Goal: Task Accomplishment & Management: Use online tool/utility

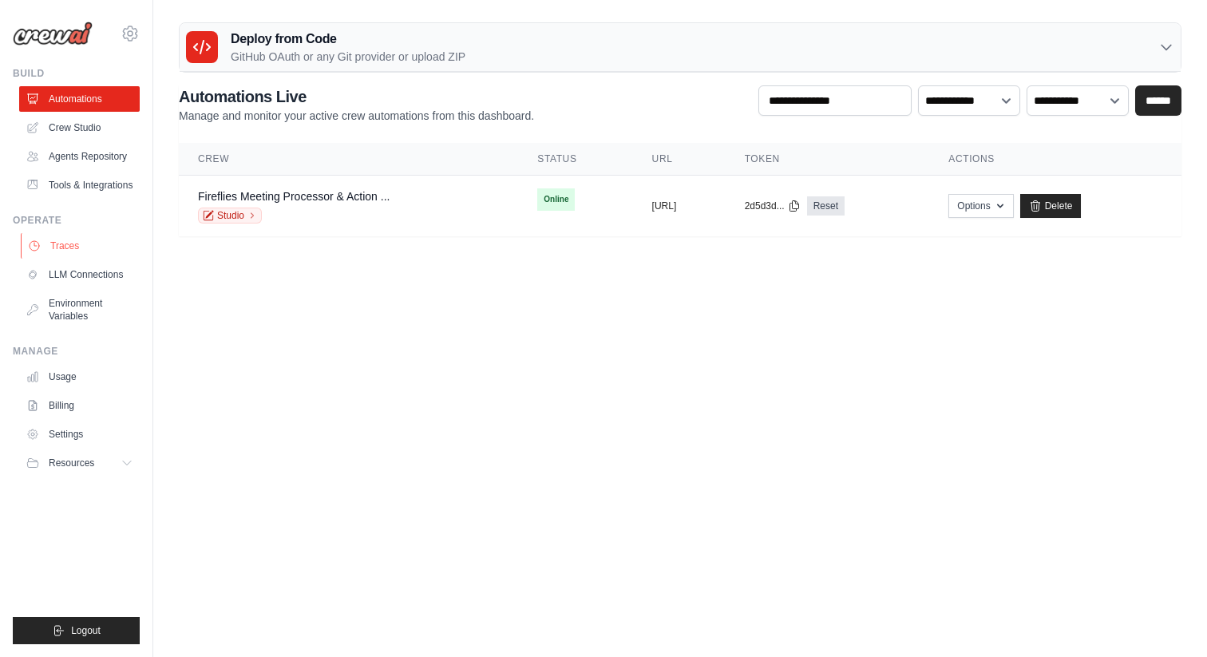
click at [61, 259] on link "Traces" at bounding box center [81, 246] width 121 height 26
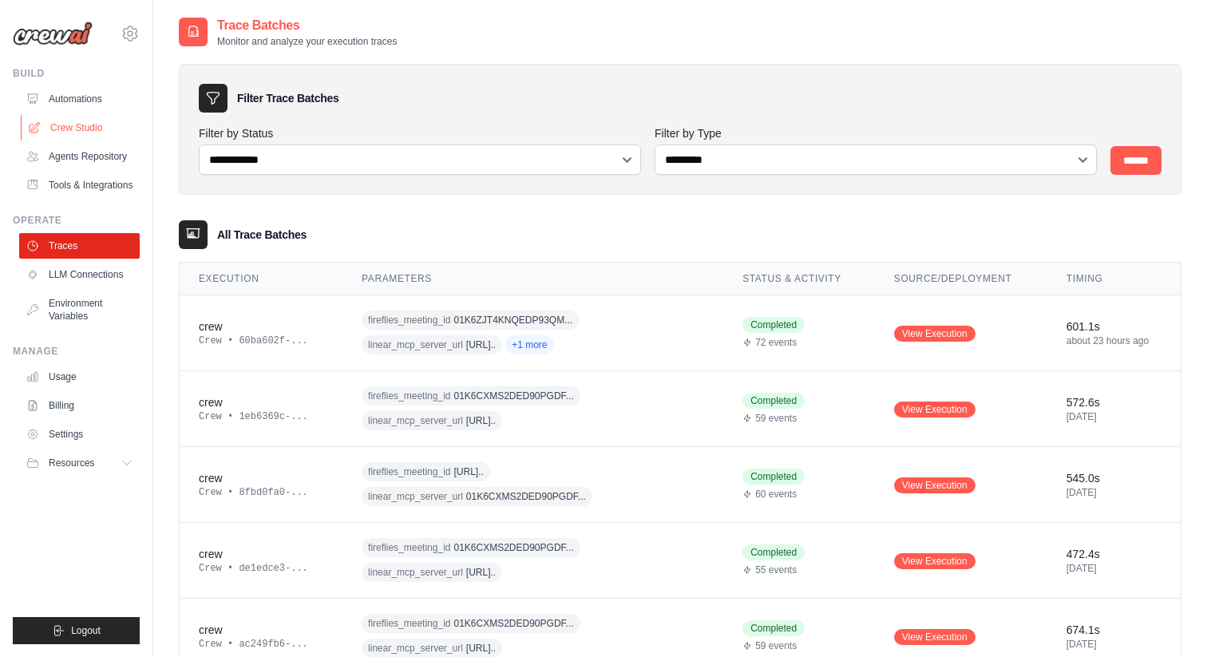
click at [75, 126] on link "Crew Studio" at bounding box center [81, 128] width 121 height 26
click at [553, 347] on span "+1 more" at bounding box center [529, 344] width 48 height 19
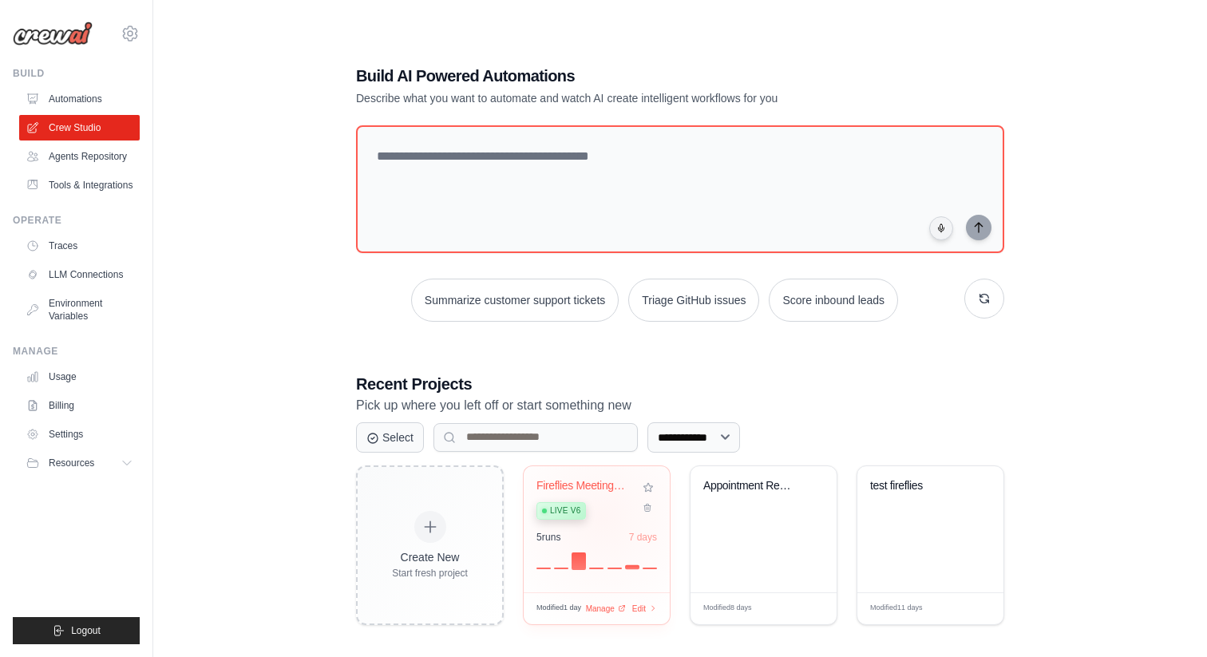
click at [602, 516] on div "Live v6" at bounding box center [584, 510] width 97 height 22
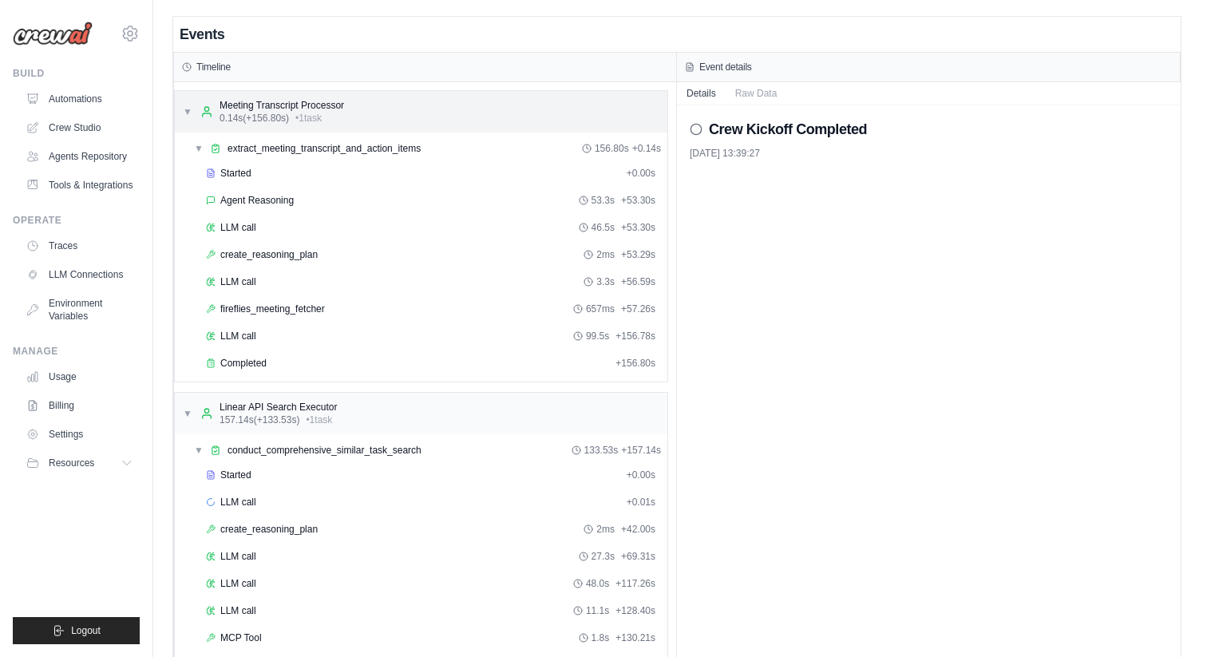
click at [317, 127] on div "▼ Meeting Transcript Processor 0.14s (+156.80s) • 1 task" at bounding box center [421, 112] width 493 height 42
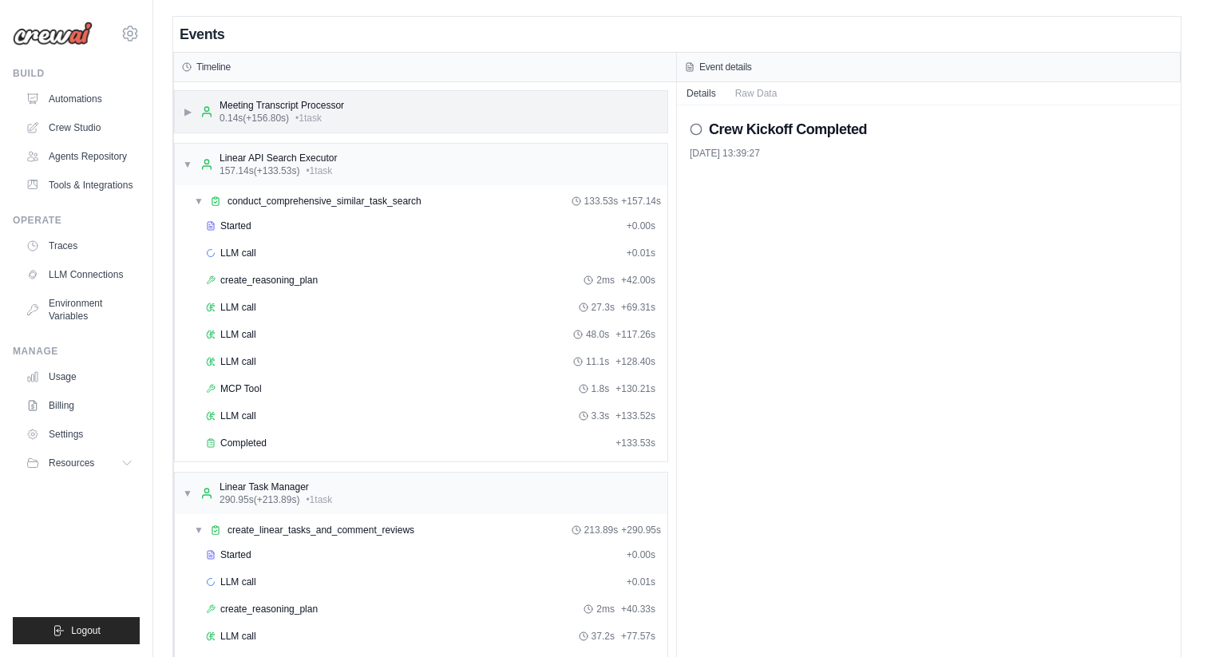
click at [380, 121] on div "▶ Meeting Transcript Processor 0.14s (+156.80s) • 1 task" at bounding box center [421, 112] width 493 height 42
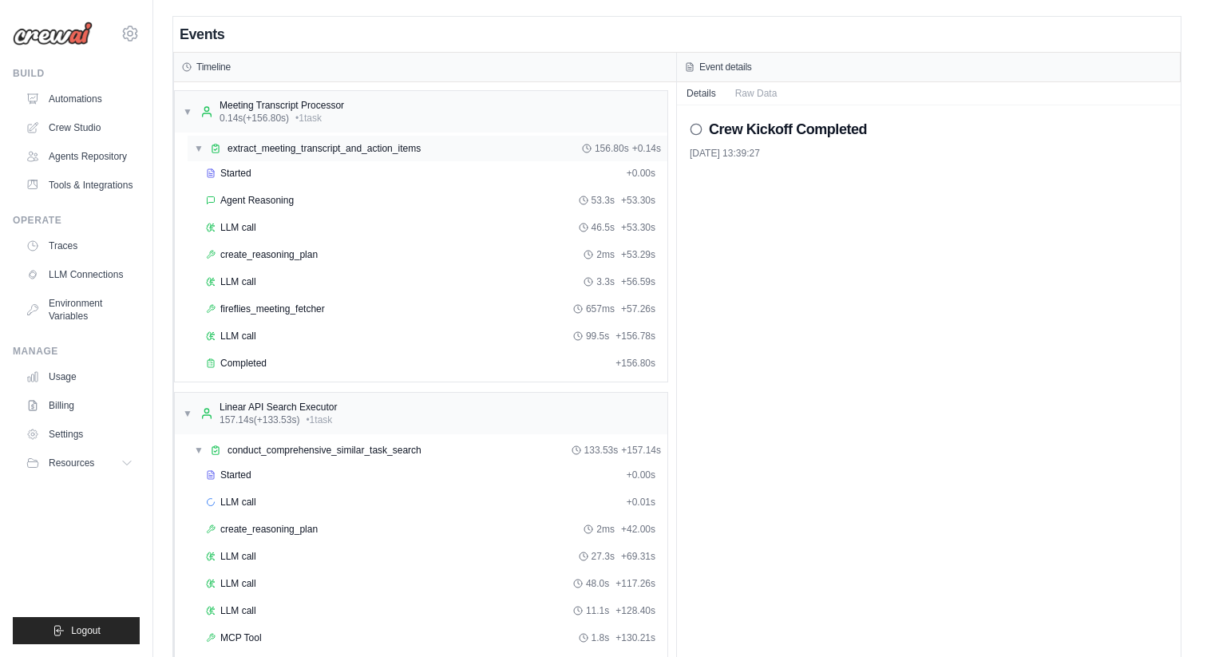
click at [343, 149] on span "extract_meeting_transcript_and_action_items" at bounding box center [323, 148] width 193 height 13
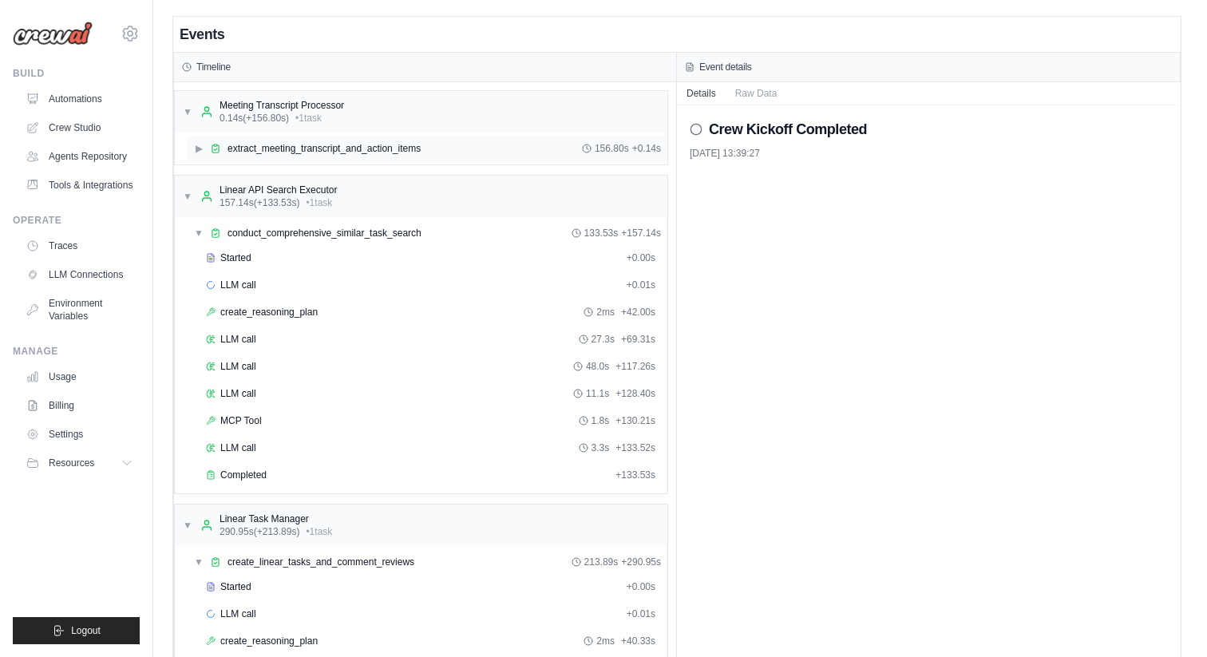
click at [343, 149] on span "extract_meeting_transcript_and_action_items" at bounding box center [323, 148] width 193 height 13
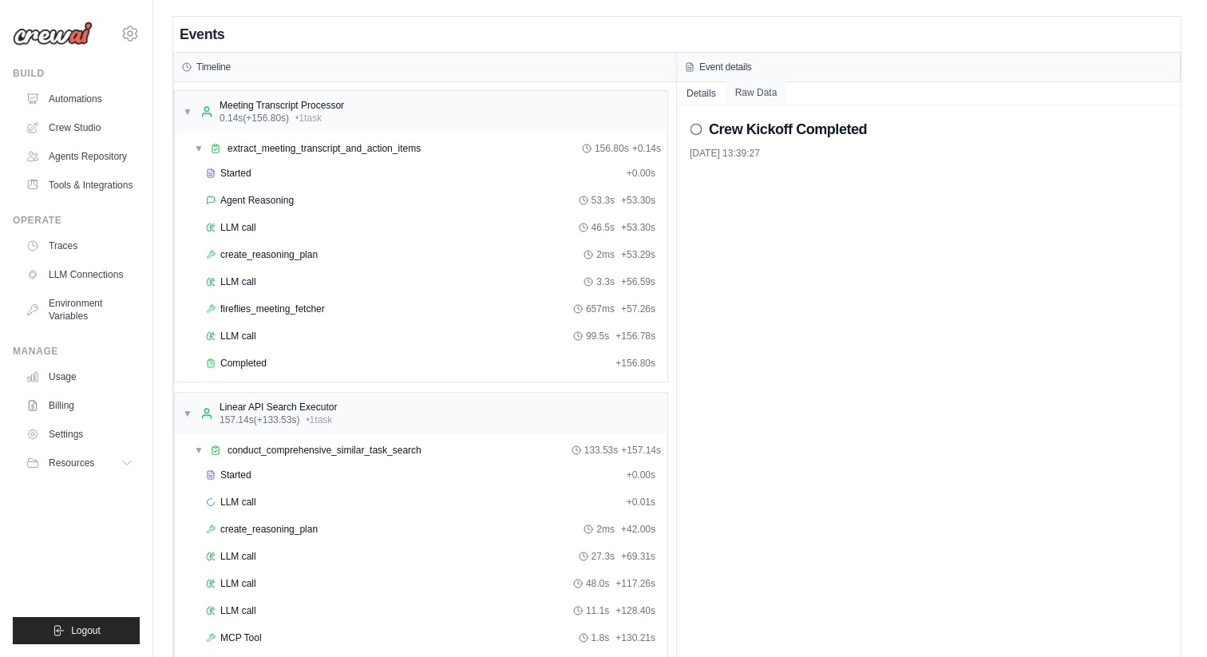
click at [751, 97] on button "Raw Data" at bounding box center [756, 92] width 61 height 22
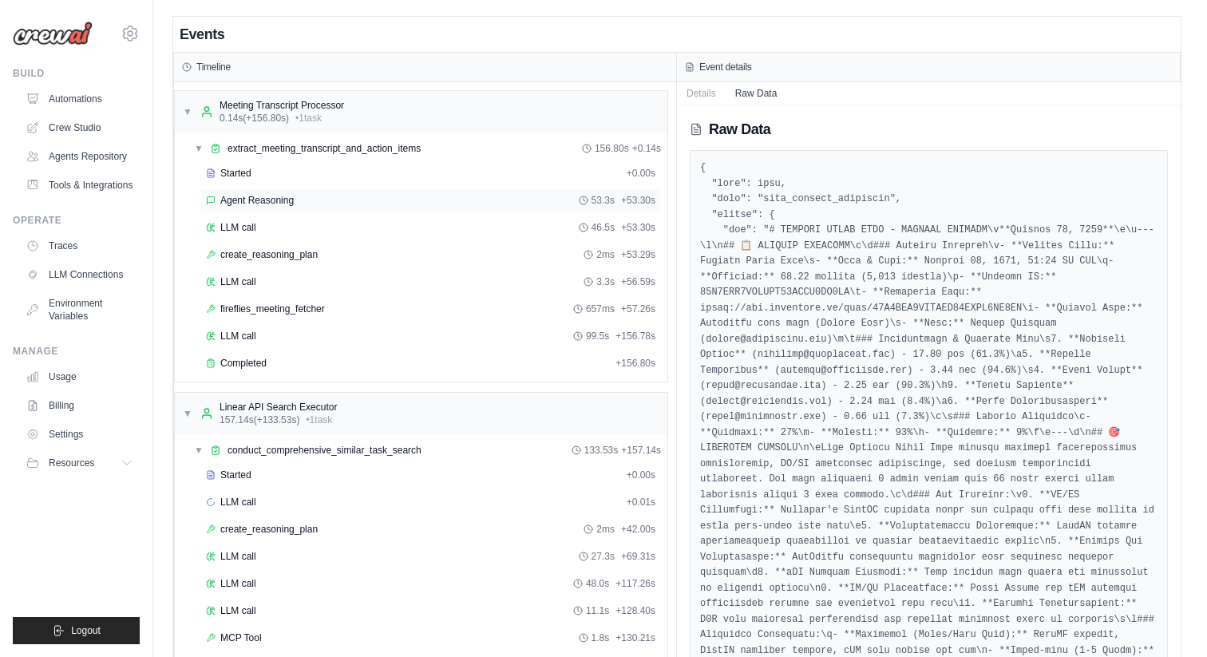
click at [410, 191] on div "Agent Reasoning 53.3s + 53.30s" at bounding box center [430, 200] width 461 height 24
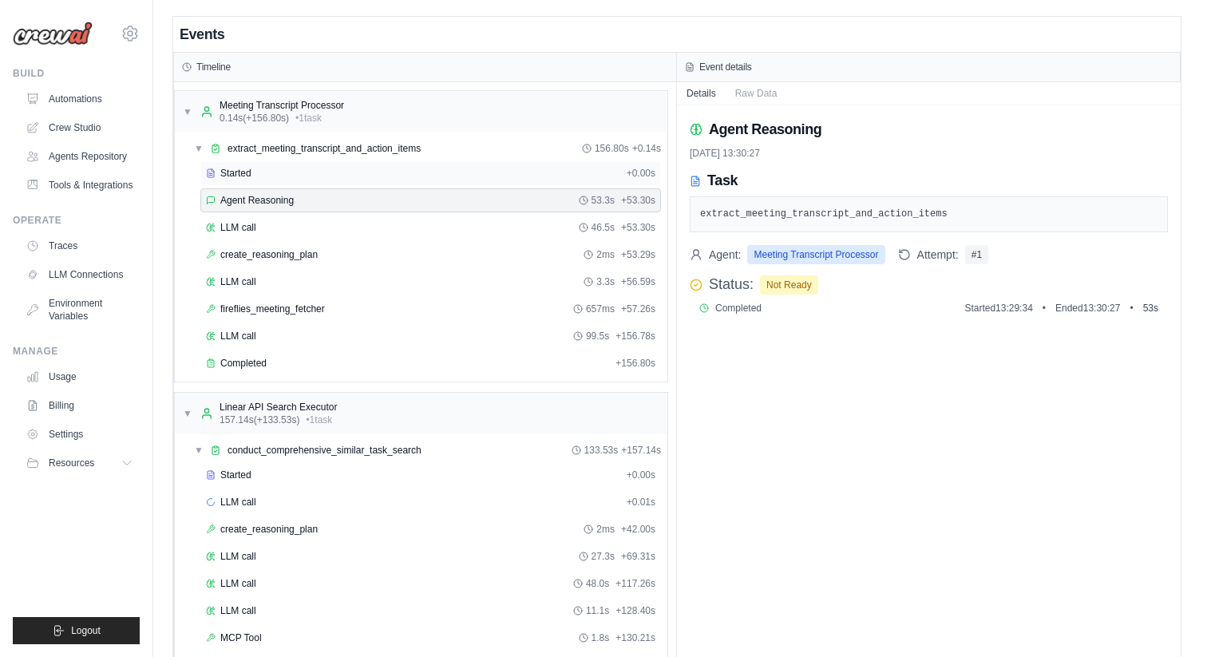
click at [420, 172] on div "Started" at bounding box center [413, 173] width 414 height 13
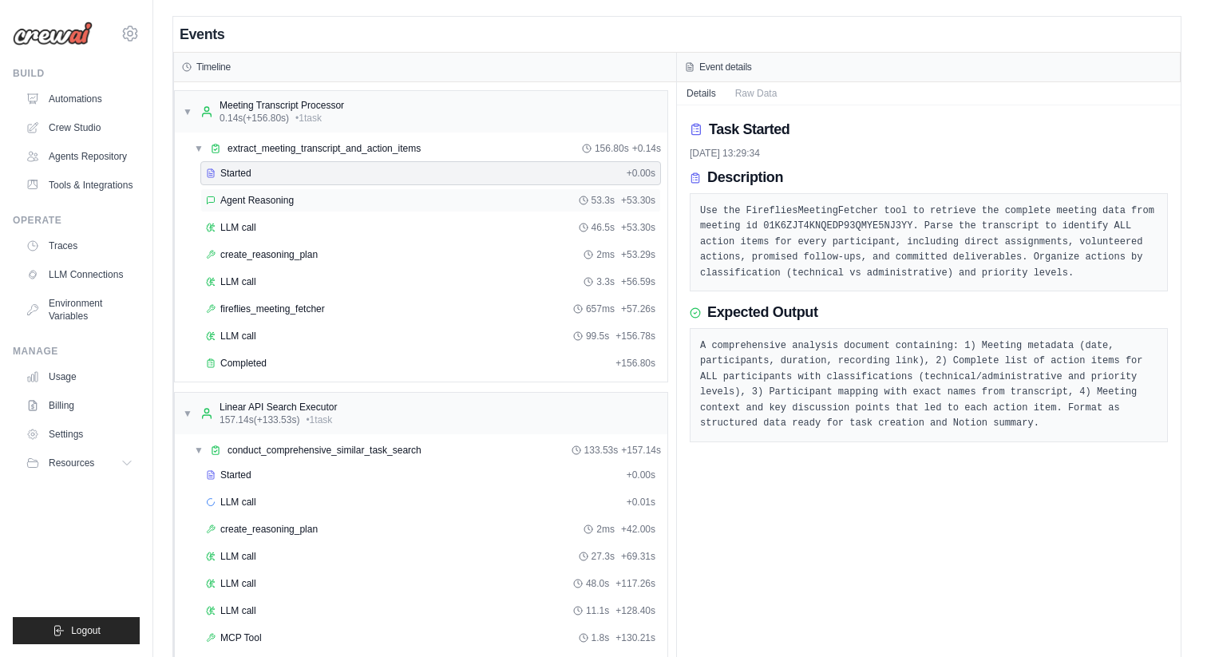
click at [420, 192] on div "Agent Reasoning 53.3s + 53.30s" at bounding box center [430, 200] width 461 height 24
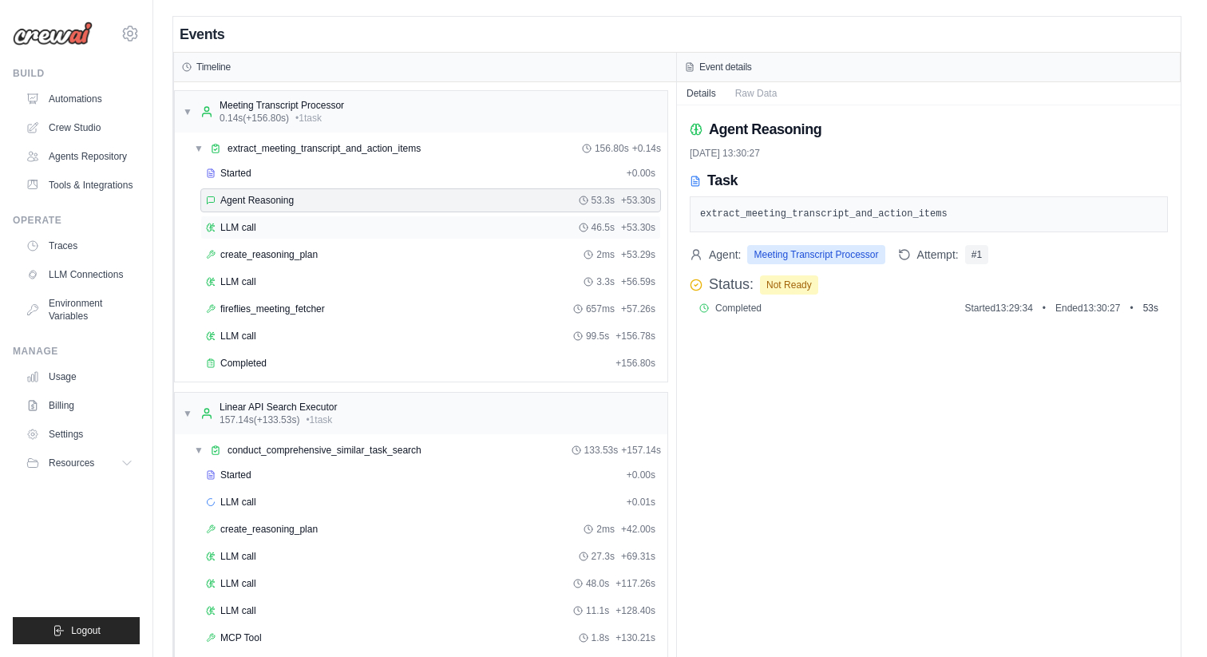
click at [322, 228] on div "LLM call 46.5s + 53.30s" at bounding box center [430, 227] width 449 height 13
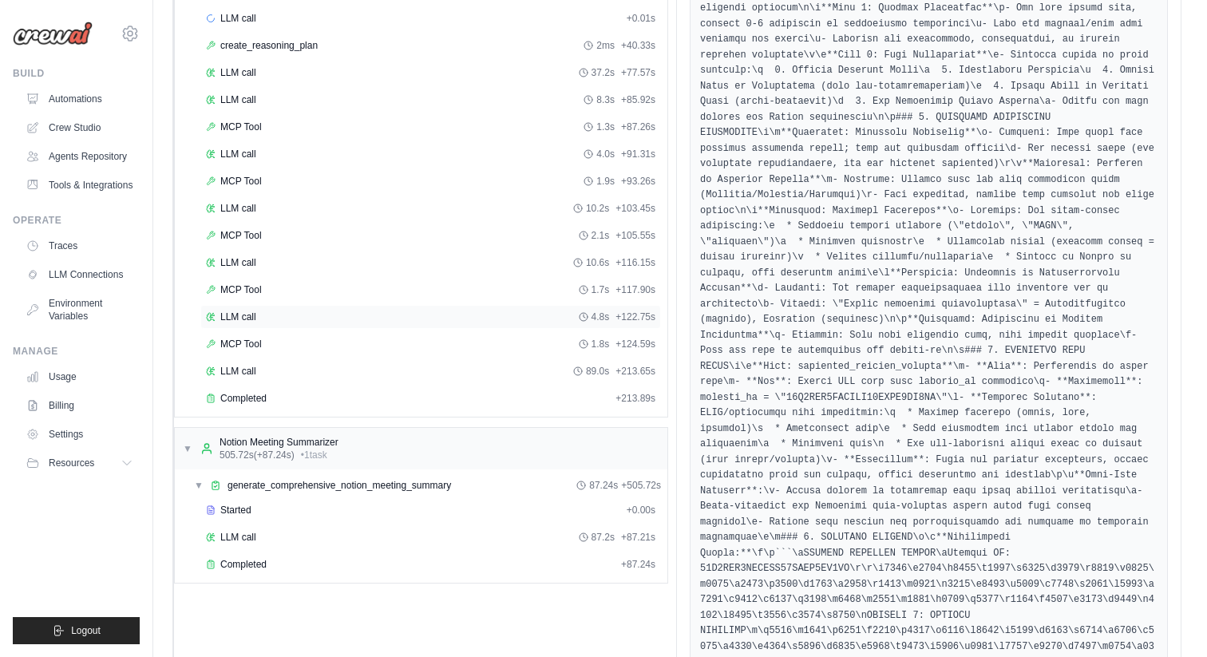
click at [342, 311] on div "LLM call 4.8s + 122.75s" at bounding box center [430, 317] width 449 height 13
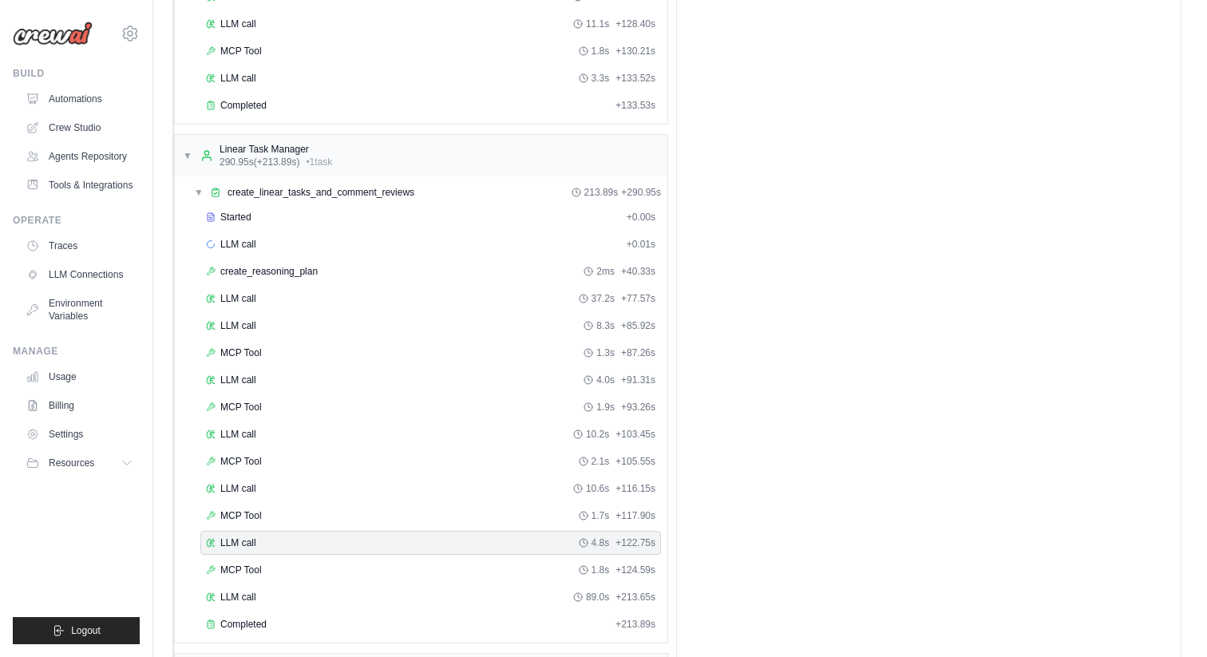
scroll to position [773, 0]
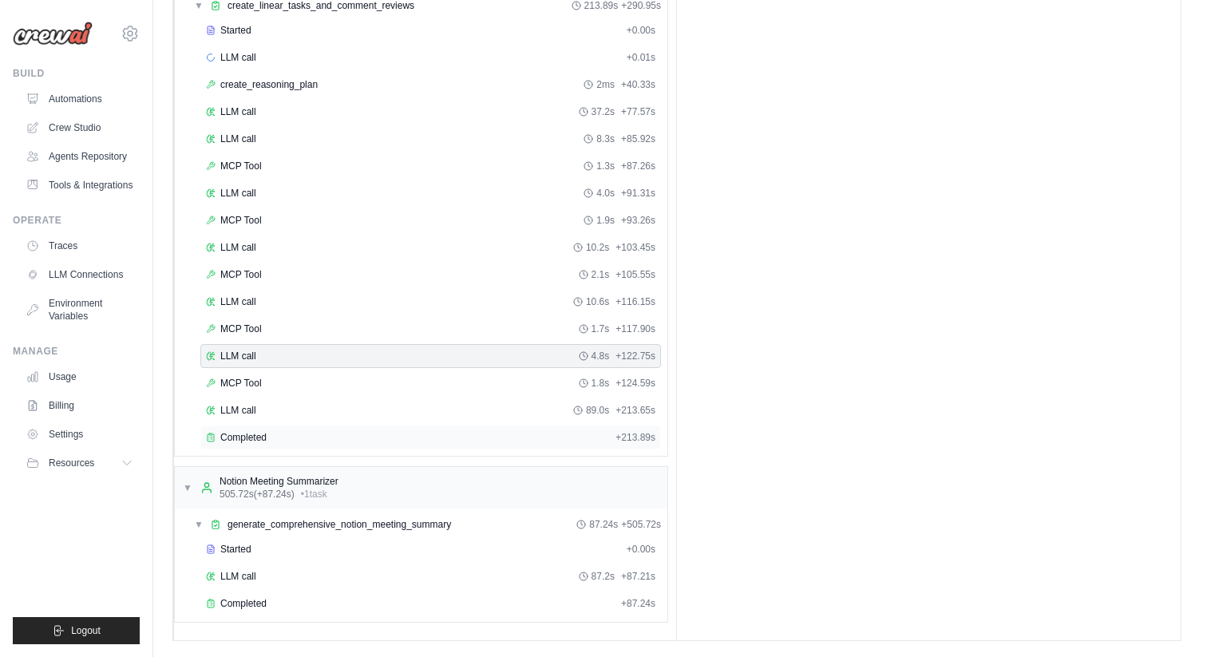
click at [465, 438] on div "Completed" at bounding box center [407, 437] width 403 height 13
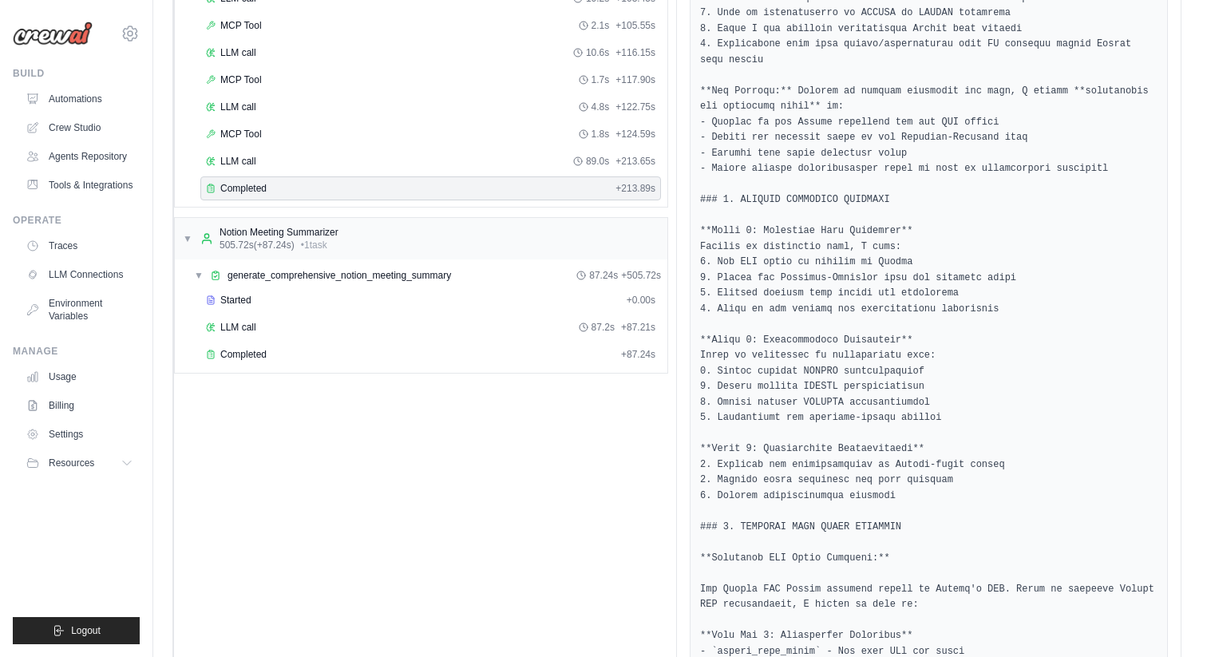
scroll to position [1016, 0]
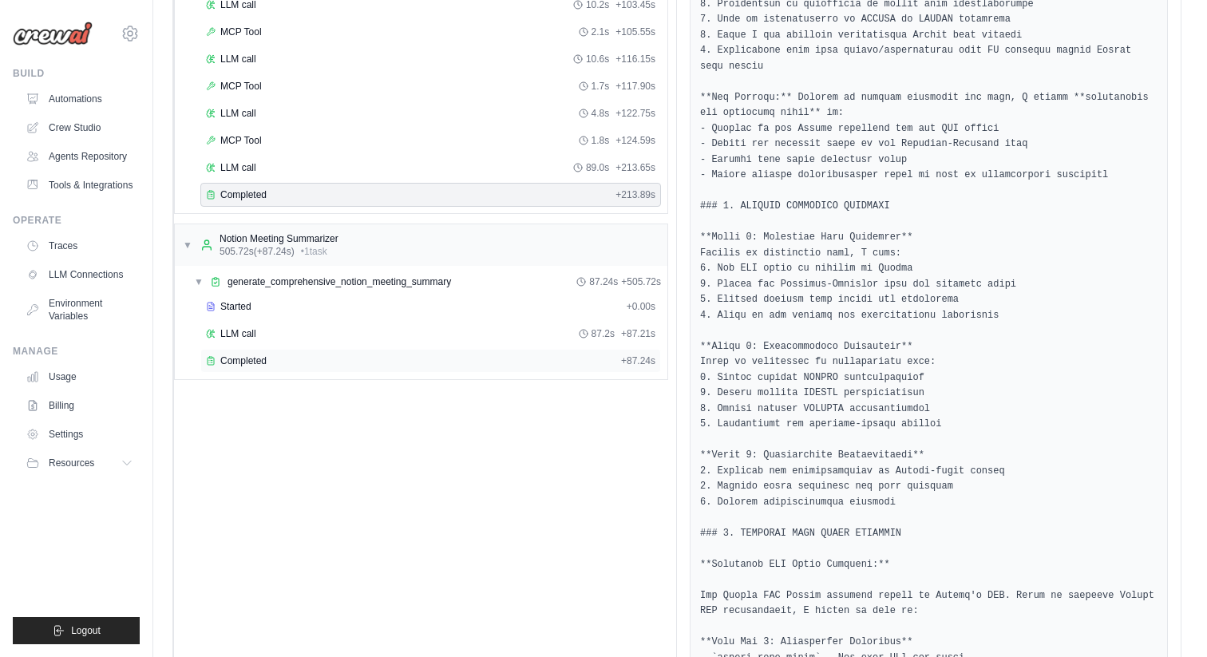
click at [335, 353] on div "Completed + 87.24s" at bounding box center [430, 361] width 461 height 24
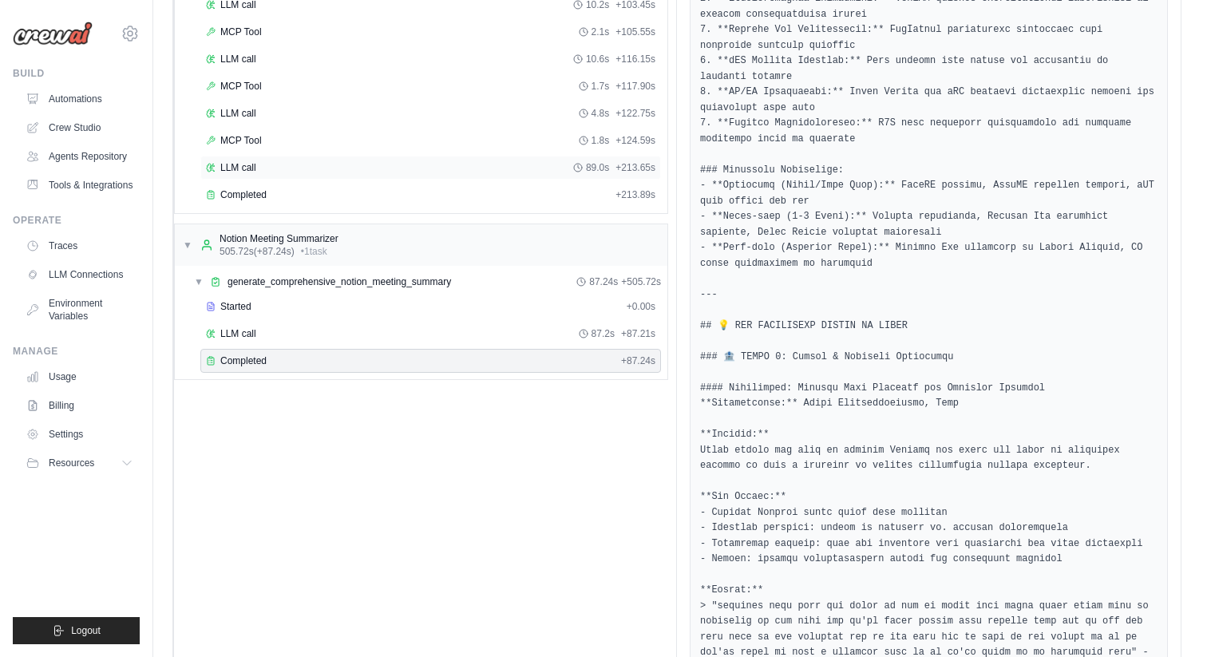
click at [371, 168] on div "LLM call 89.0s + 213.65s" at bounding box center [430, 167] width 449 height 13
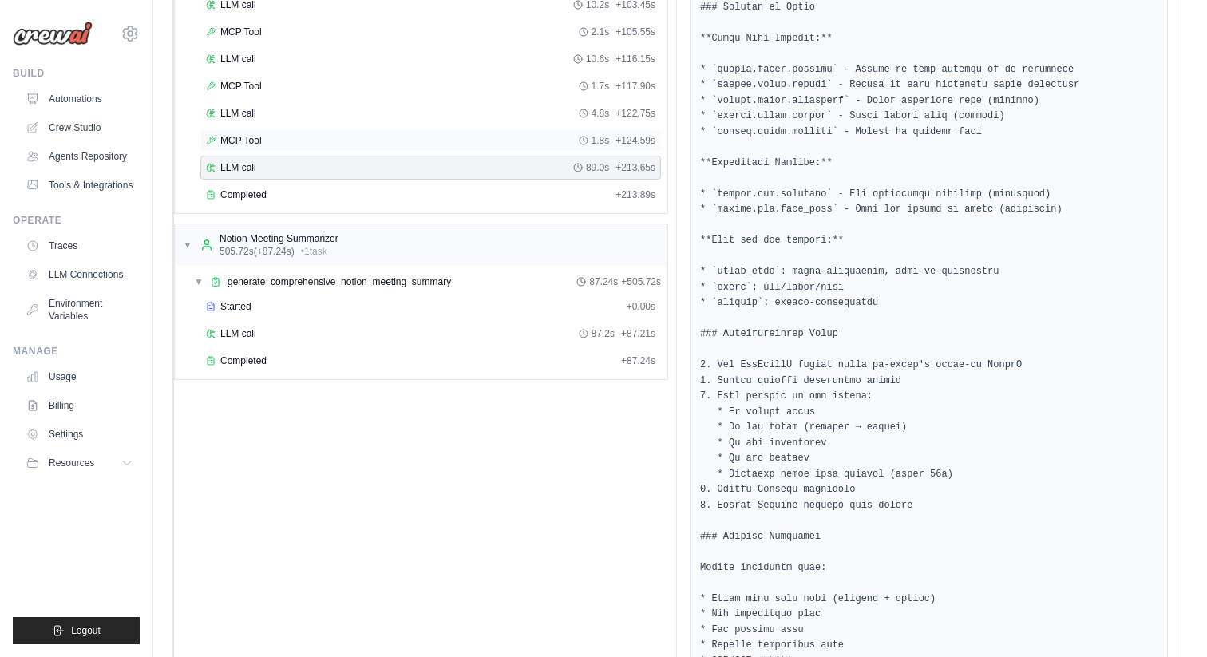
click at [386, 144] on div "MCP Tool 1.8s + 124.59s" at bounding box center [430, 140] width 449 height 13
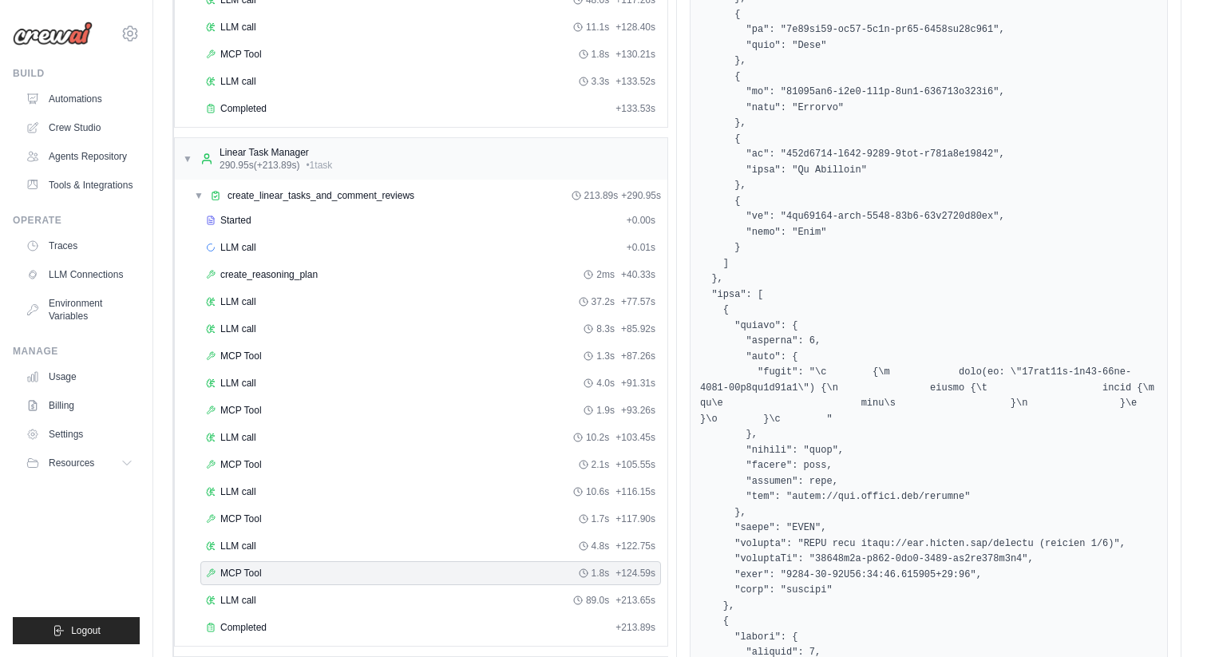
scroll to position [893, 0]
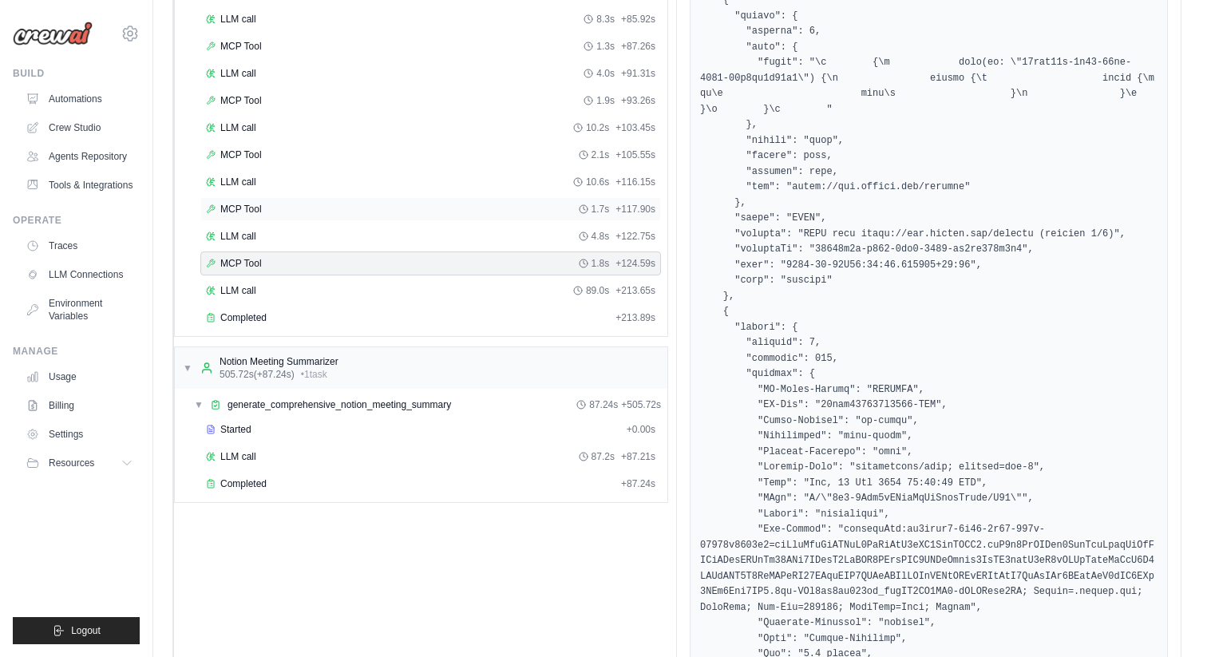
click at [331, 208] on div "MCP Tool 1.7s + 117.90s" at bounding box center [430, 209] width 449 height 13
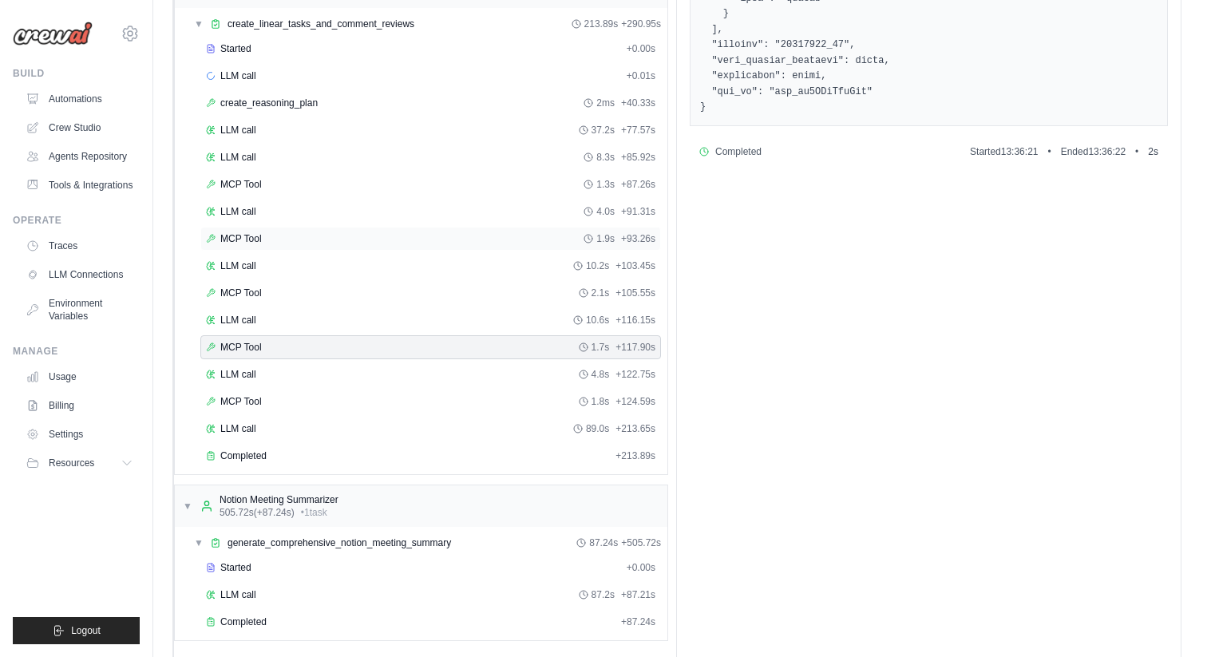
scroll to position [766, 0]
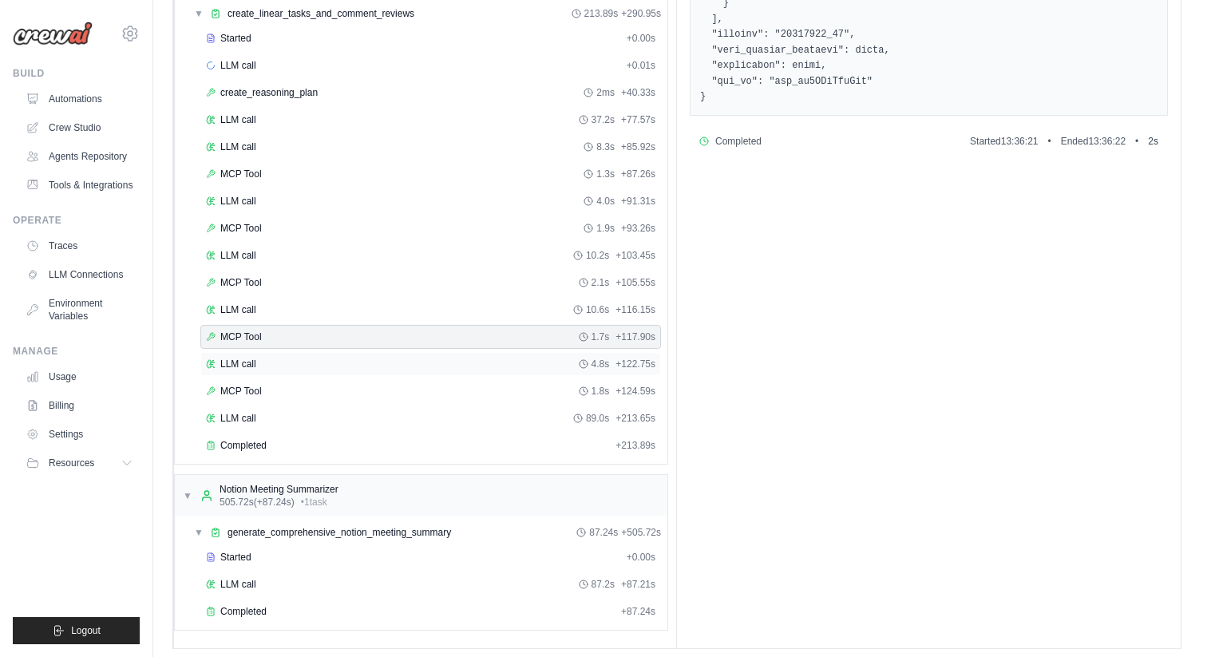
click at [299, 358] on div "LLM call 4.8s + 122.75s" at bounding box center [430, 364] width 449 height 13
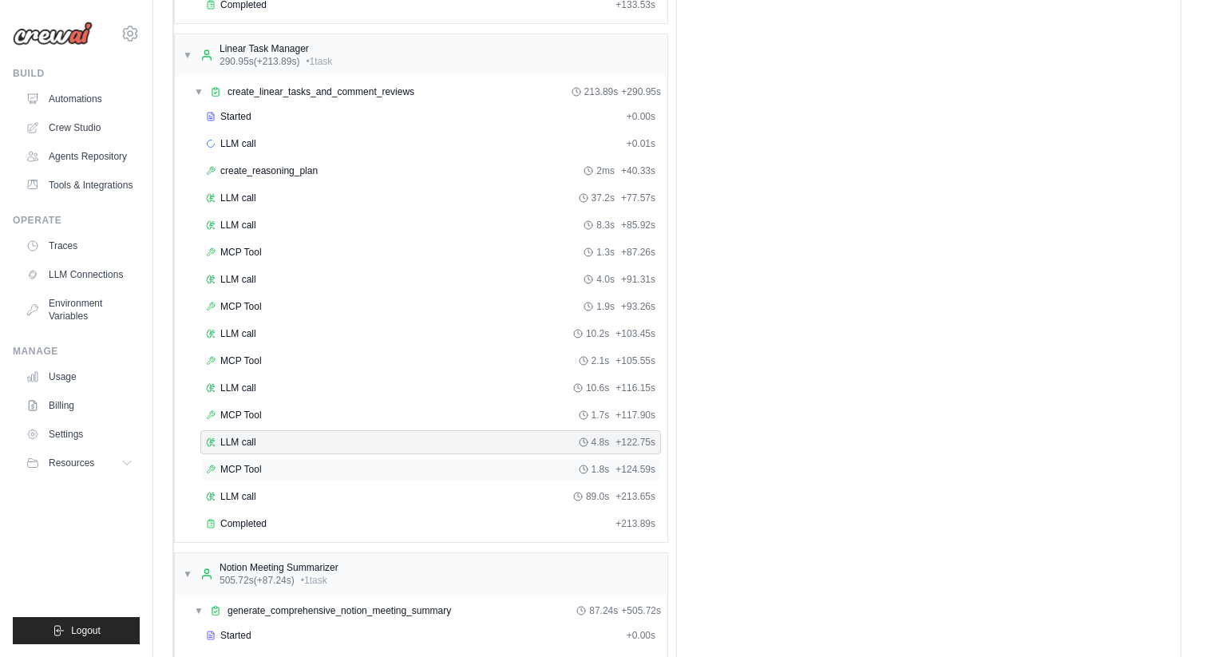
scroll to position [773, 0]
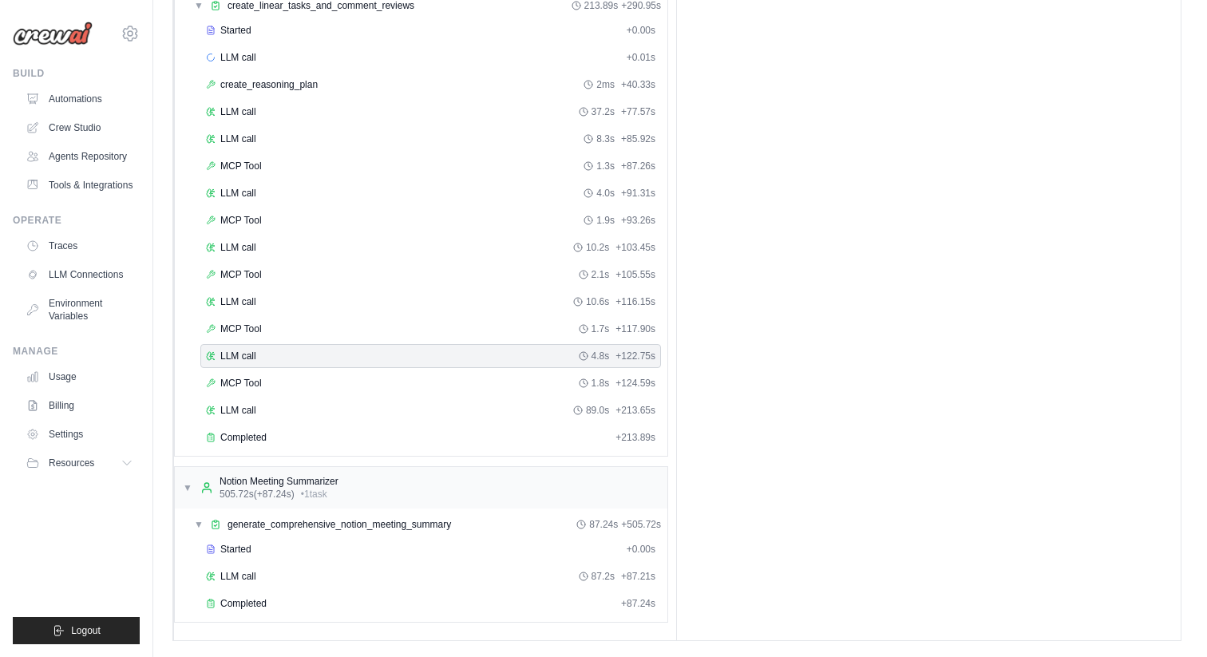
click at [376, 617] on div "Started + 0.00s LLM call 87.2s + 87.21s Completed + 87.24s" at bounding box center [428, 577] width 480 height 81
click at [377, 606] on div "Completed" at bounding box center [410, 603] width 409 height 13
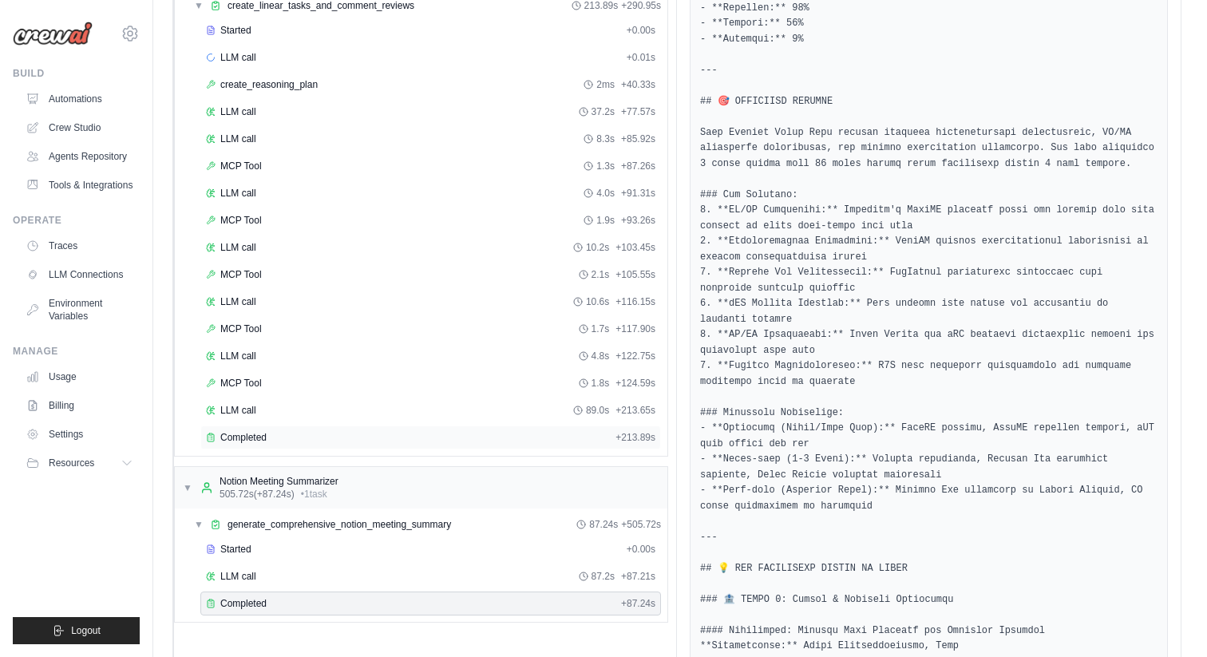
click at [392, 441] on div "Completed" at bounding box center [407, 437] width 403 height 13
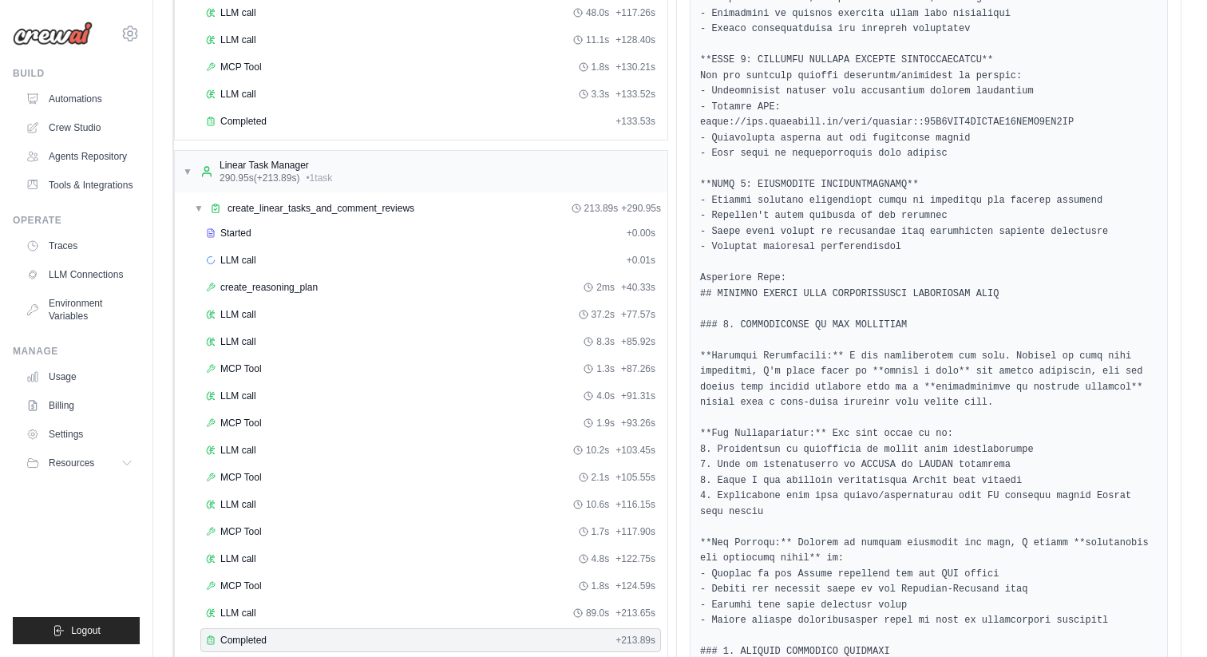
scroll to position [554, 0]
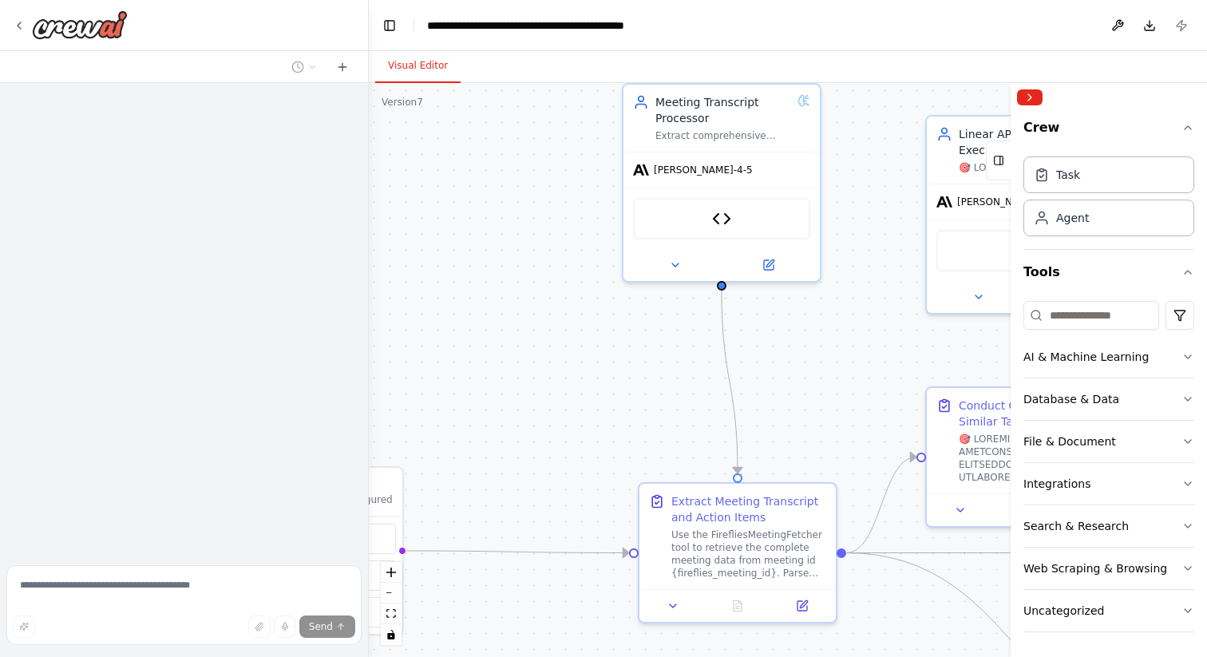
drag, startPoint x: 694, startPoint y: 359, endPoint x: 528, endPoint y: 328, distance: 168.9
click at [530, 330] on div ".deletable-edge-delete-btn { width: 20px; height: 20px; border: 0px solid #ffff…" at bounding box center [788, 370] width 838 height 574
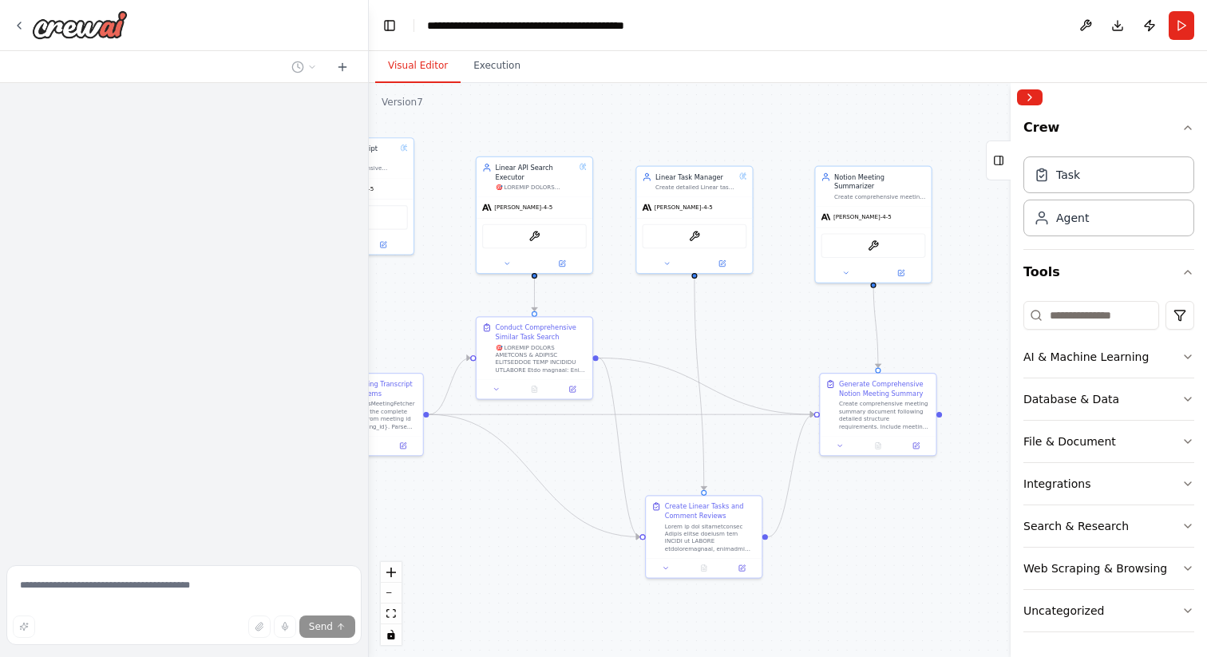
drag, startPoint x: 752, startPoint y: 454, endPoint x: 565, endPoint y: 232, distance: 290.1
click at [491, 388] on div ".deletable-edge-delete-btn { width: 20px; height: 20px; border: 0px solid #ffff…" at bounding box center [788, 370] width 838 height 574
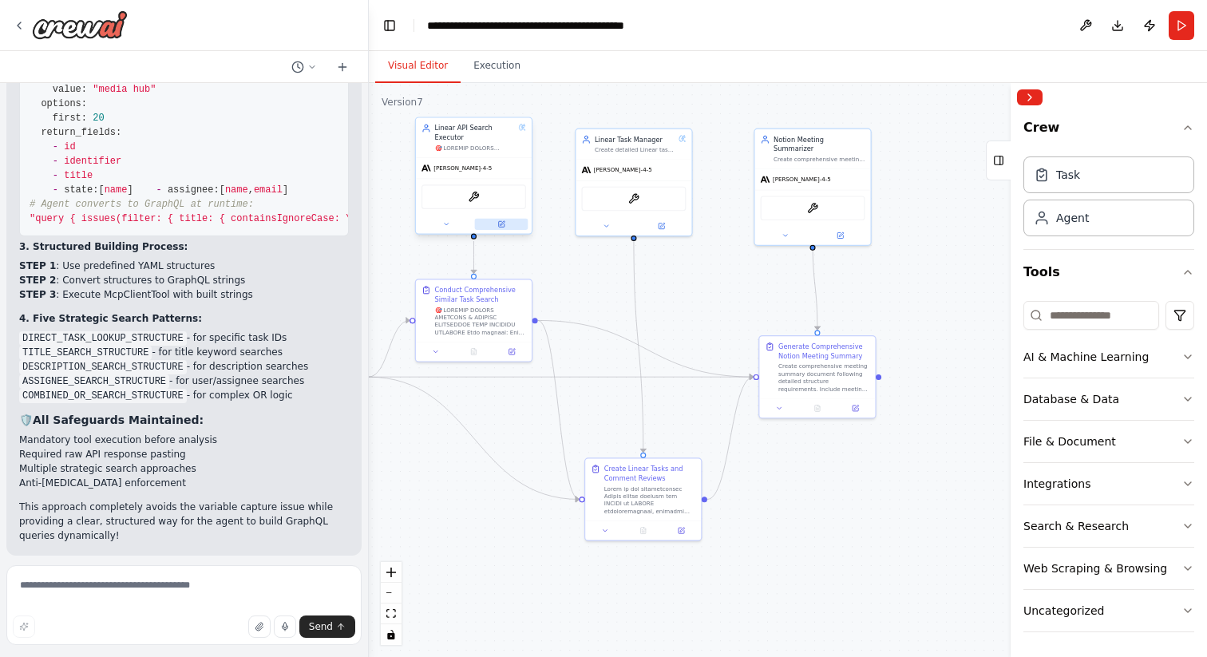
click at [504, 228] on button at bounding box center [501, 224] width 53 height 11
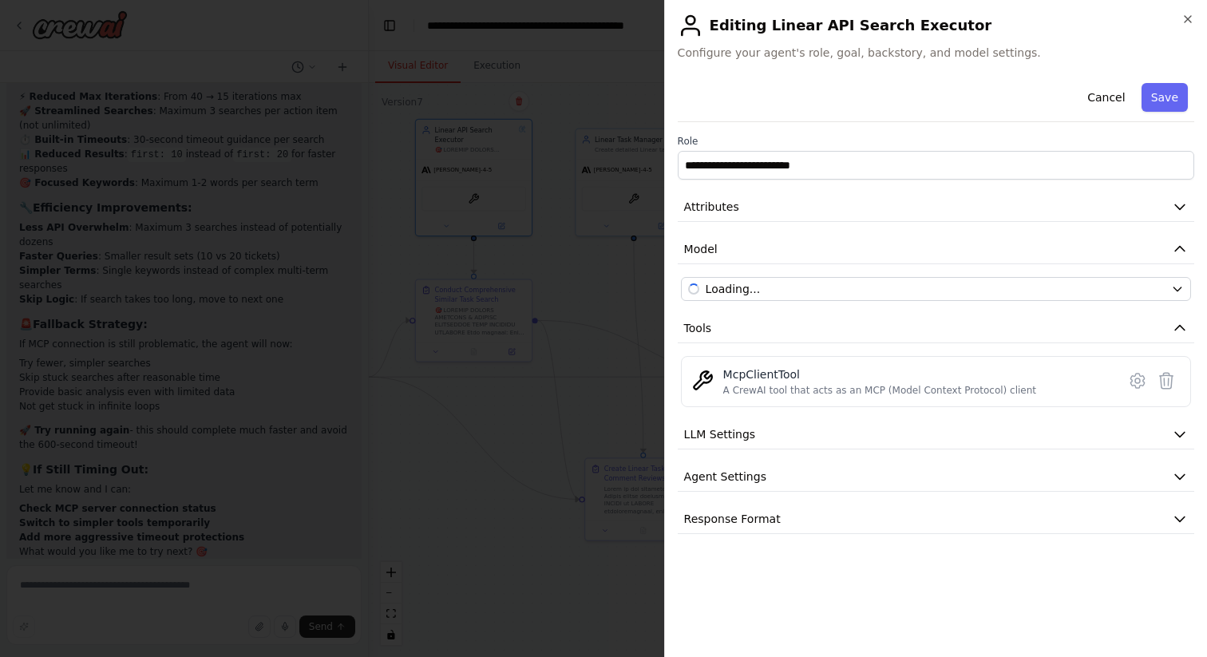
scroll to position [61915, 0]
click at [817, 439] on button "LLM Settings" at bounding box center [936, 435] width 516 height 30
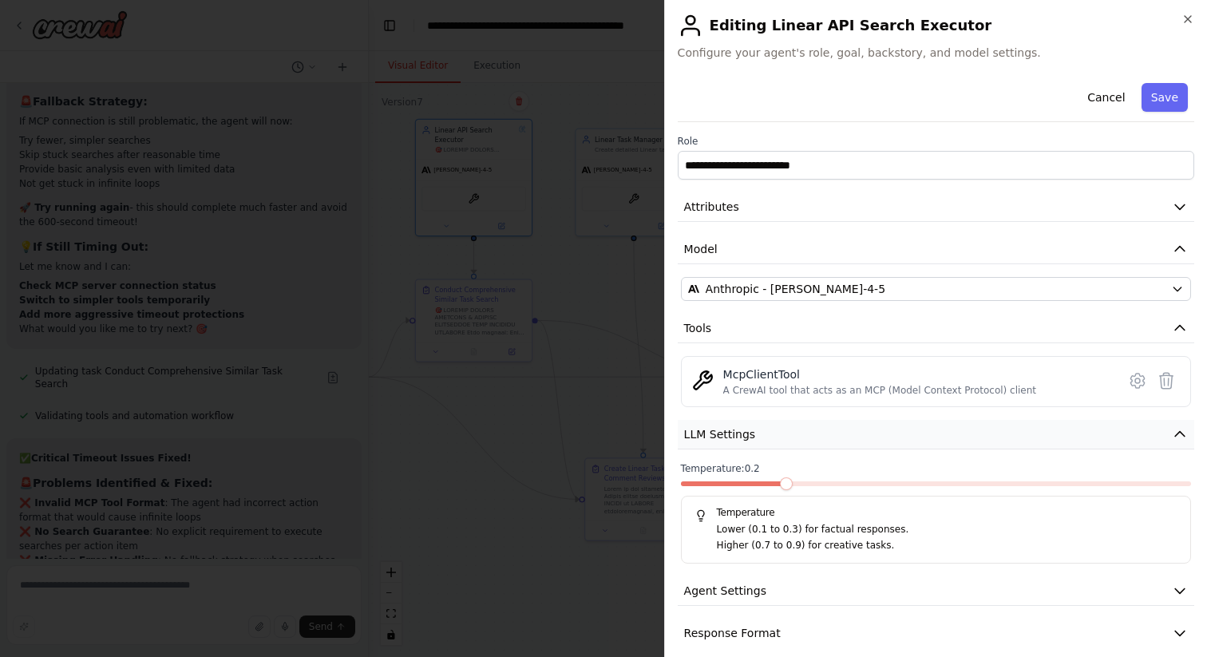
scroll to position [17, 0]
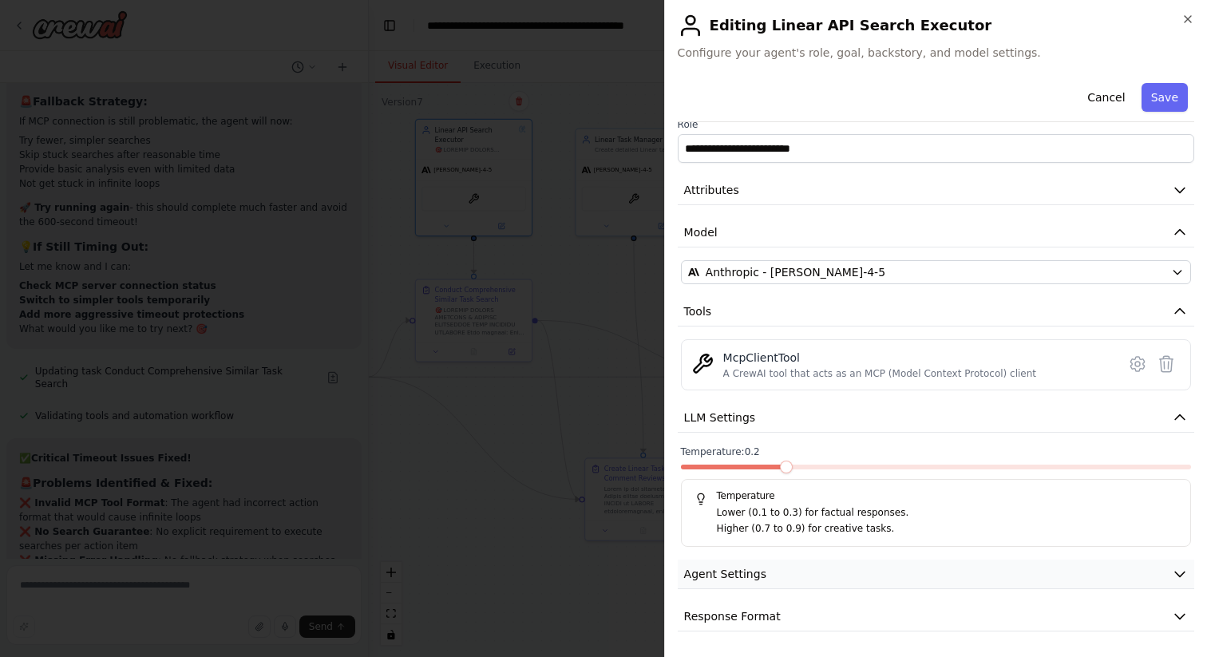
click at [766, 565] on button "Agent Settings" at bounding box center [936, 575] width 516 height 30
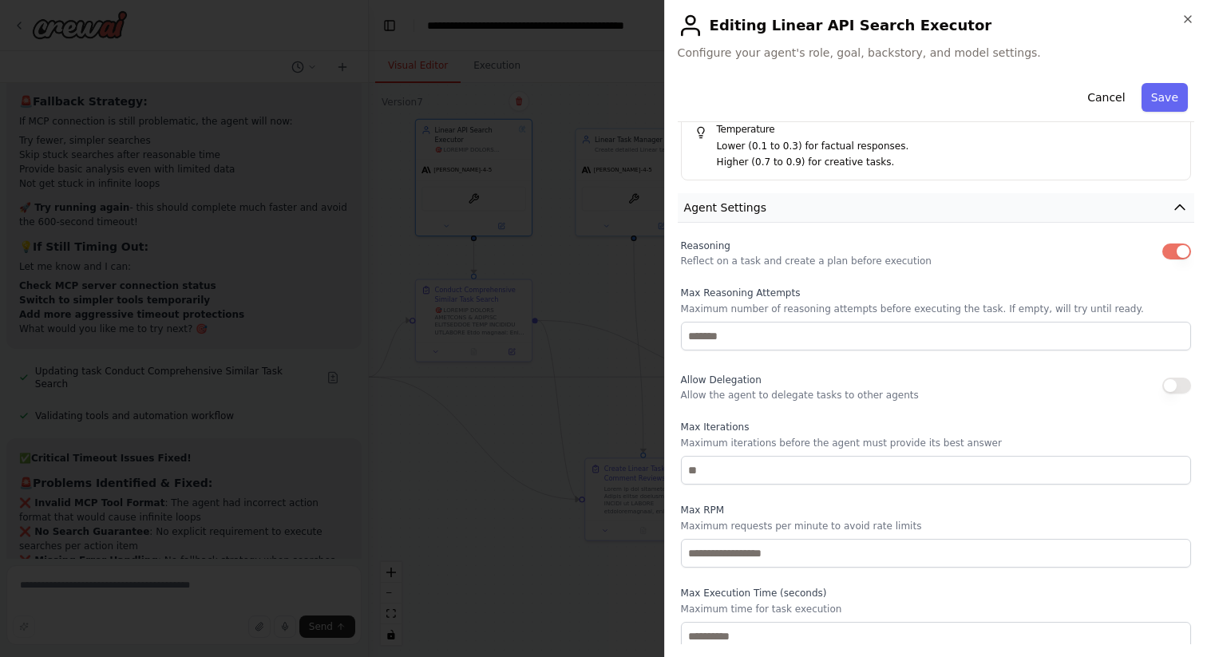
scroll to position [397, 0]
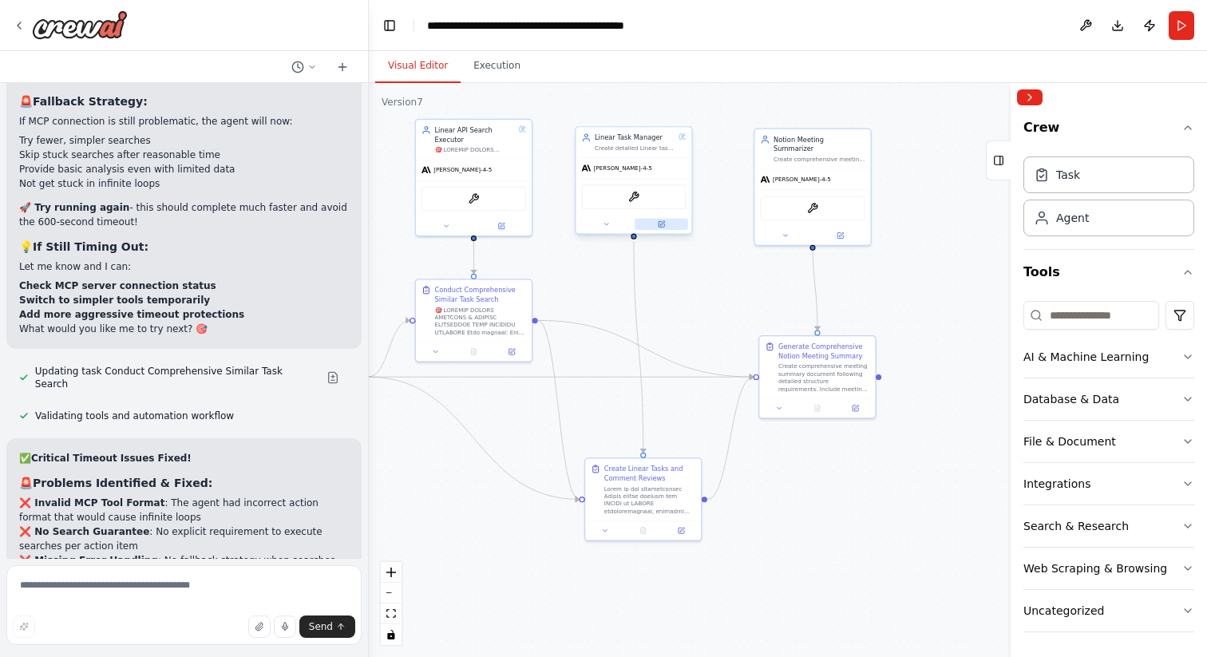
click at [664, 227] on button at bounding box center [661, 224] width 53 height 11
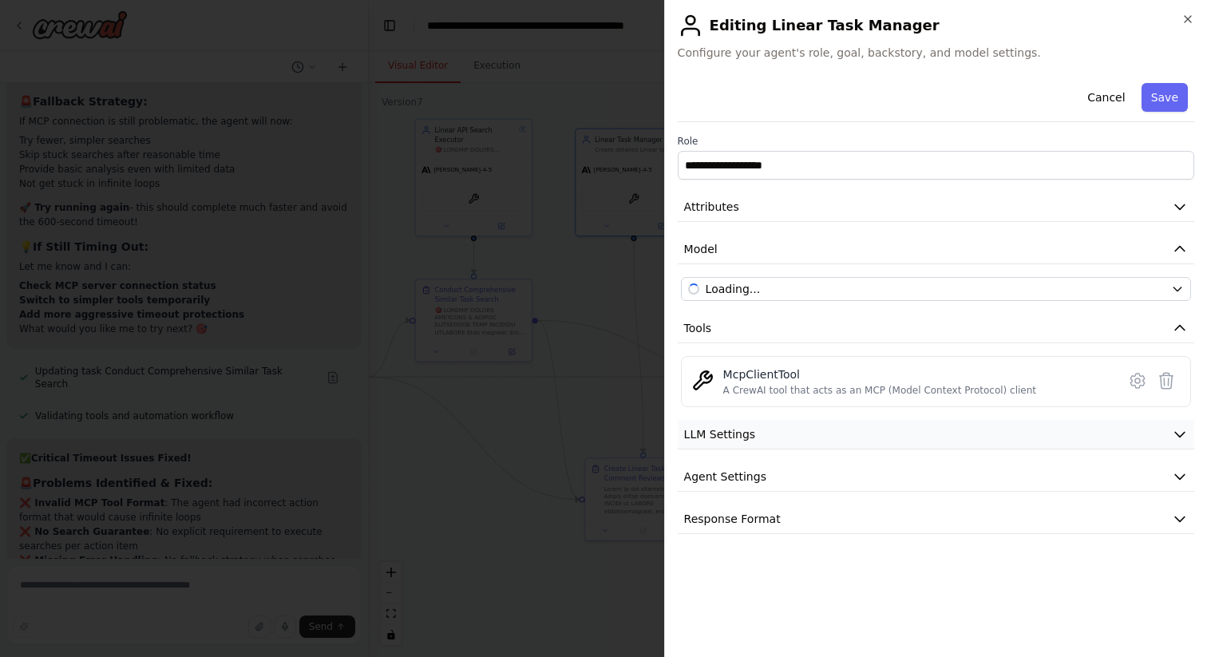
click at [807, 432] on button "LLM Settings" at bounding box center [936, 435] width 516 height 30
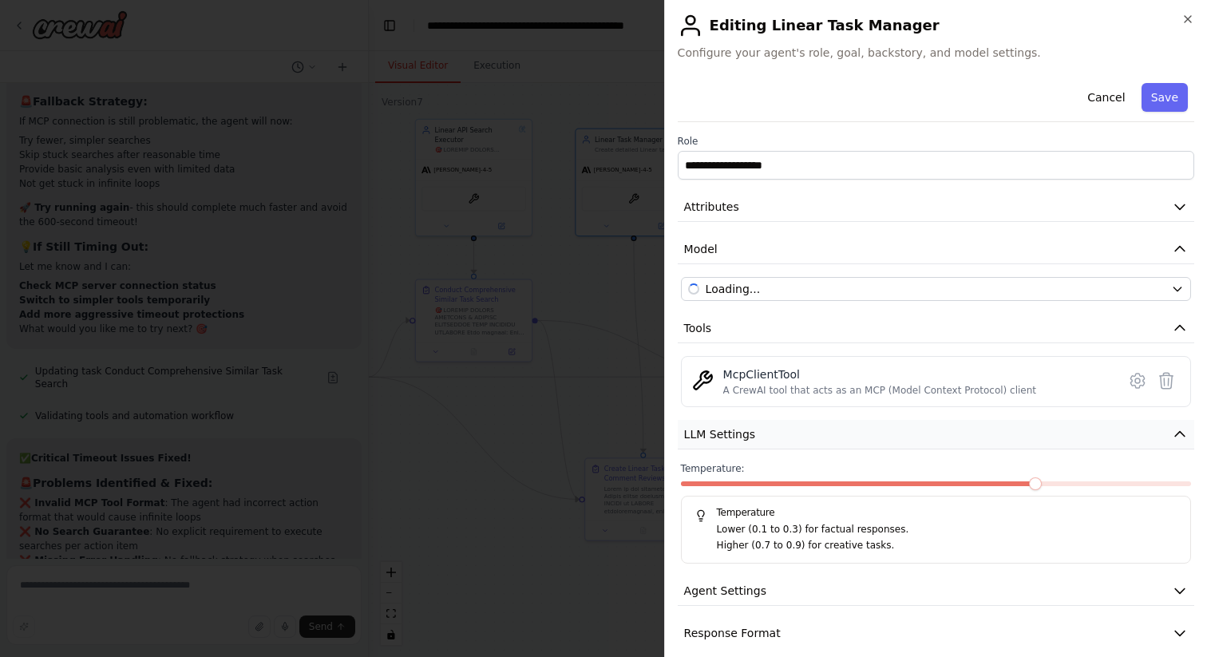
scroll to position [17, 0]
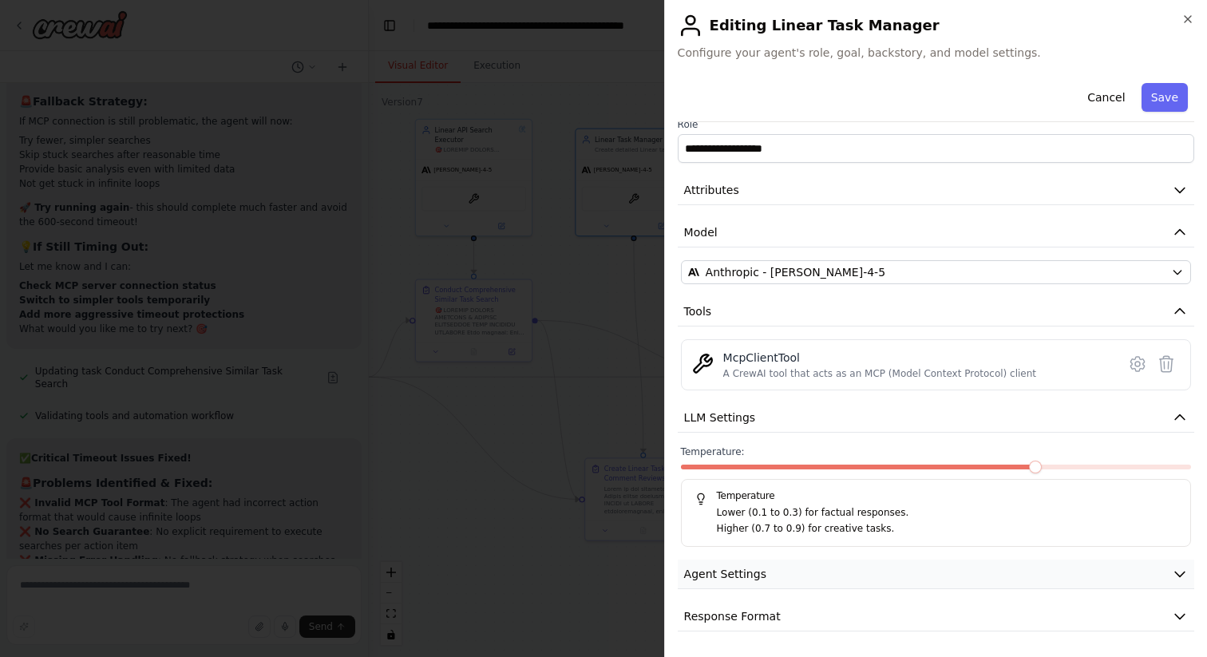
click at [763, 560] on button "Agent Settings" at bounding box center [936, 575] width 516 height 30
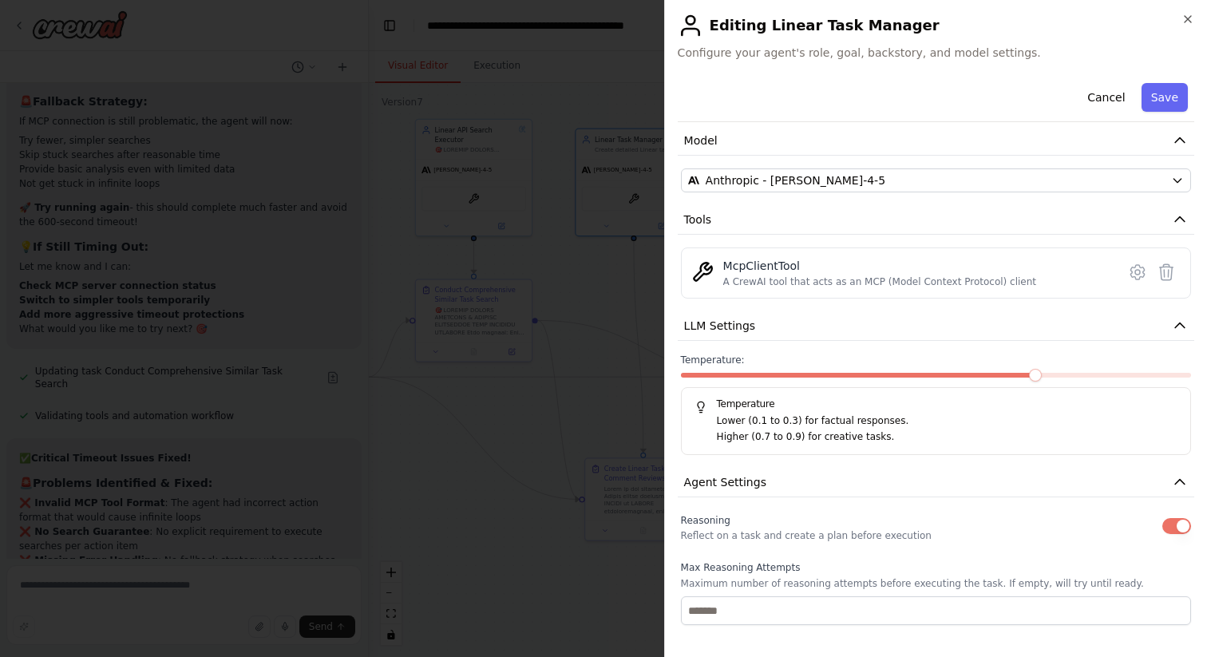
scroll to position [137, 0]
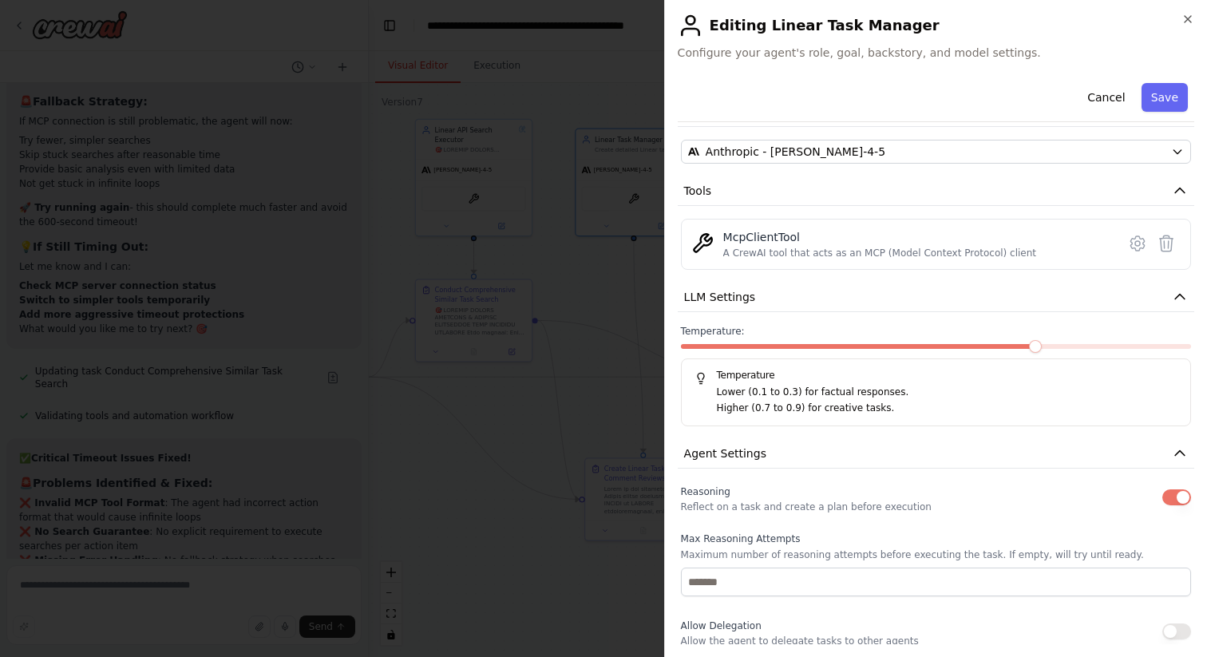
drag, startPoint x: 955, startPoint y: 350, endPoint x: 952, endPoint y: 342, distance: 9.6
click at [952, 342] on div "Temperature: Temperature Lower (0.1 to 0.3) for factual responses. Higher (0.7 …" at bounding box center [936, 375] width 510 height 101
click at [936, 346] on span at bounding box center [808, 346] width 255 height 5
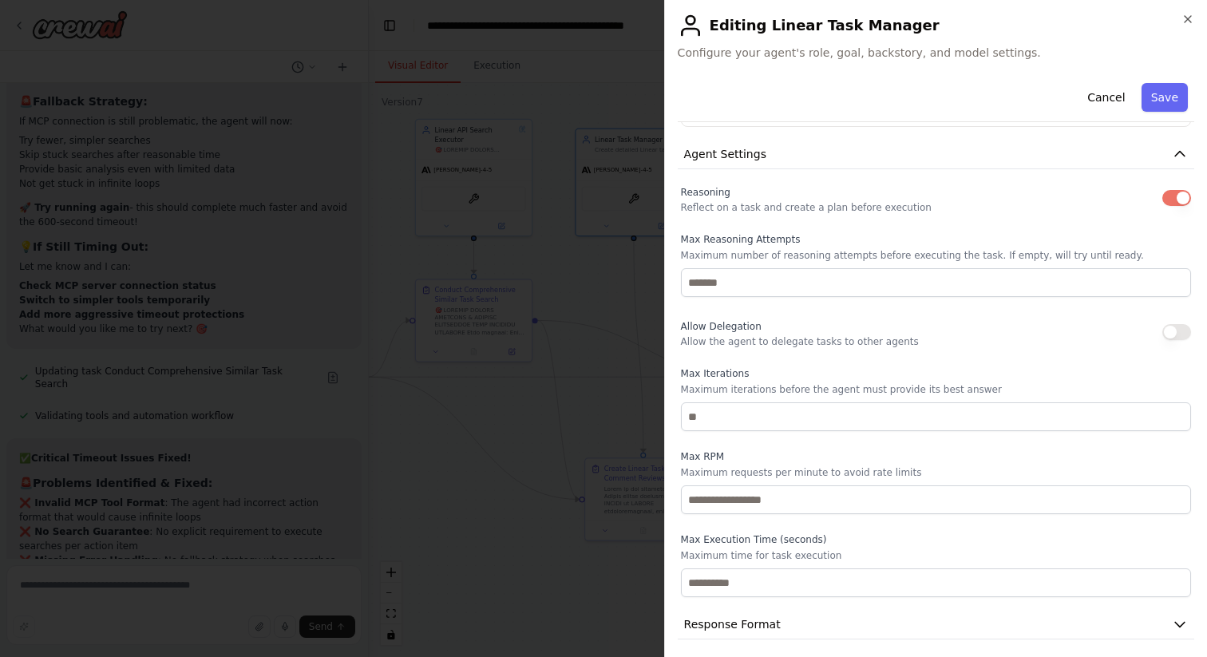
scroll to position [443, 0]
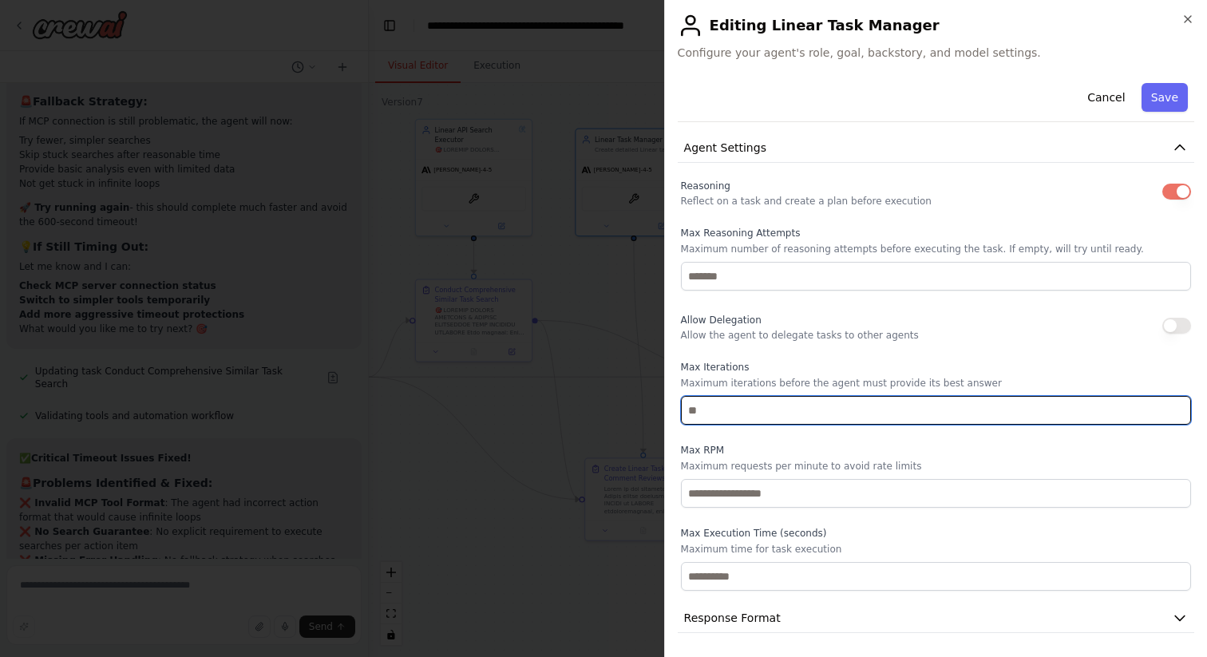
click at [751, 418] on input "**" at bounding box center [936, 410] width 510 height 29
type input "*"
type input "**"
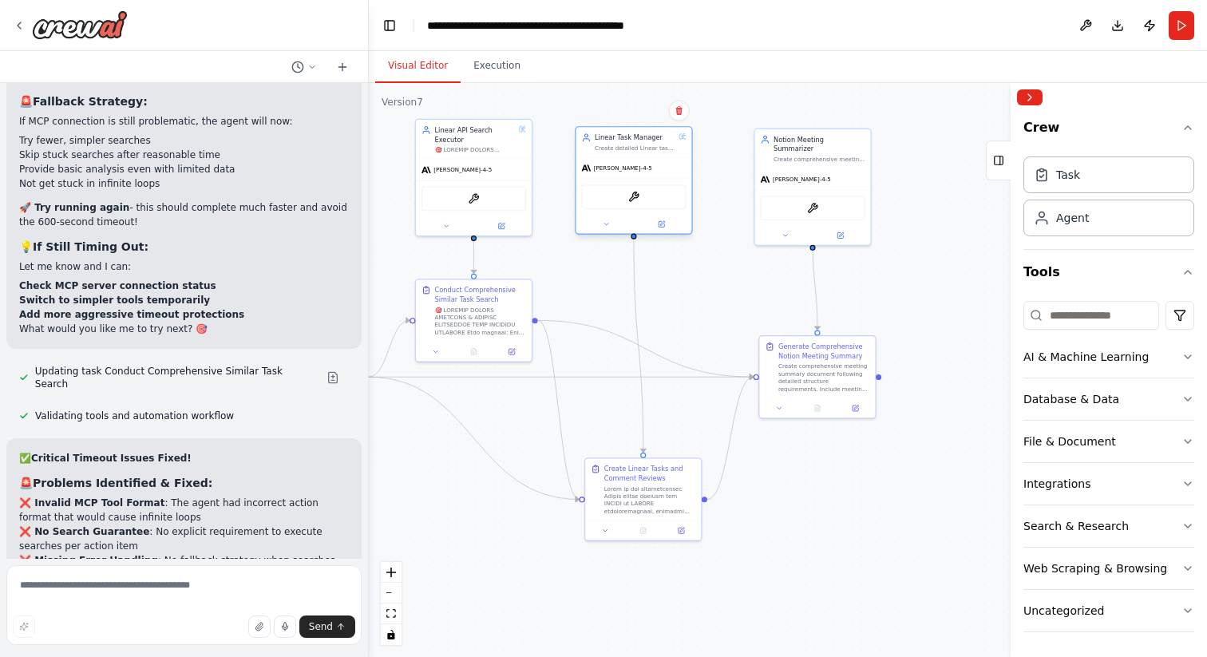
click at [670, 231] on div at bounding box center [634, 224] width 116 height 19
click at [660, 225] on icon at bounding box center [662, 224] width 6 height 6
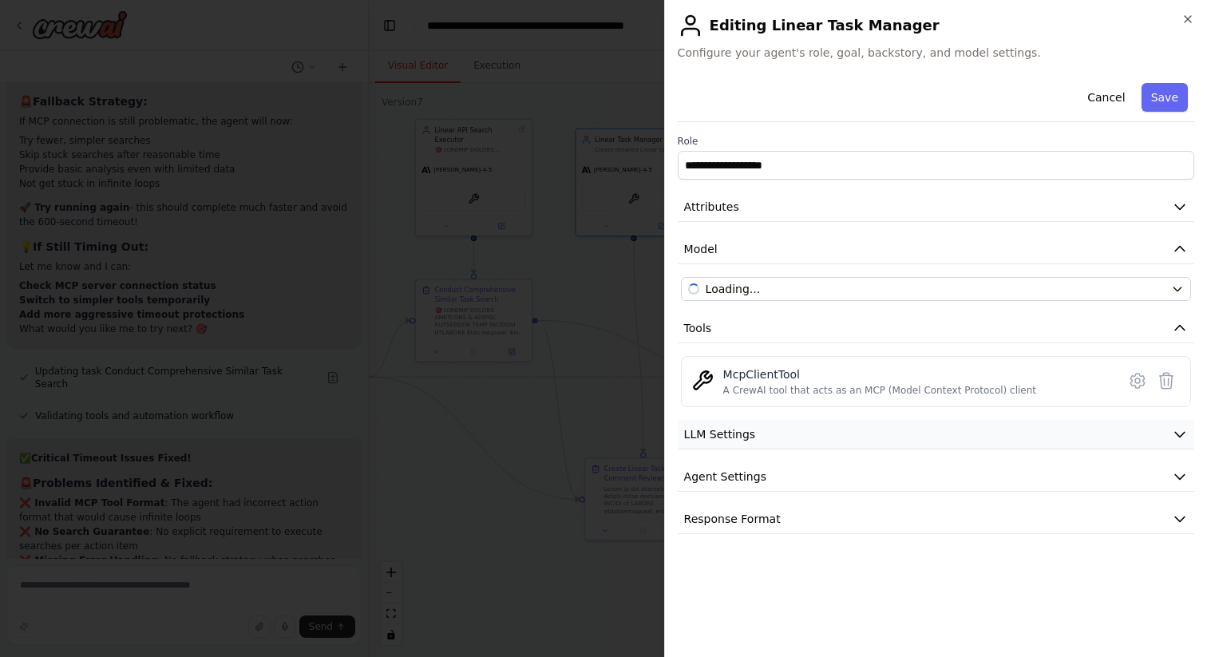
click at [785, 441] on button "LLM Settings" at bounding box center [936, 435] width 516 height 30
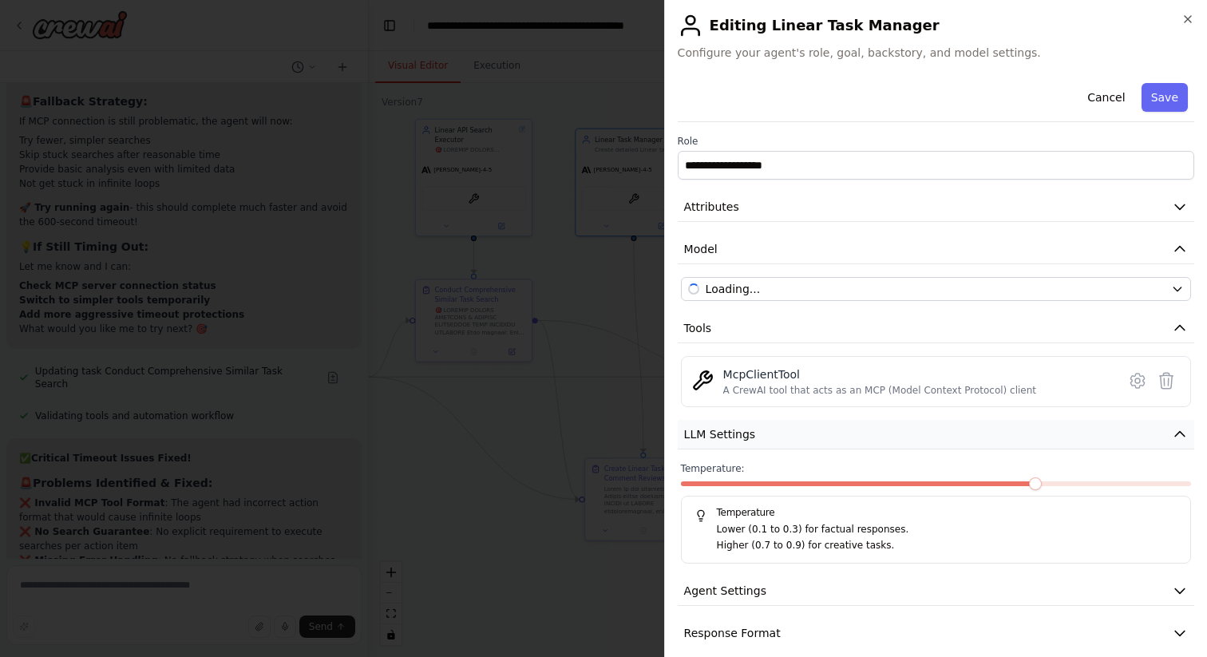
scroll to position [17, 0]
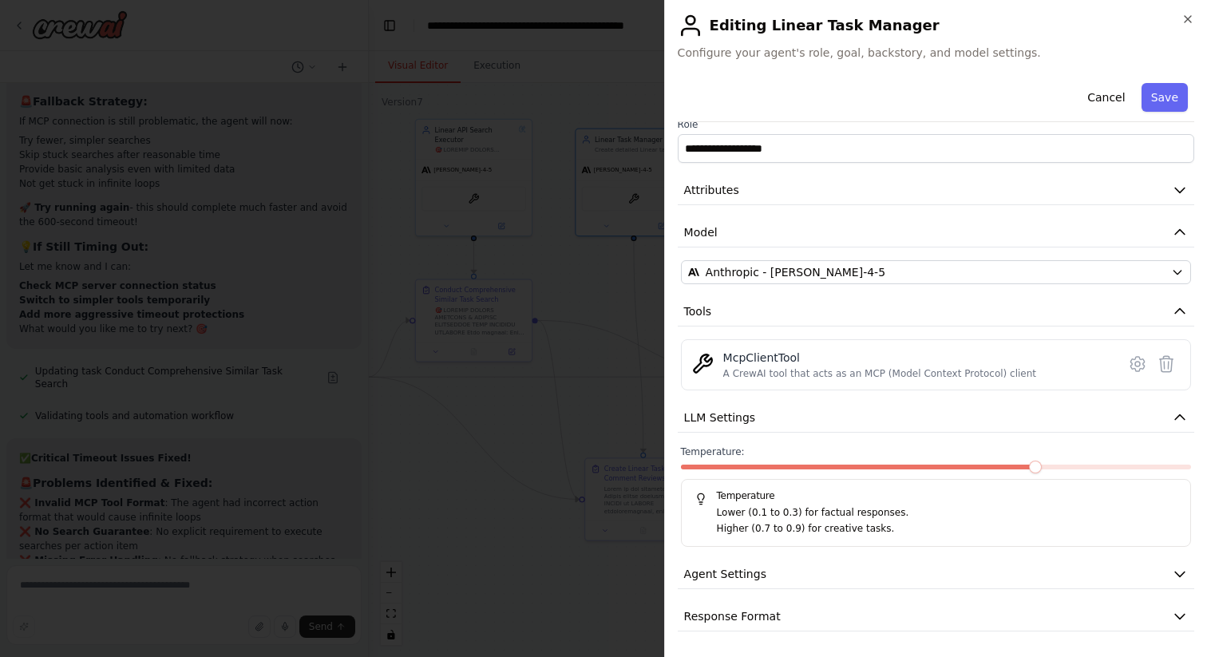
click at [910, 468] on span at bounding box center [860, 467] width 358 height 5
click at [910, 468] on span at bounding box center [808, 467] width 255 height 5
click at [832, 559] on div "**********" at bounding box center [936, 346] width 516 height 572
click at [810, 574] on button "Agent Settings" at bounding box center [936, 575] width 516 height 30
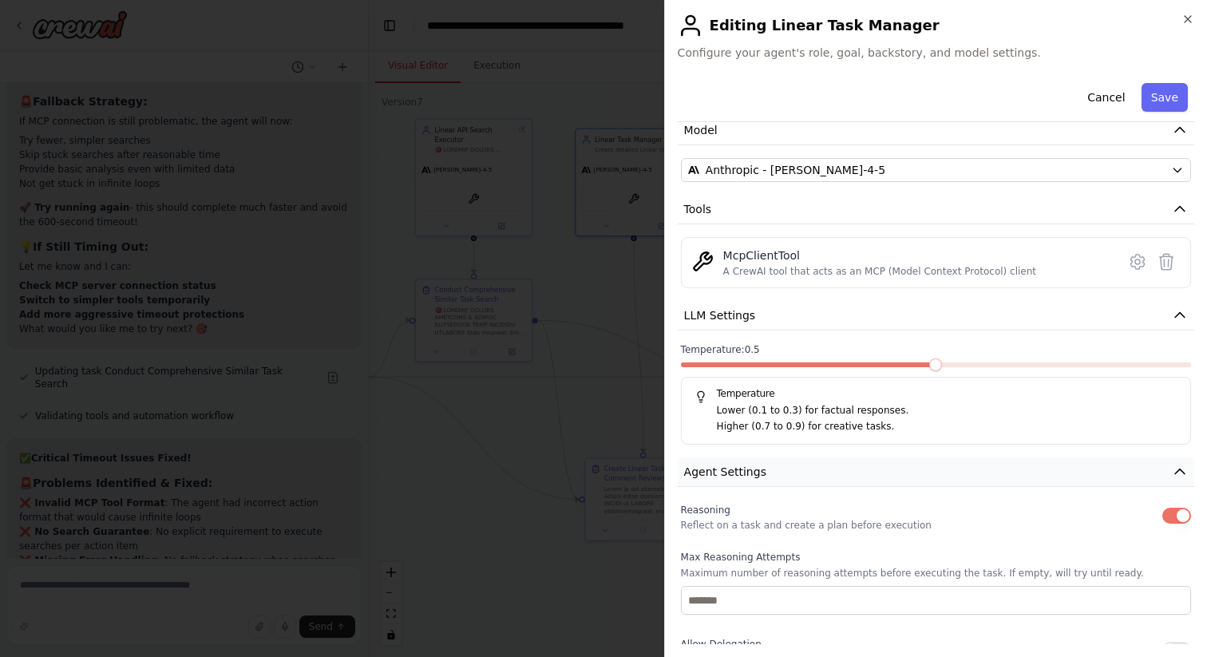
scroll to position [445, 0]
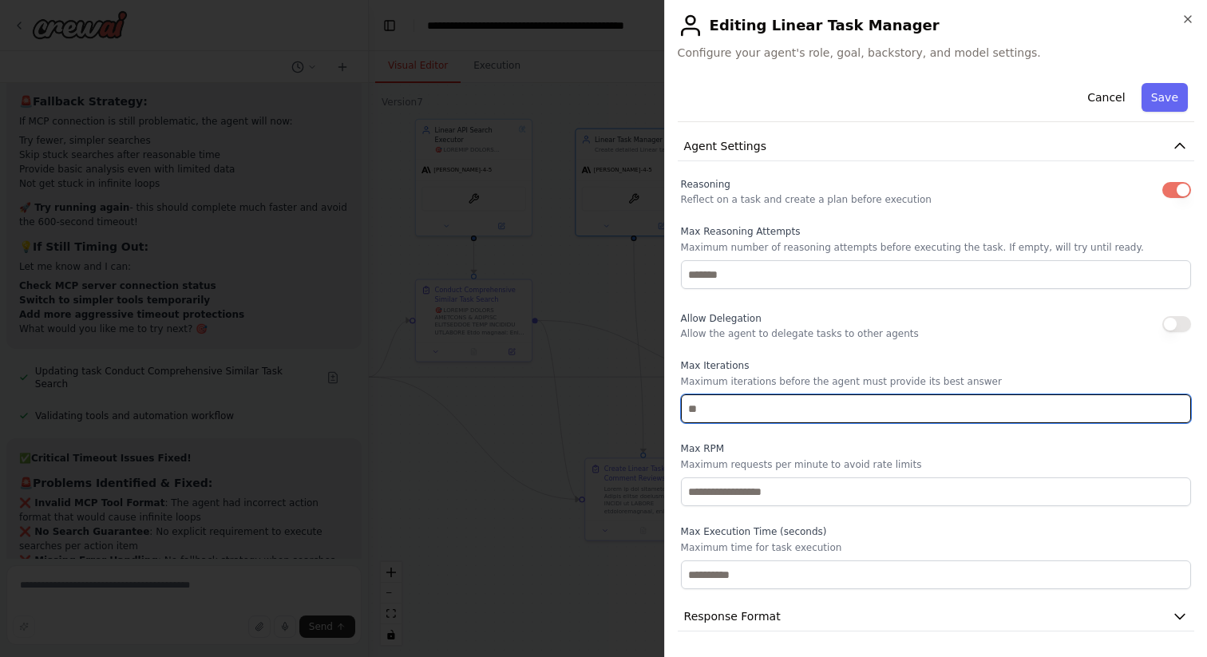
click at [700, 406] on input "**" at bounding box center [936, 408] width 510 height 29
type input "*"
type input "**"
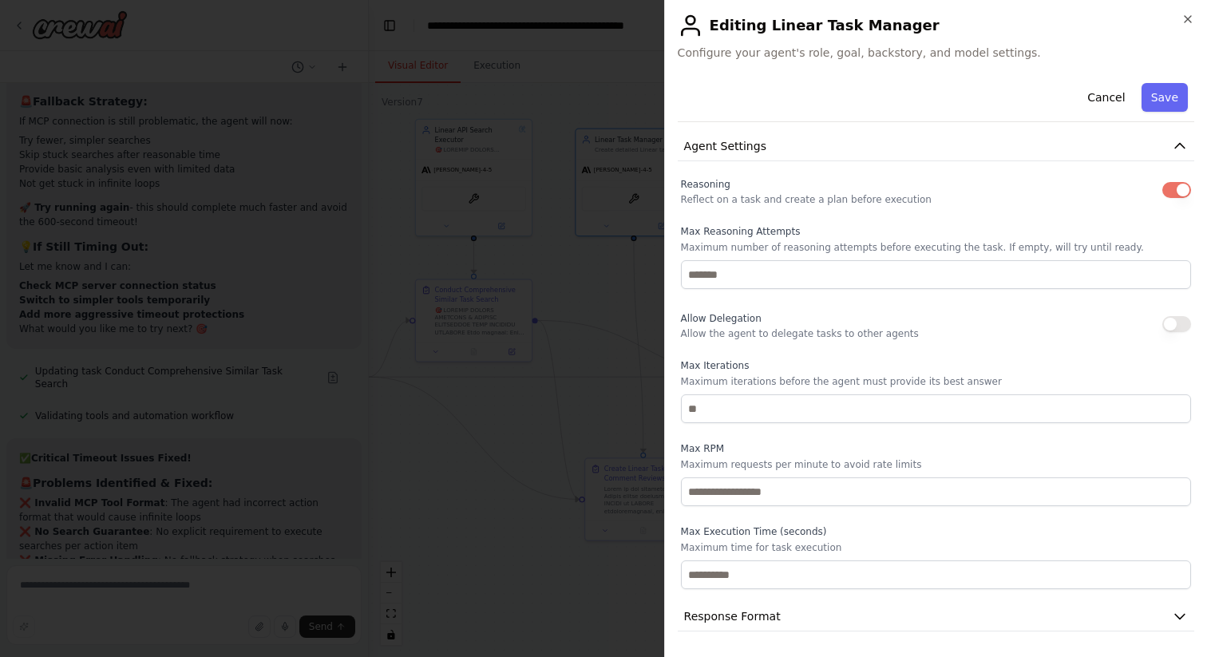
click at [861, 440] on div "Reasoning Reflect on a task and create a plan before execution Max Reasoning At…" at bounding box center [936, 381] width 510 height 415
click at [1169, 92] on button "Save" at bounding box center [1164, 97] width 46 height 29
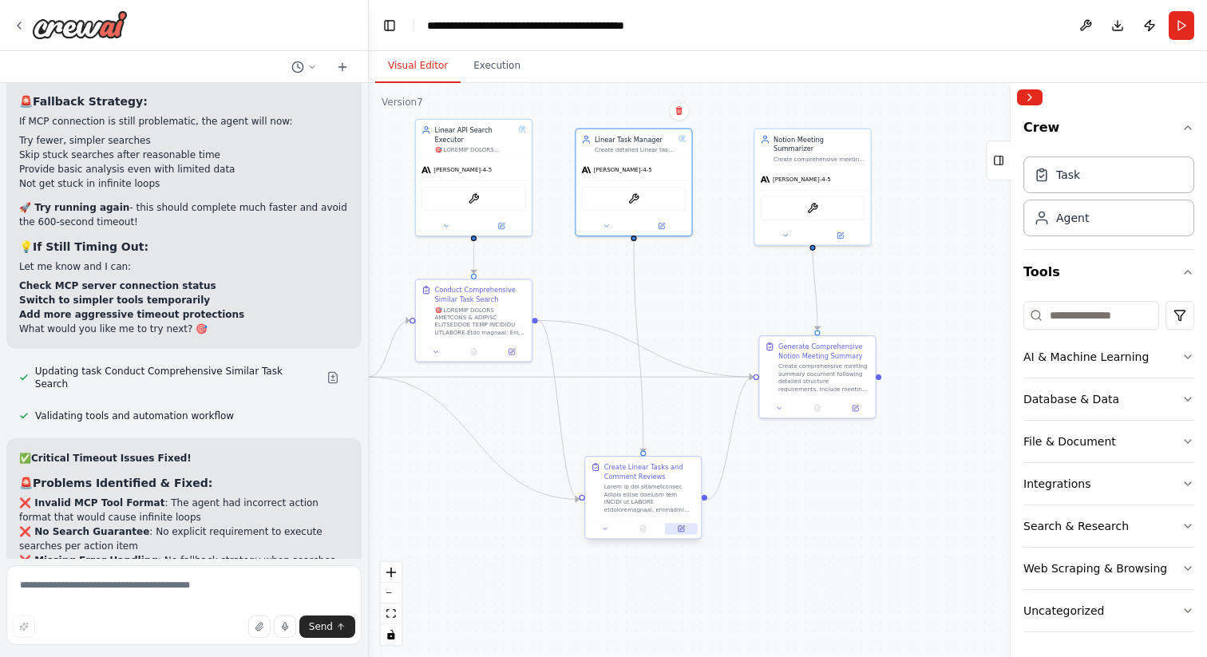
click at [678, 525] on icon at bounding box center [681, 528] width 7 height 7
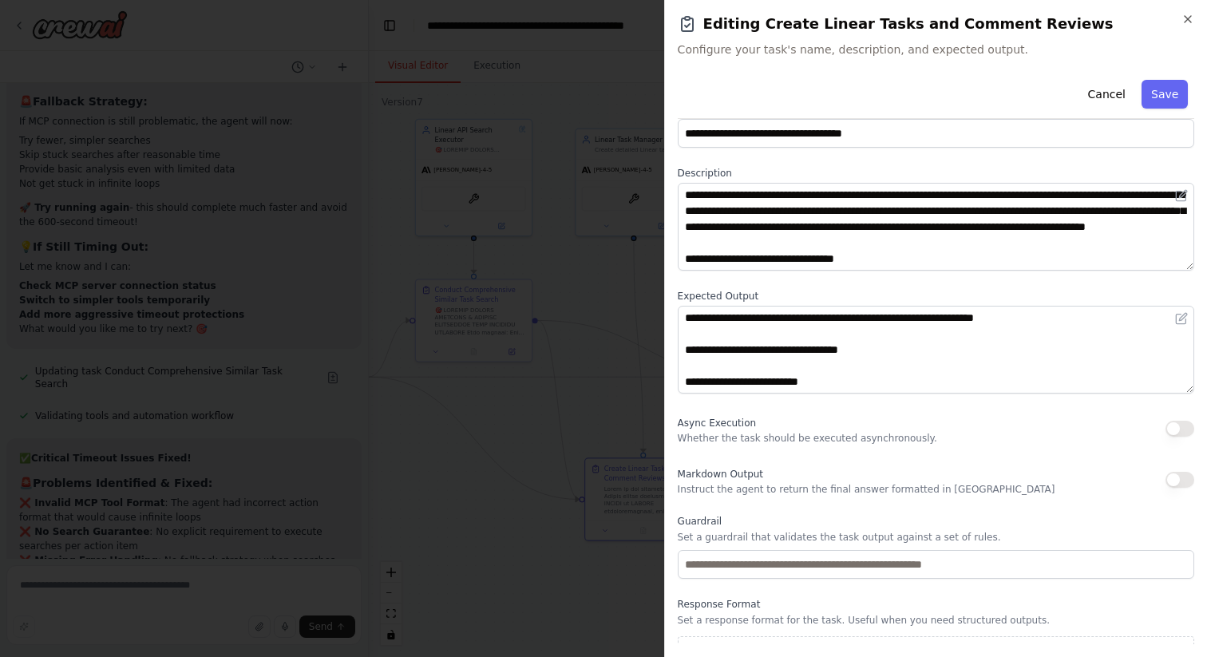
scroll to position [64, 0]
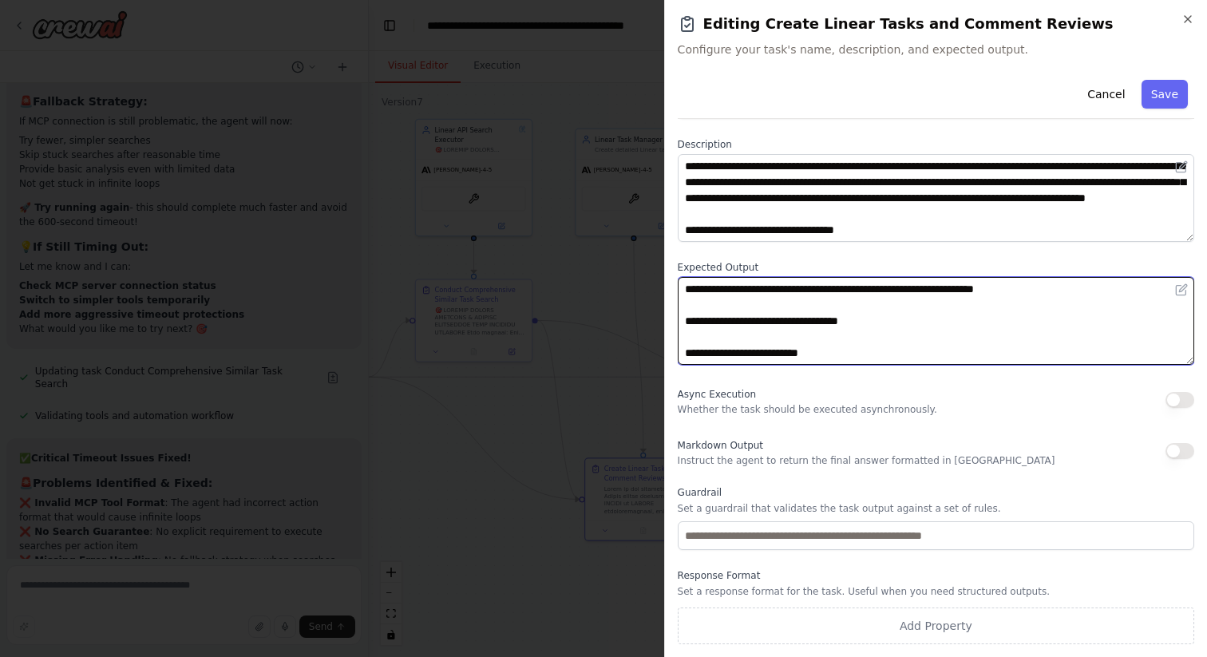
click at [930, 343] on textarea at bounding box center [936, 321] width 516 height 88
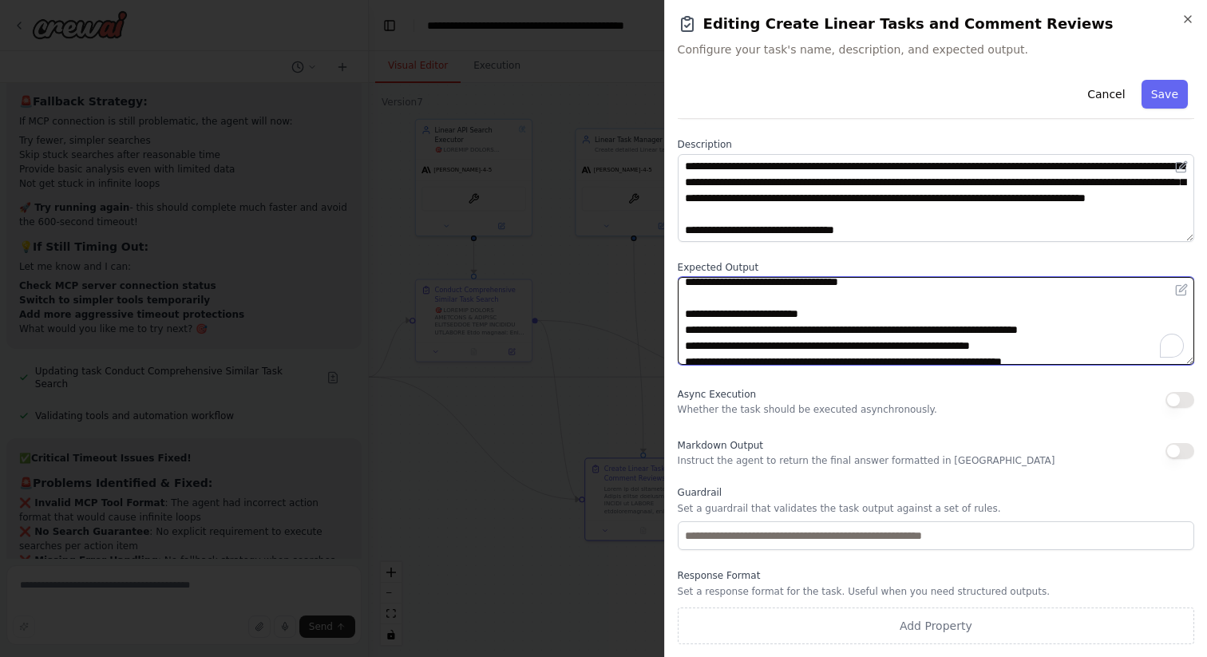
scroll to position [0, 0]
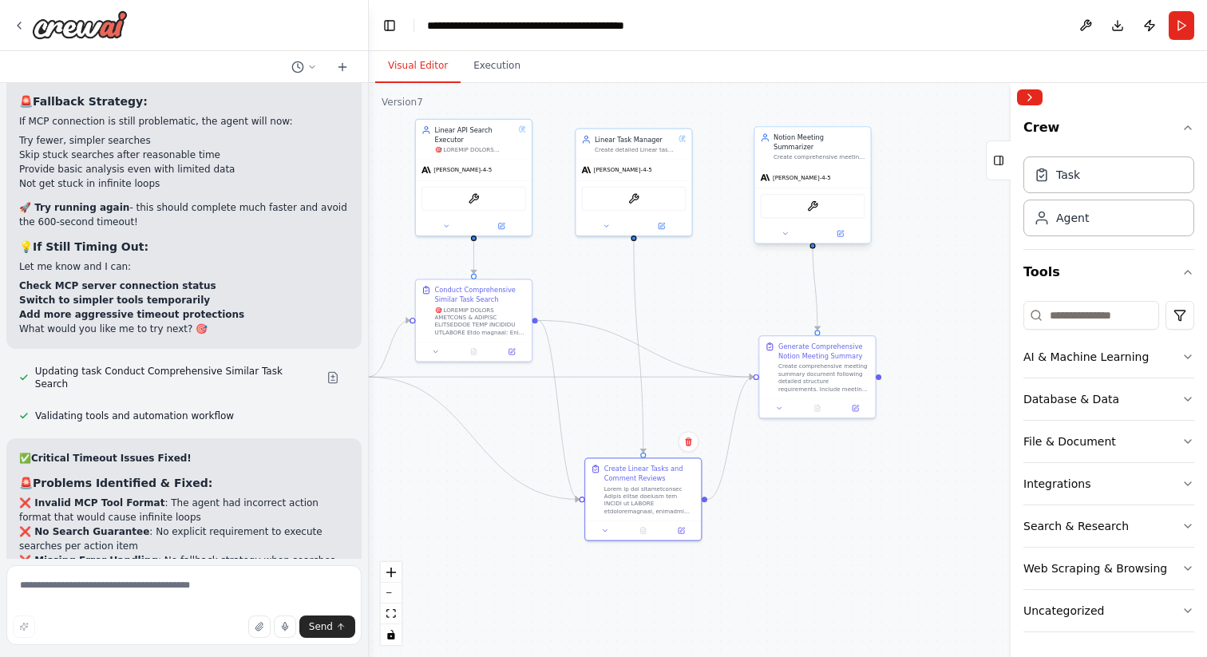
click at [843, 233] on div "Notion Meeting Summarizer Create comprehensive meeting summaries following deta…" at bounding box center [812, 184] width 117 height 117
click at [843, 230] on div at bounding box center [812, 233] width 116 height 19
click at [842, 231] on icon at bounding box center [840, 234] width 6 height 6
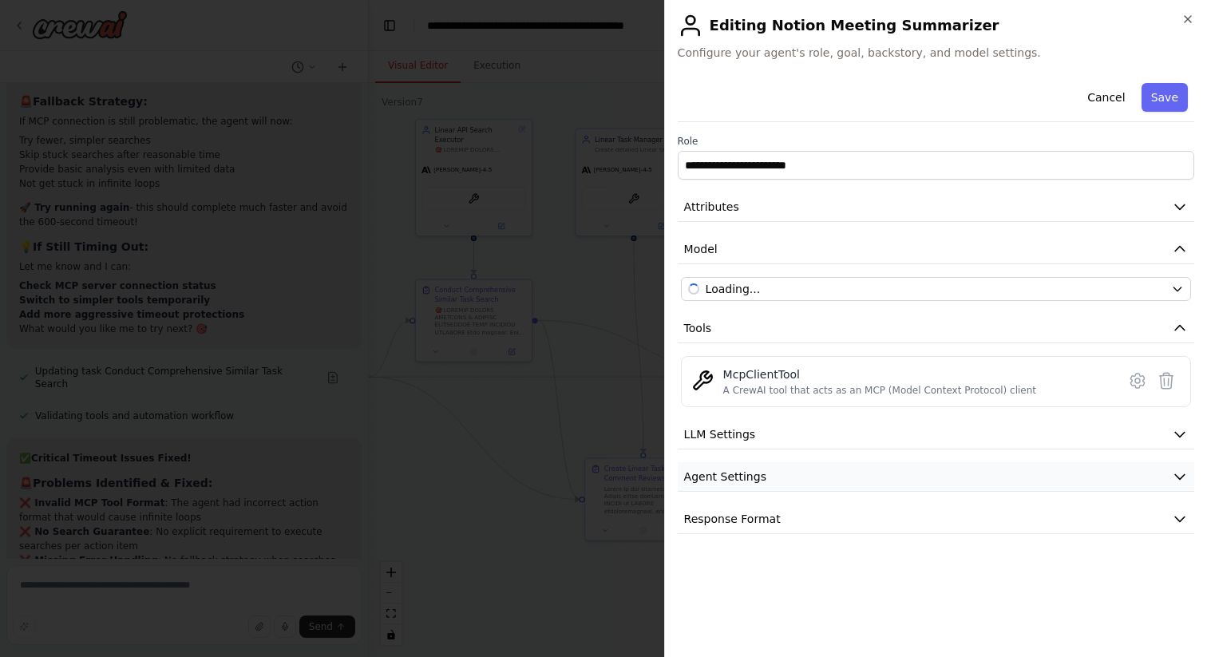
click at [831, 467] on button "Agent Settings" at bounding box center [936, 477] width 516 height 30
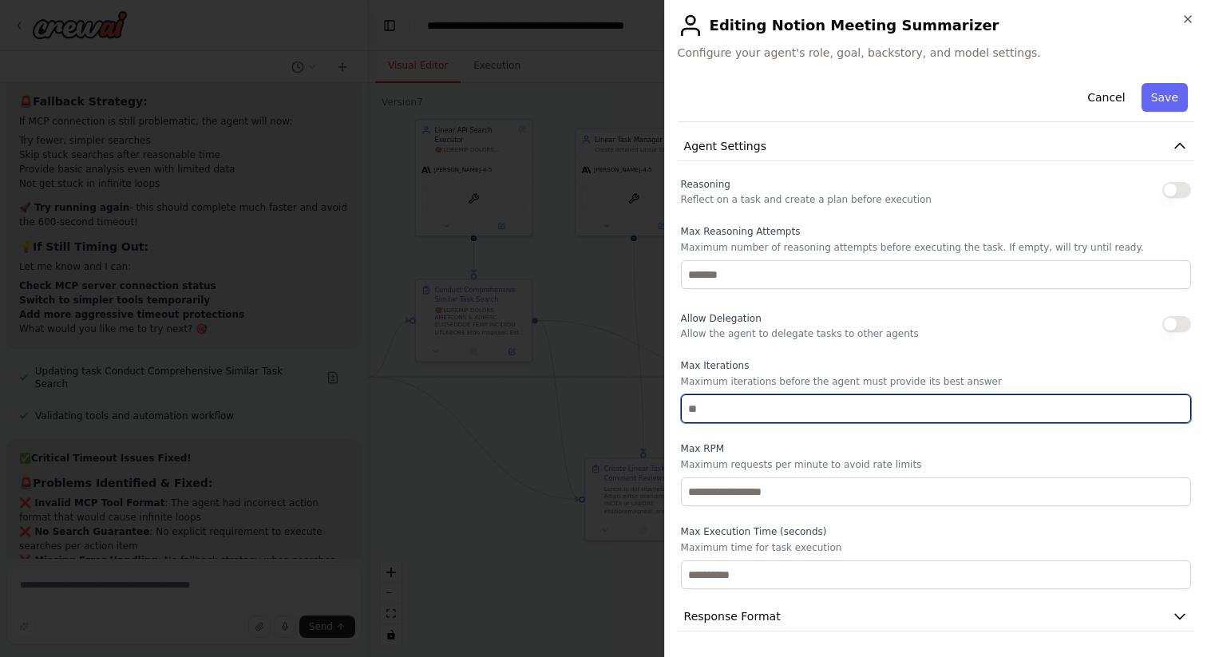
click at [707, 411] on input "number" at bounding box center [936, 408] width 510 height 29
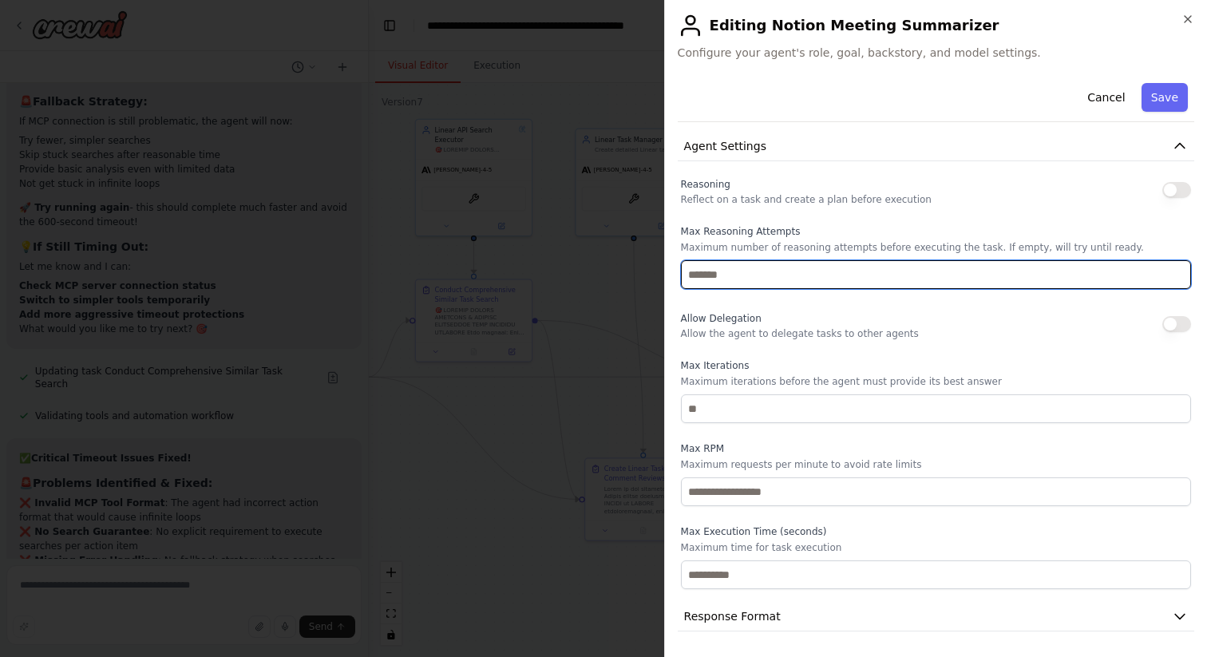
click at [766, 277] on input "number" at bounding box center [936, 274] width 510 height 29
type input "**"
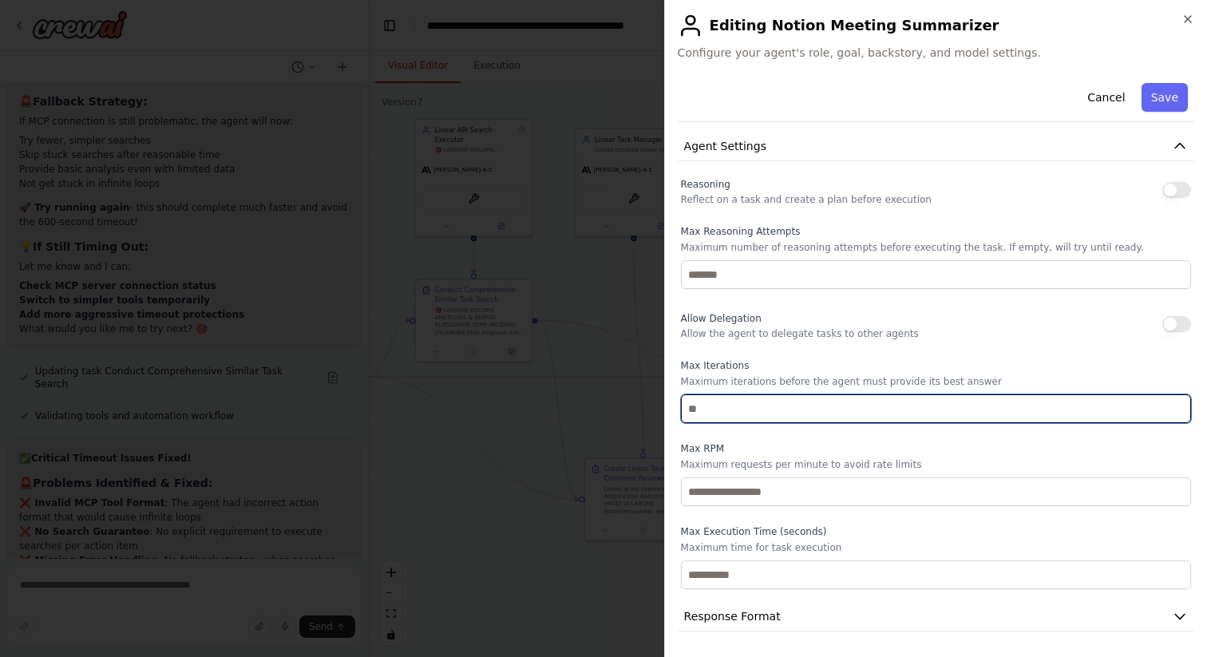
click at [734, 416] on input "number" at bounding box center [936, 408] width 510 height 29
type input "**"
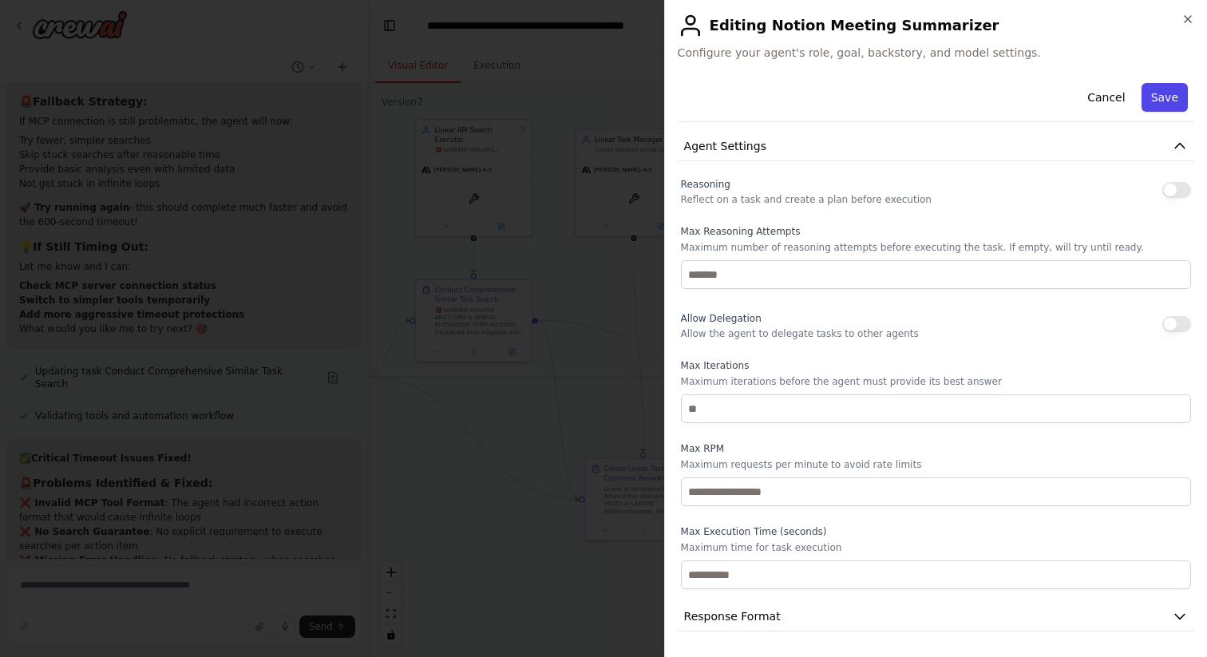
click at [1173, 94] on button "Save" at bounding box center [1164, 97] width 46 height 29
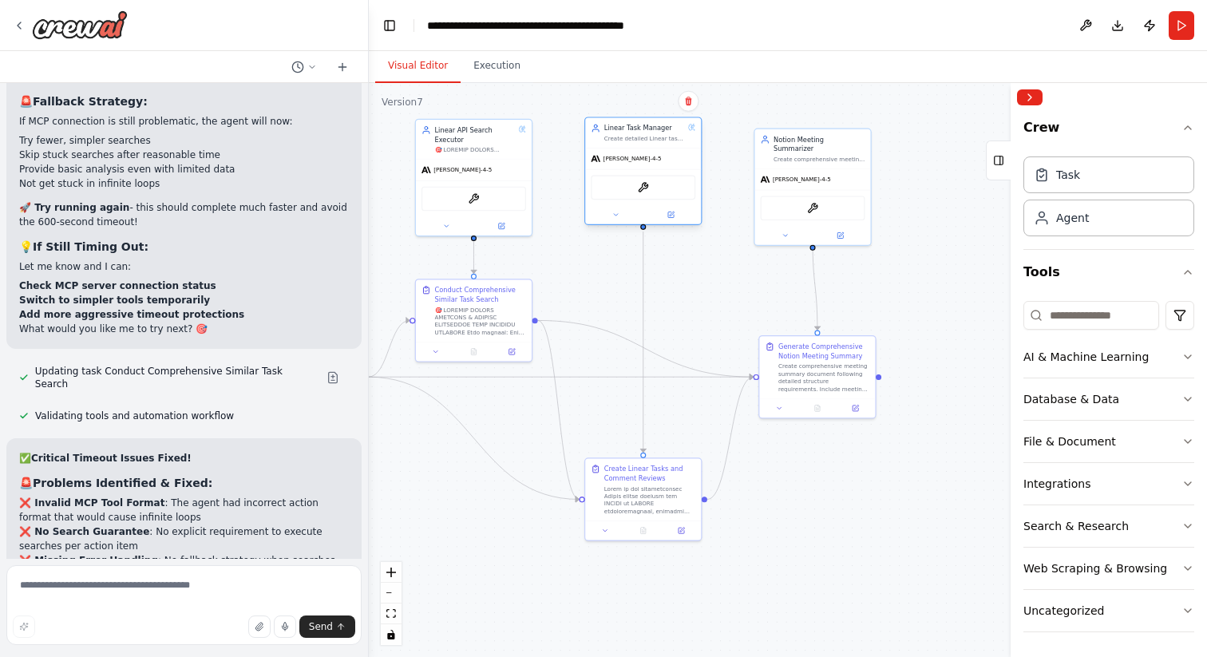
drag, startPoint x: 627, startPoint y: 183, endPoint x: 638, endPoint y: 174, distance: 13.6
click at [638, 174] on div "McpClientTool" at bounding box center [643, 187] width 116 height 36
click at [1181, 22] on button "Run" at bounding box center [1182, 25] width 26 height 29
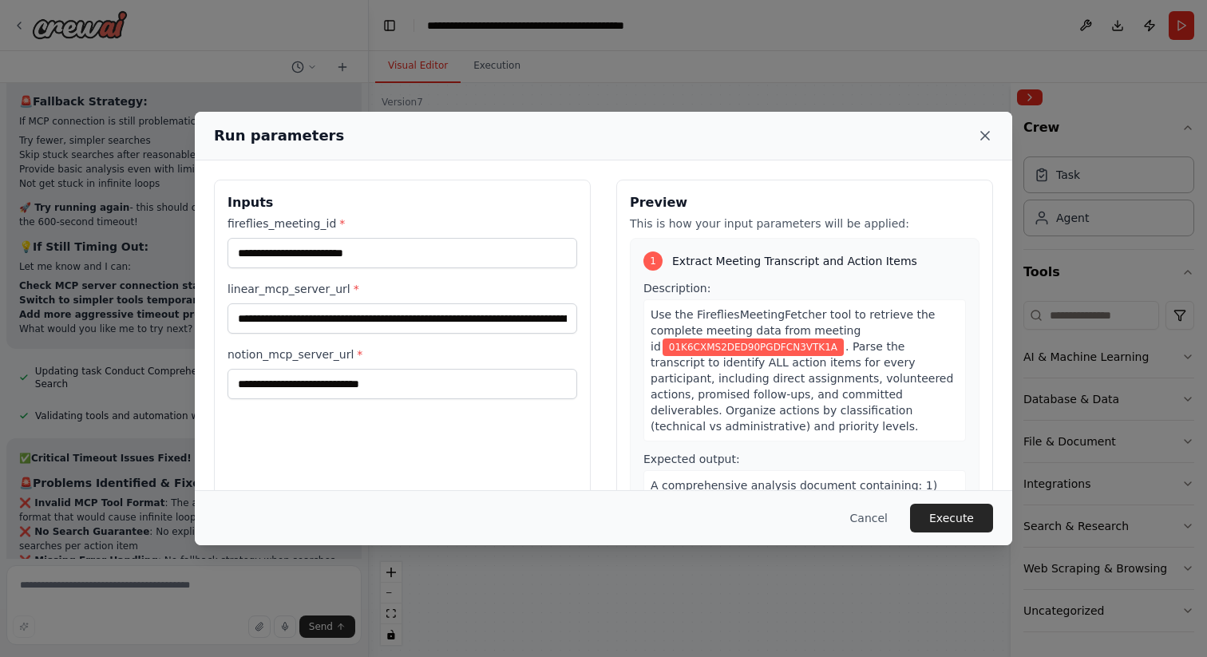
click at [988, 138] on icon at bounding box center [985, 136] width 8 height 8
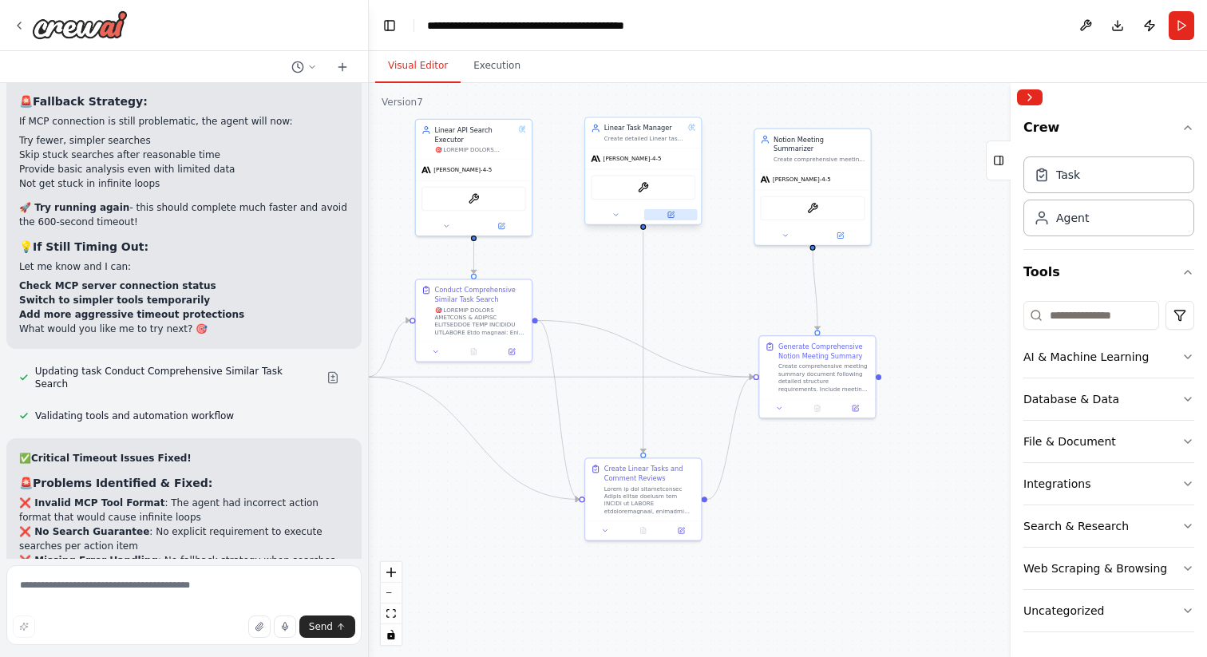
click at [675, 216] on button at bounding box center [670, 214] width 53 height 11
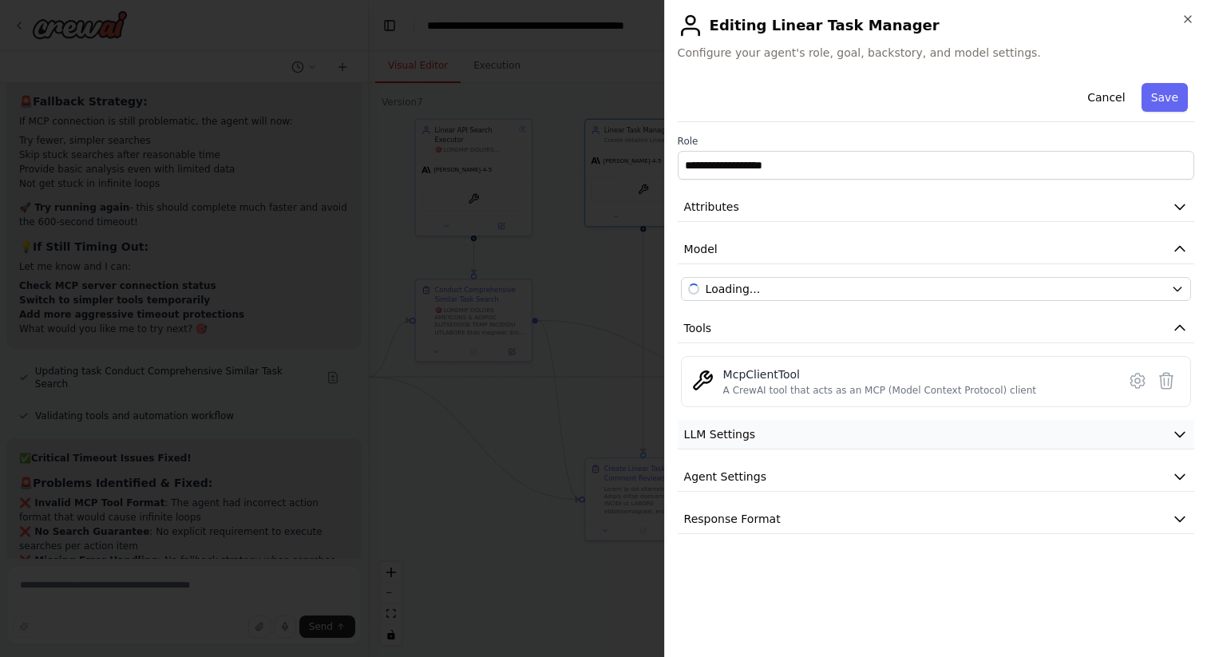
click at [873, 435] on button "LLM Settings" at bounding box center [936, 435] width 516 height 30
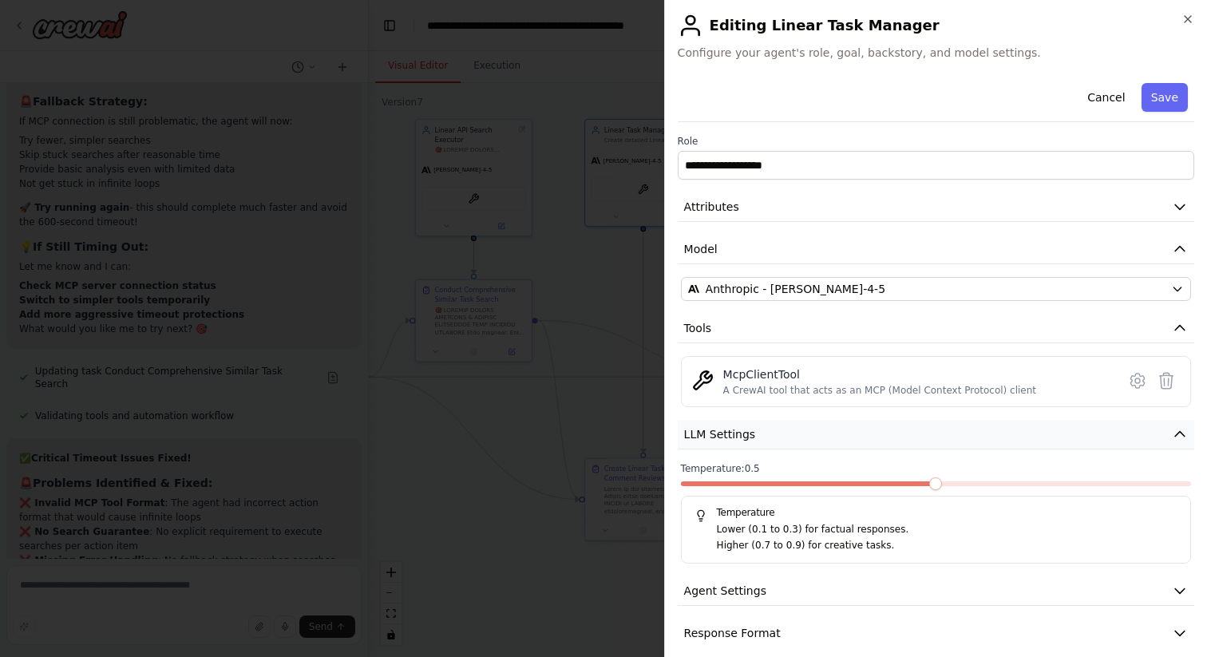
scroll to position [17, 0]
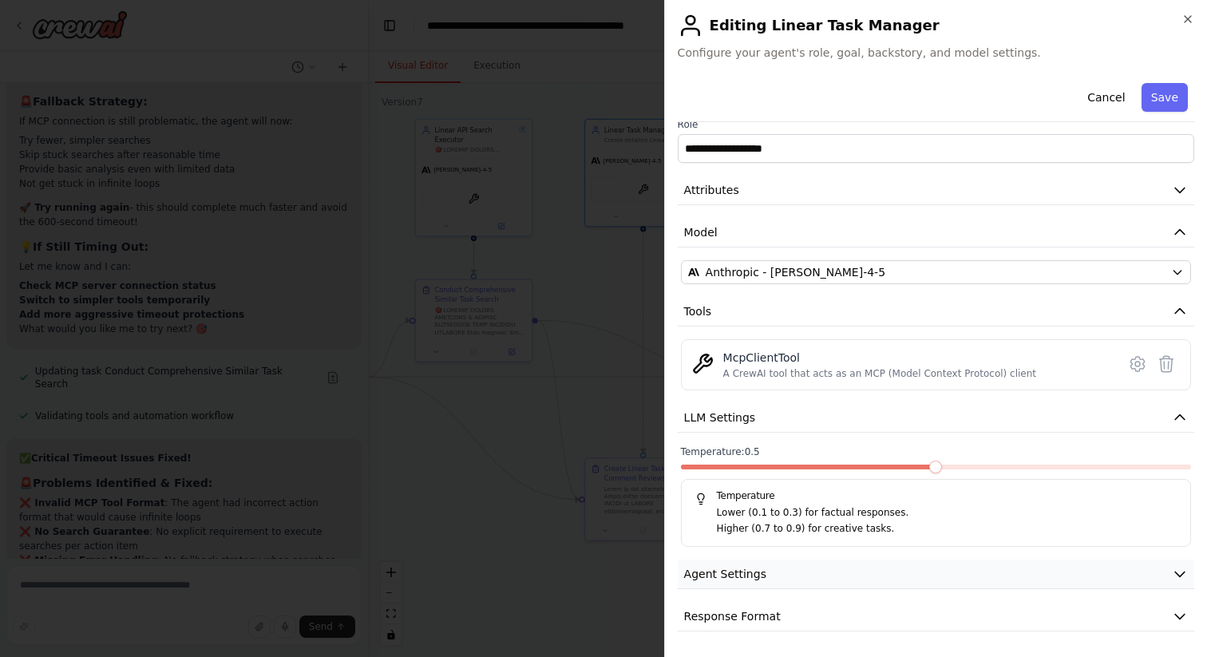
click at [830, 580] on button "Agent Settings" at bounding box center [936, 575] width 516 height 30
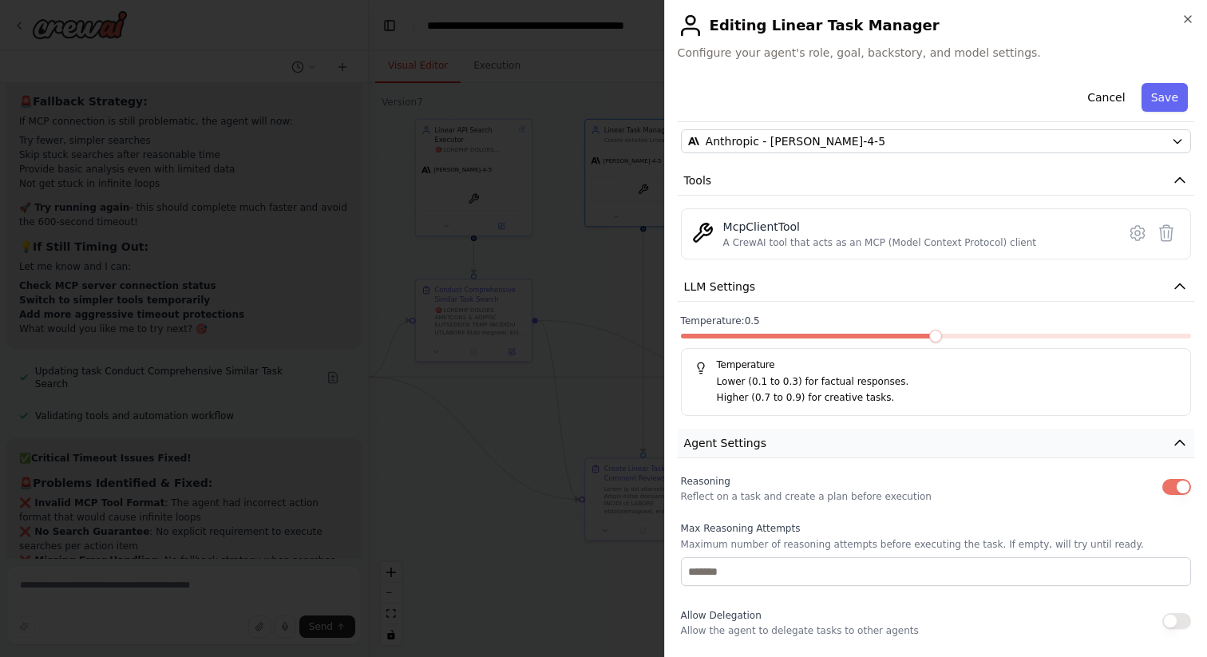
scroll to position [417, 0]
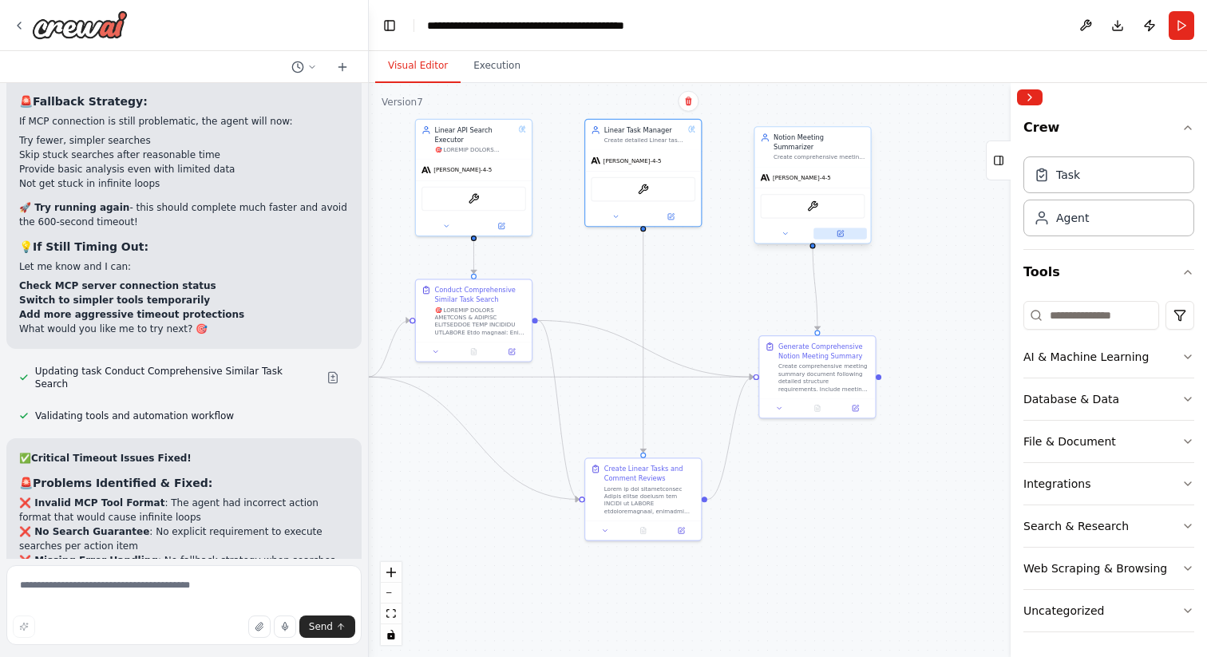
click at [846, 228] on button at bounding box center [839, 233] width 53 height 11
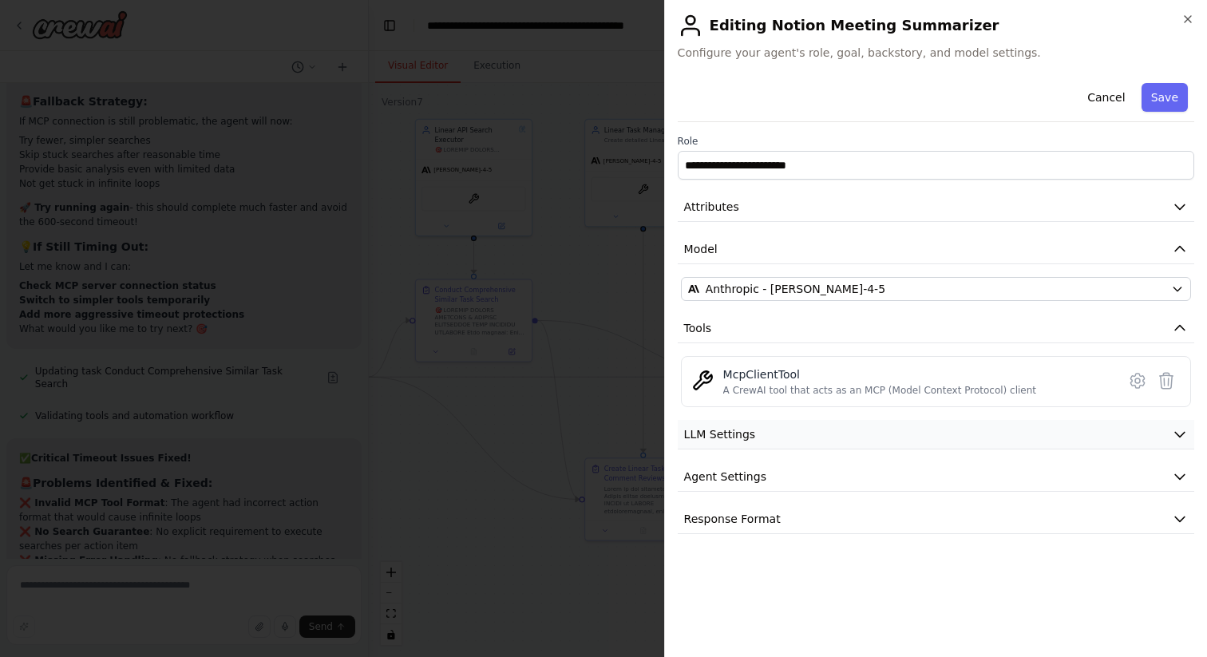
click at [1161, 436] on button "LLM Settings" at bounding box center [936, 435] width 516 height 30
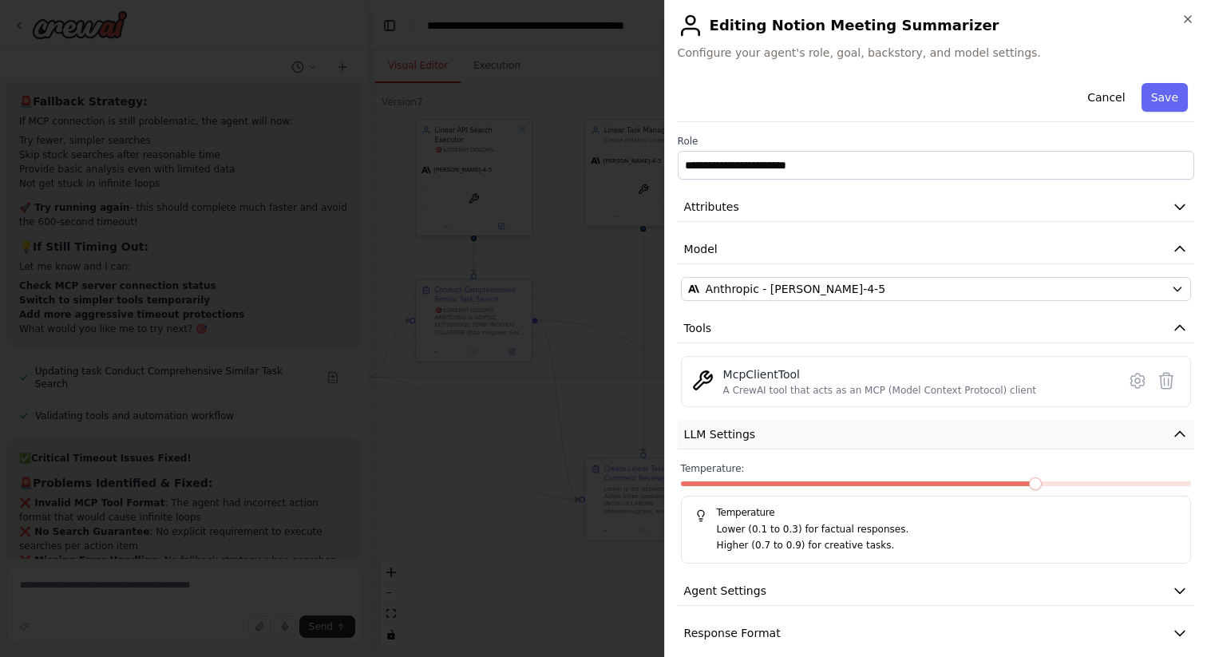
scroll to position [17, 0]
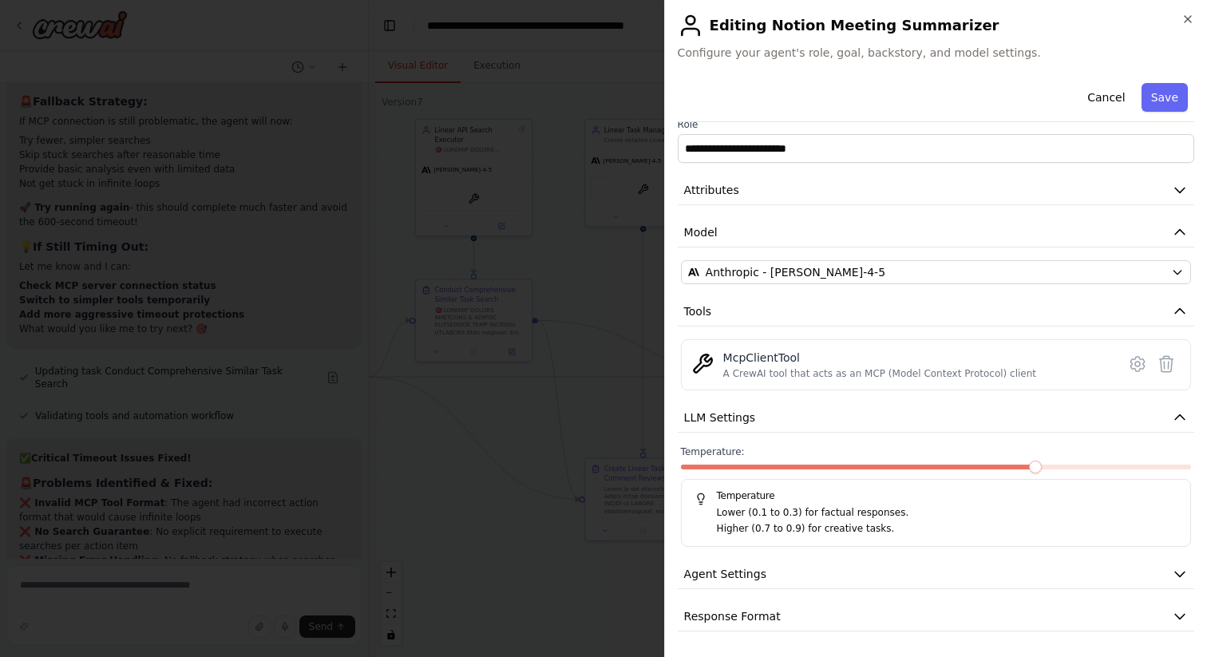
click at [944, 461] on div "Temperature: Temperature Lower (0.1 to 0.3) for factual responses. Higher (0.7 …" at bounding box center [936, 495] width 510 height 101
click at [955, 465] on span at bounding box center [860, 467] width 358 height 5
click at [986, 564] on button "Agent Settings" at bounding box center [936, 575] width 516 height 30
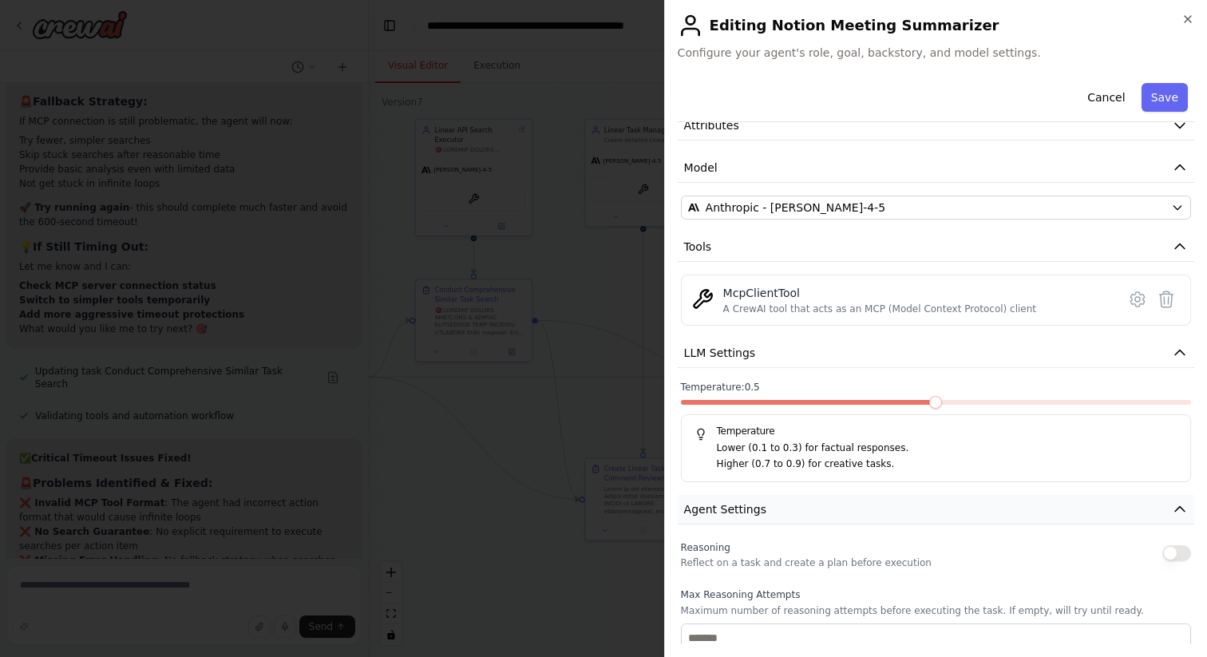
scroll to position [445, 0]
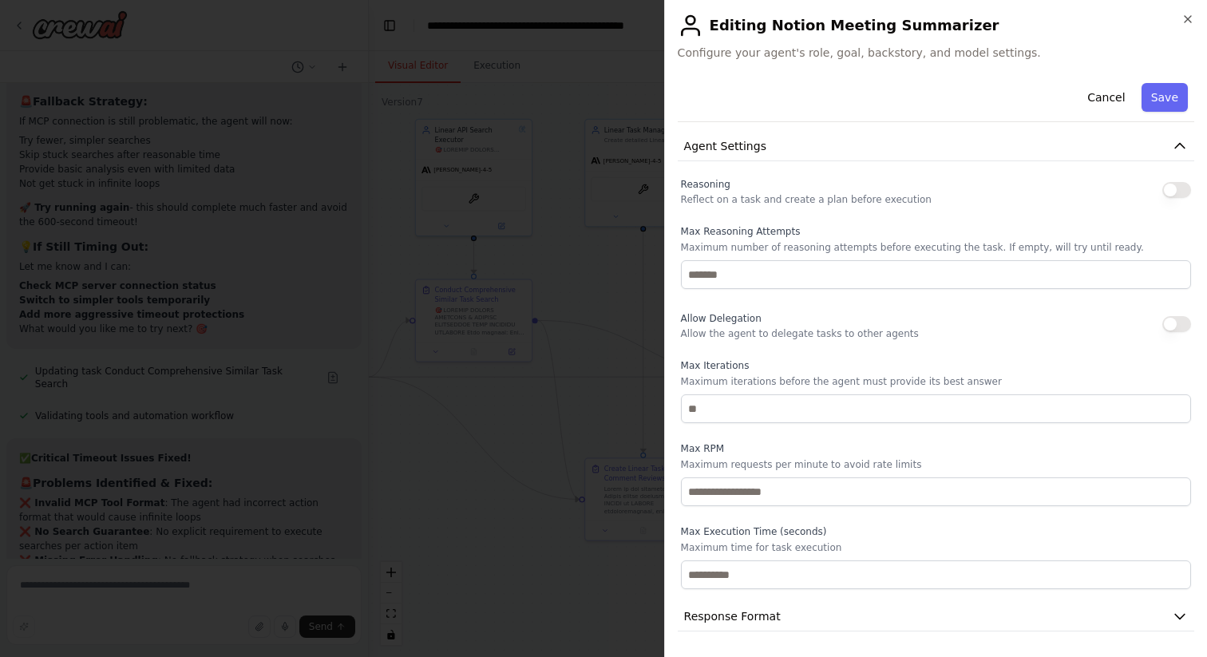
click at [1181, 172] on div "**********" at bounding box center [936, 131] width 516 height 999
click at [1173, 197] on button "button" at bounding box center [1176, 190] width 29 height 16
click at [1166, 89] on button "Save" at bounding box center [1164, 97] width 46 height 29
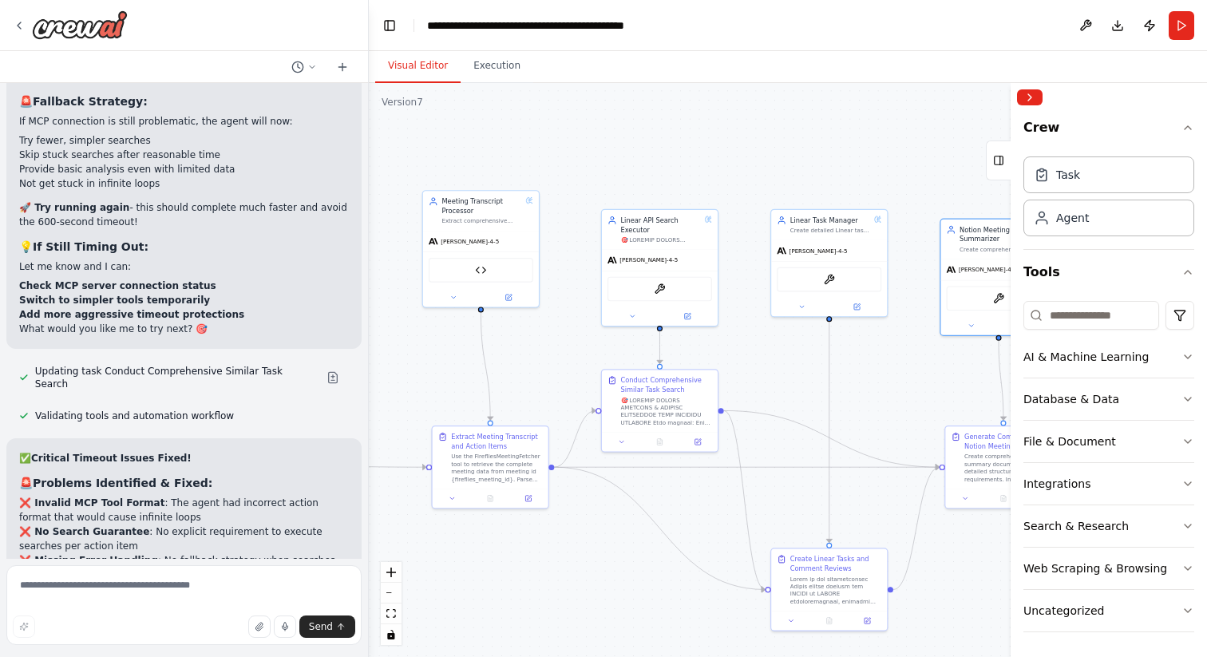
drag, startPoint x: 584, startPoint y: 406, endPoint x: 775, endPoint y: 495, distance: 210.7
click at [775, 495] on div ".deletable-edge-delete-btn { width: 20px; height: 20px; border: 0px solid #ffff…" at bounding box center [788, 370] width 838 height 574
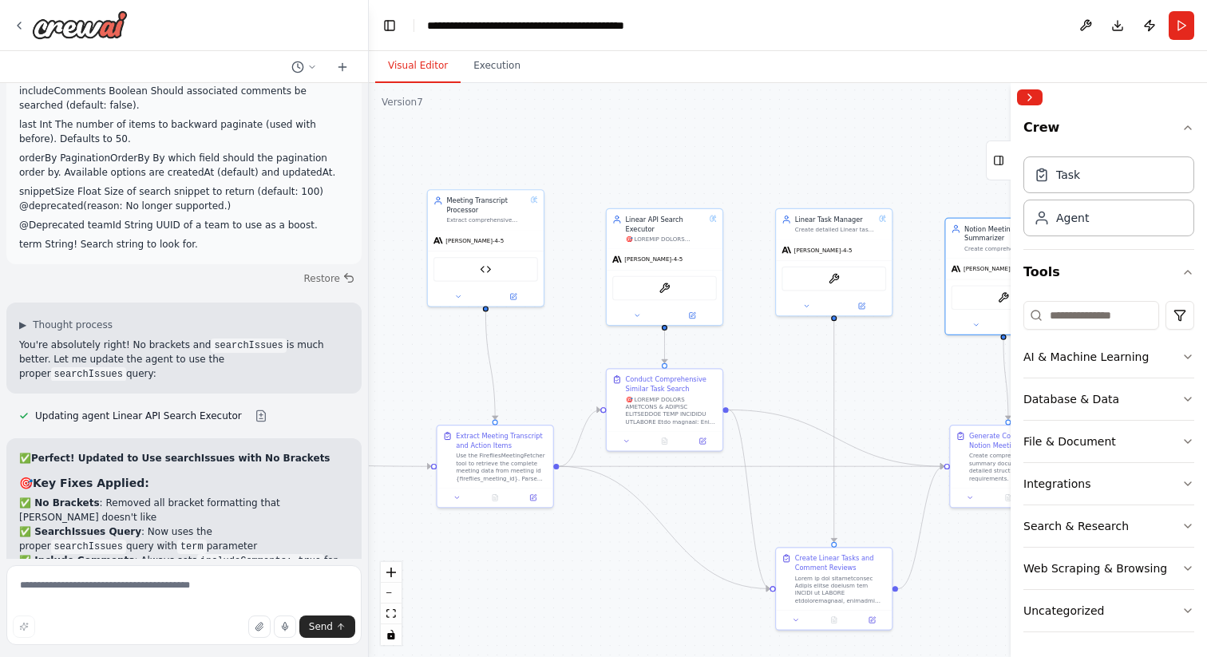
scroll to position [59264, 0]
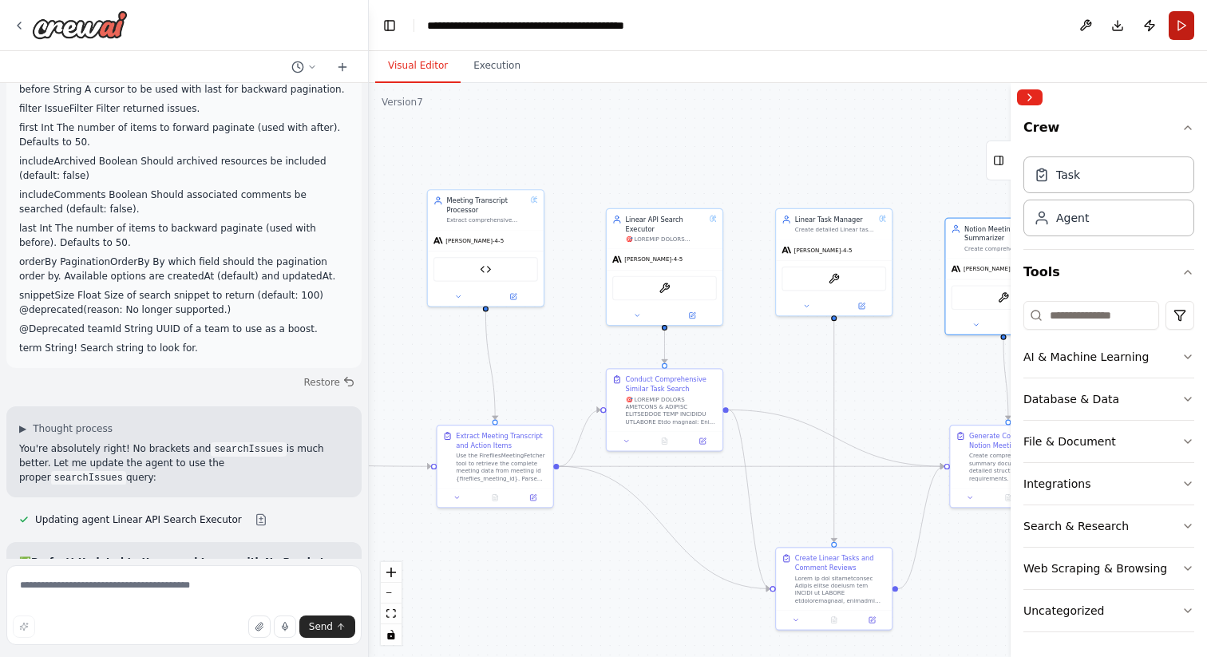
click at [1190, 23] on button "Run" at bounding box center [1182, 25] width 26 height 29
click at [617, 156] on div ".deletable-edge-delete-btn { width: 20px; height: 20px; border: 0px solid #ffff…" at bounding box center [788, 370] width 838 height 574
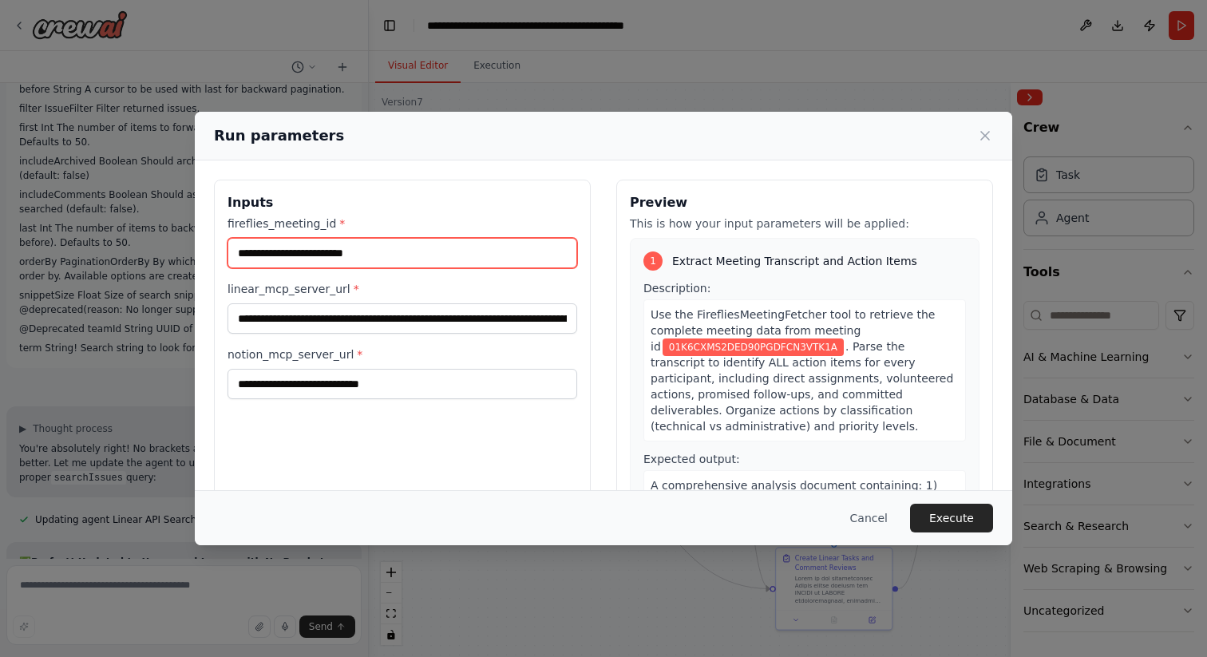
click at [336, 255] on input "**********" at bounding box center [402, 253] width 350 height 30
paste input "text"
type input "**********"
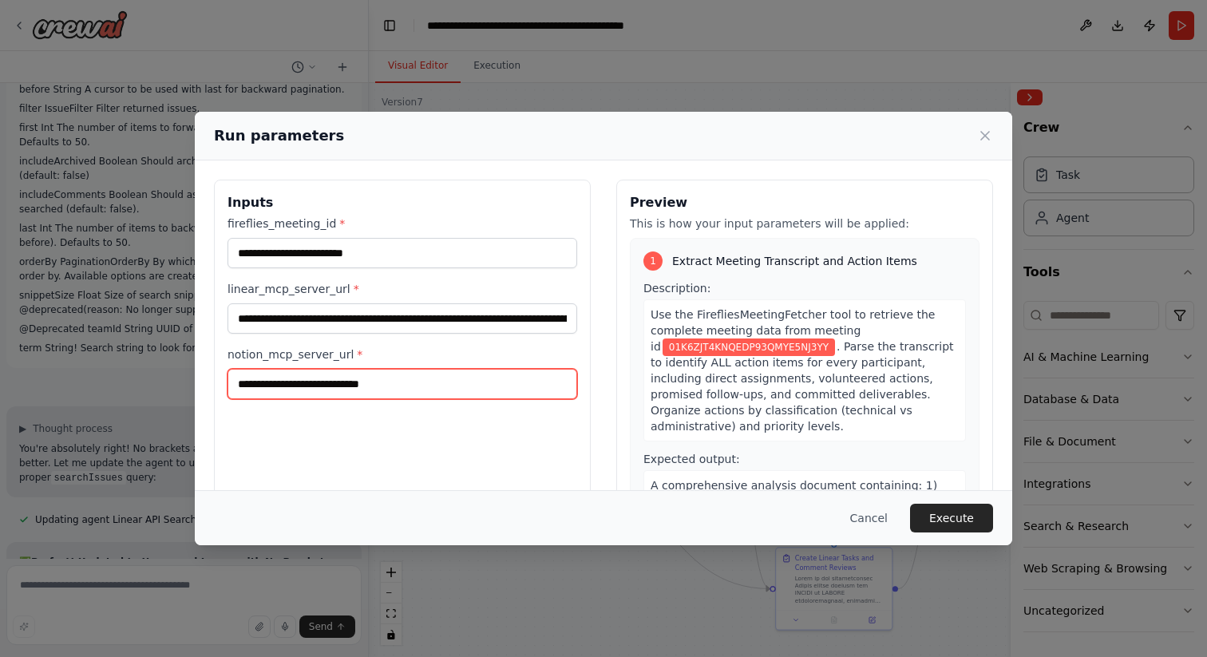
click at [474, 386] on input "notion_mcp_server_url *" at bounding box center [402, 384] width 350 height 30
paste input "**********"
type input "**********"
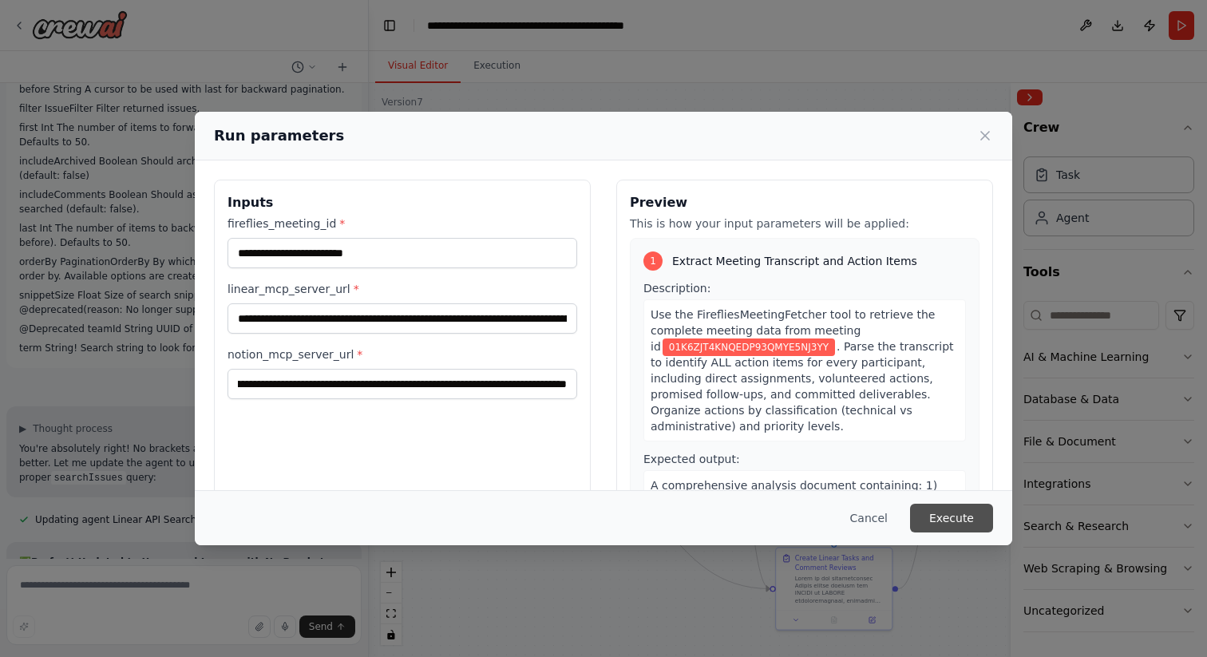
scroll to position [0, 0]
click at [964, 525] on button "Execute" at bounding box center [951, 518] width 83 height 29
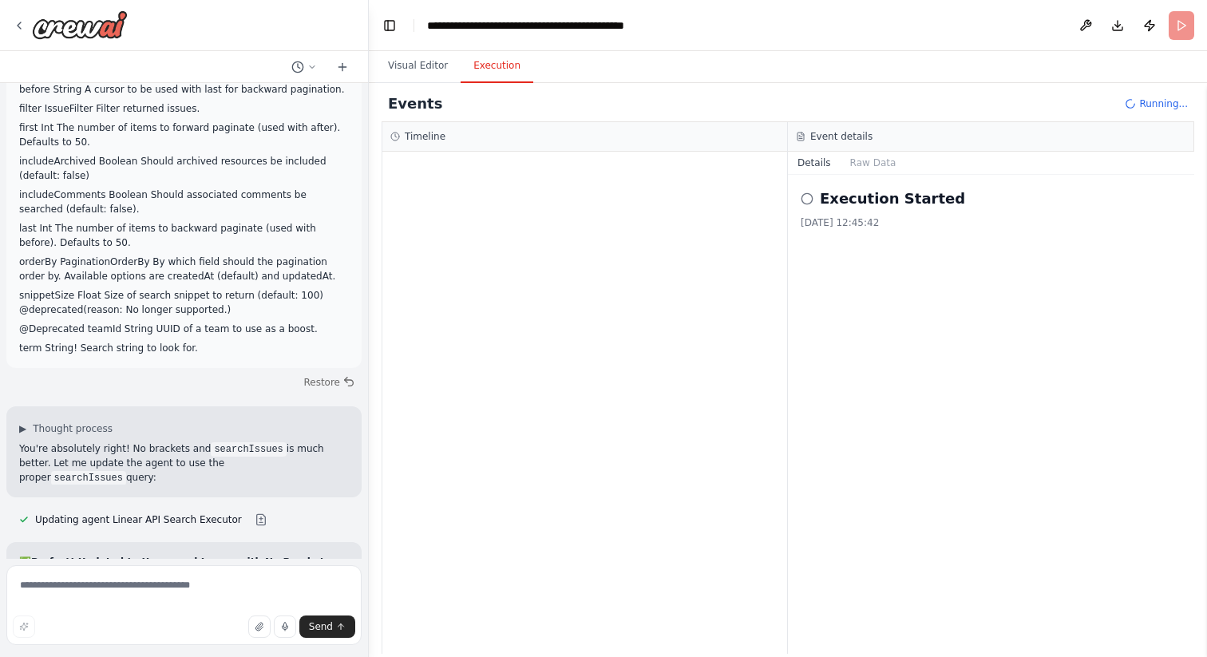
click at [696, 412] on div at bounding box center [584, 403] width 405 height 502
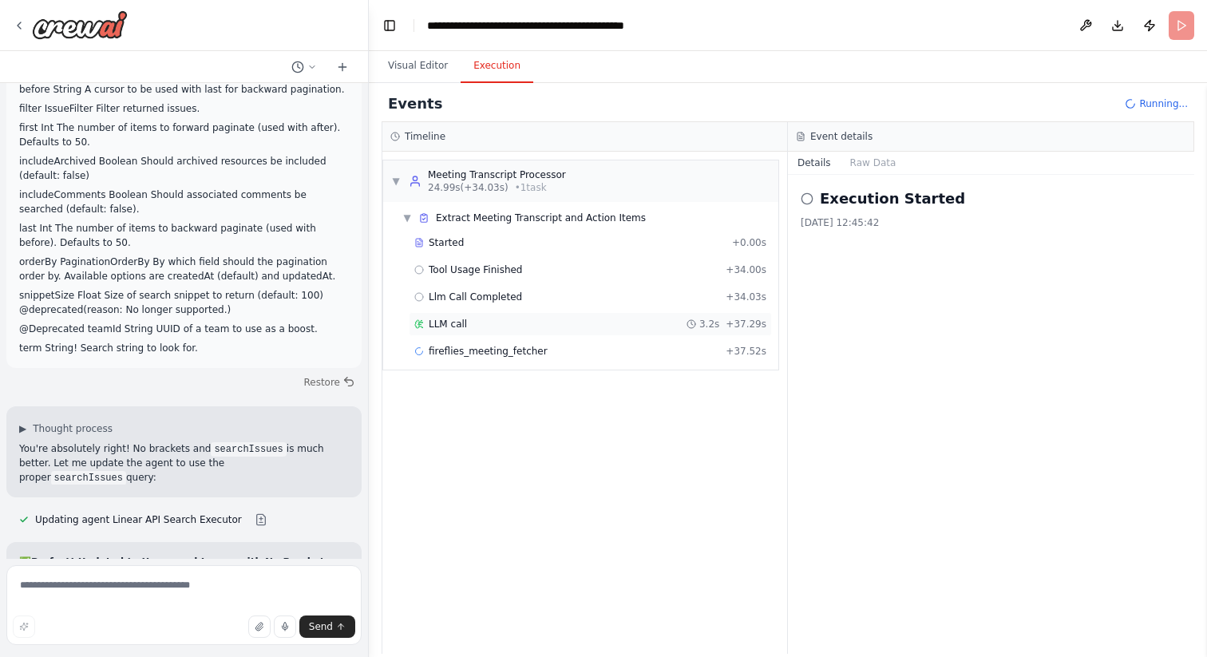
click at [516, 329] on div "LLM call 3.2s + 37.29s" at bounding box center [590, 324] width 352 height 13
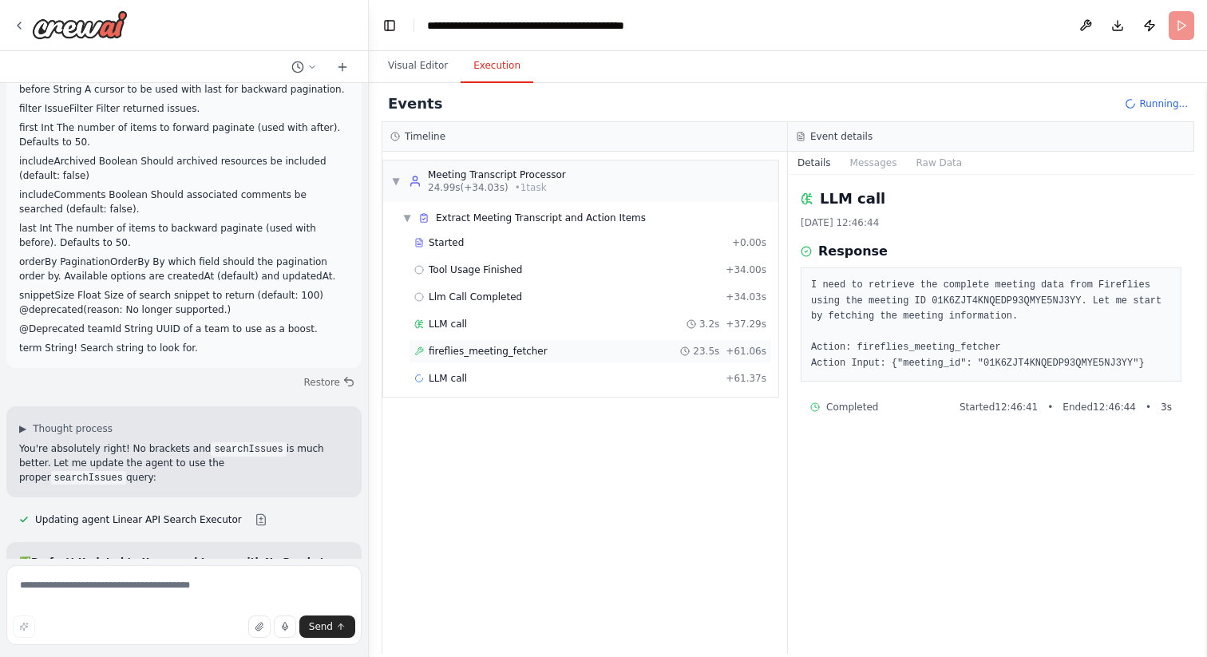
click at [544, 342] on div "fireflies_meeting_fetcher 23.5s + 61.06s" at bounding box center [590, 351] width 363 height 24
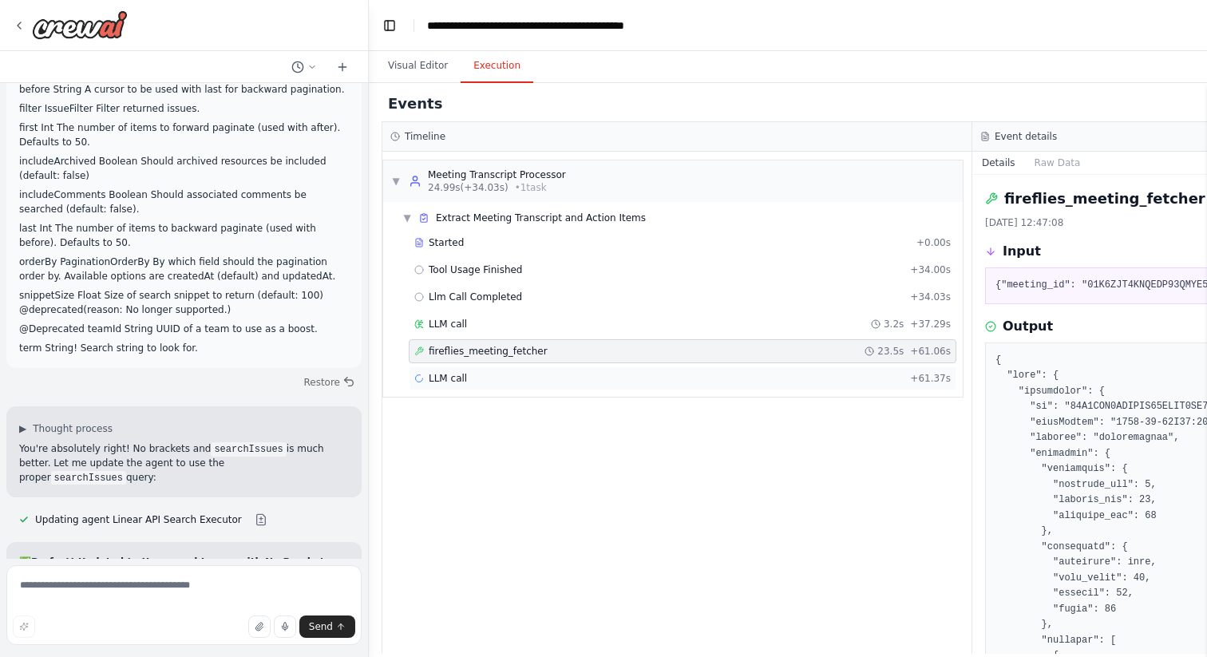
click at [540, 370] on div "LLM call + 61.37s" at bounding box center [683, 378] width 548 height 24
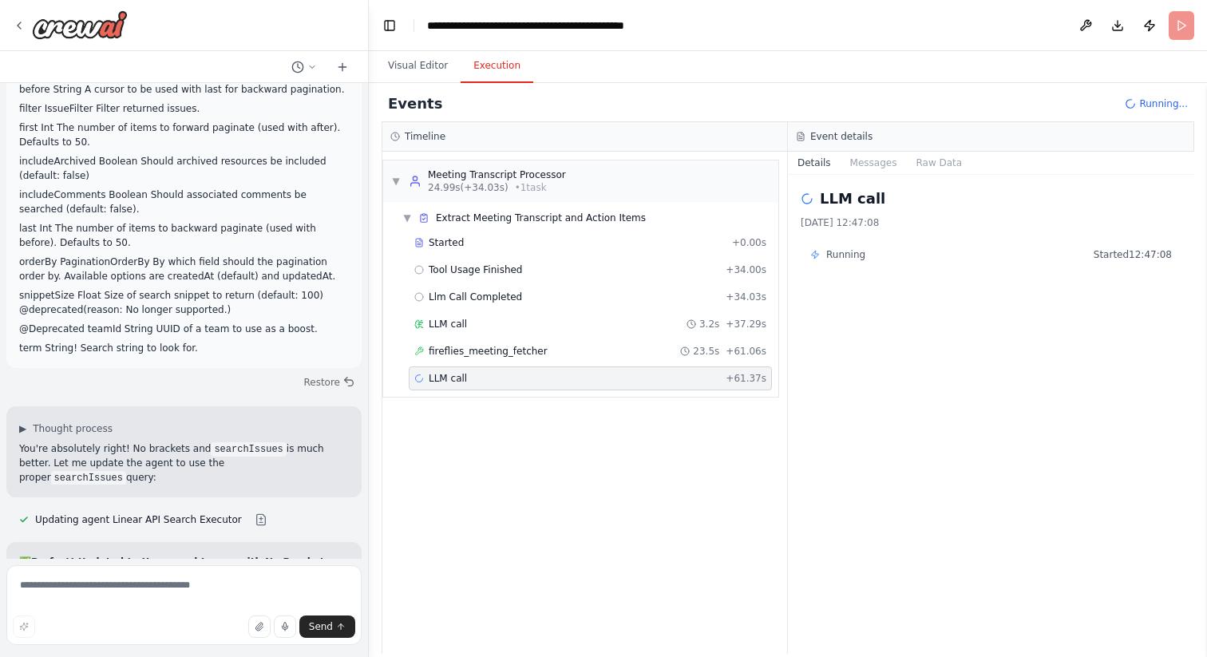
click at [582, 450] on div "▼ Meeting Transcript Processor 24.99s (+34.03s) • 1 task ▼ Extract Meeting Tran…" at bounding box center [584, 403] width 405 height 502
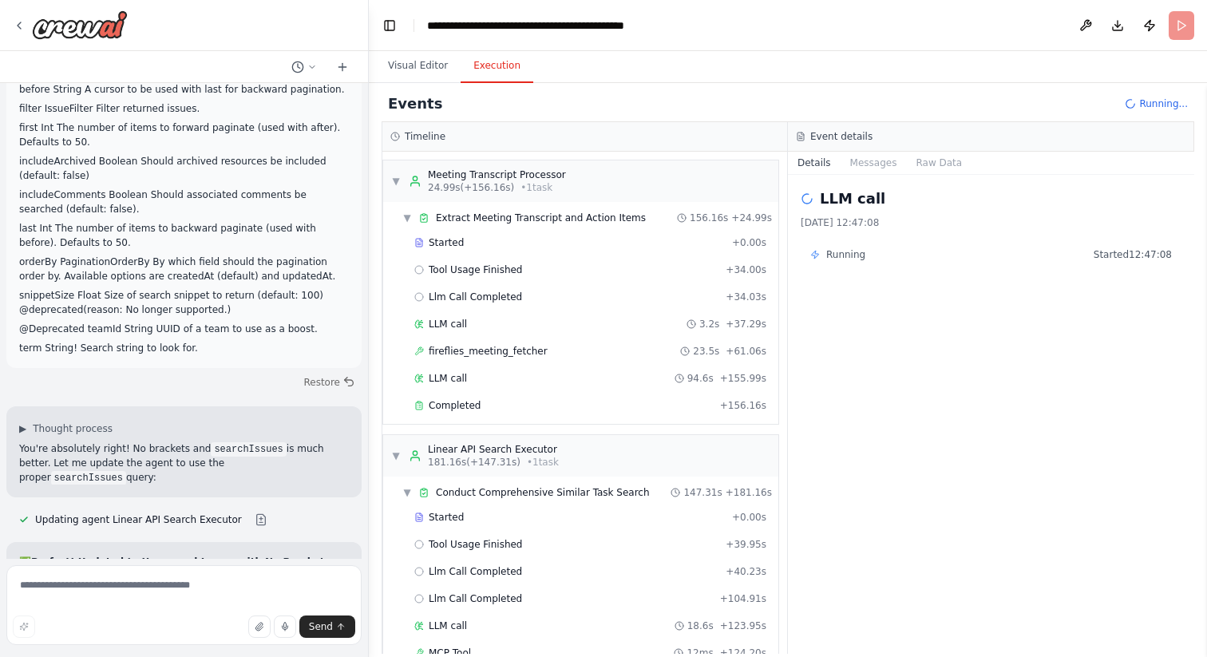
click at [556, 417] on div "Started + 0.00s Tool Usage Finished + 34.00s Llm Call Completed + 34.03s LLM ca…" at bounding box center [587, 326] width 382 height 190
click at [558, 405] on div "Completed" at bounding box center [563, 405] width 299 height 13
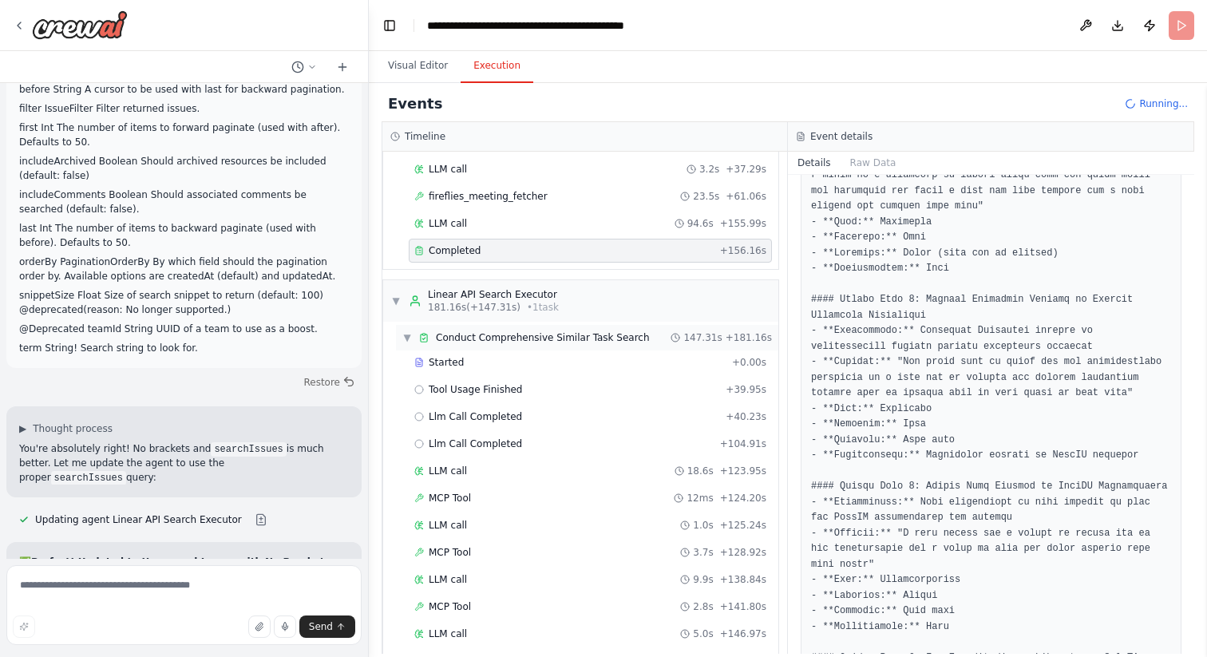
scroll to position [374, 0]
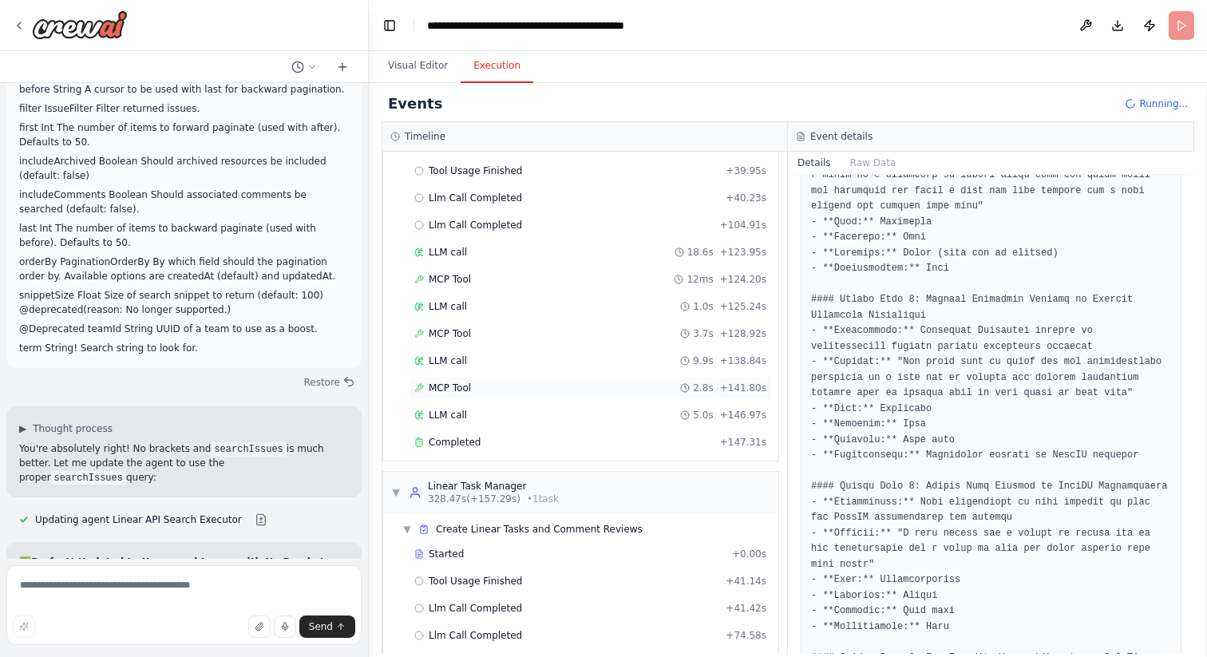
click at [482, 384] on div "MCP Tool 2.8s + 141.80s" at bounding box center [590, 388] width 352 height 13
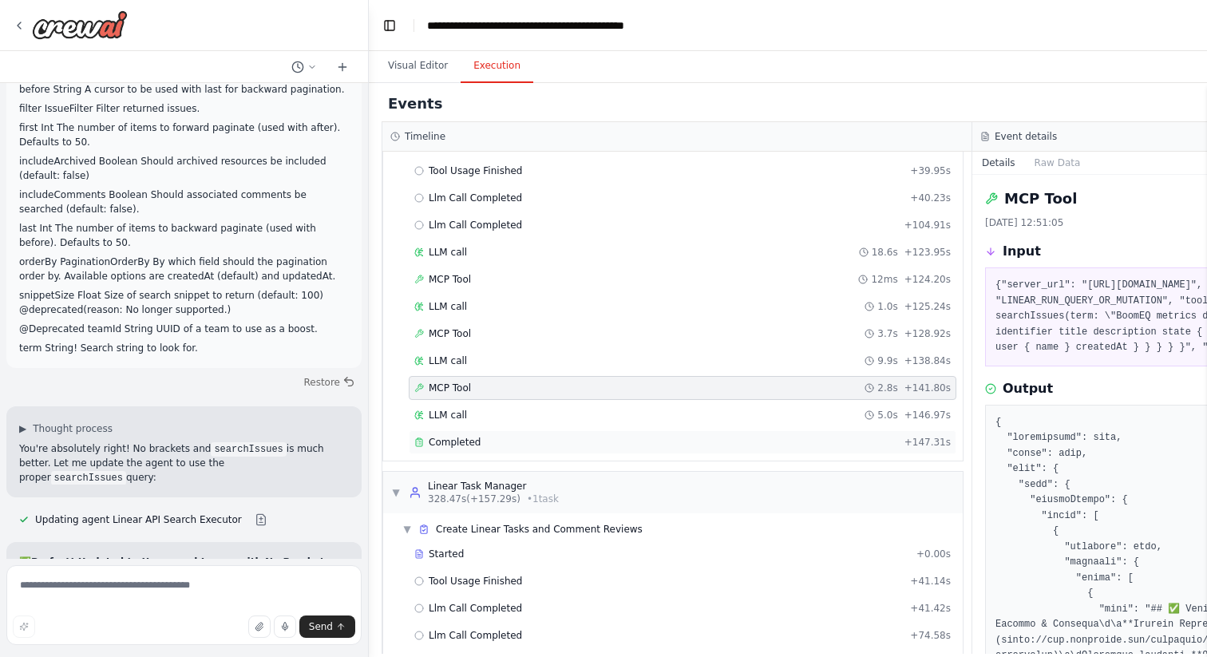
click at [476, 440] on span "Completed" at bounding box center [455, 442] width 52 height 13
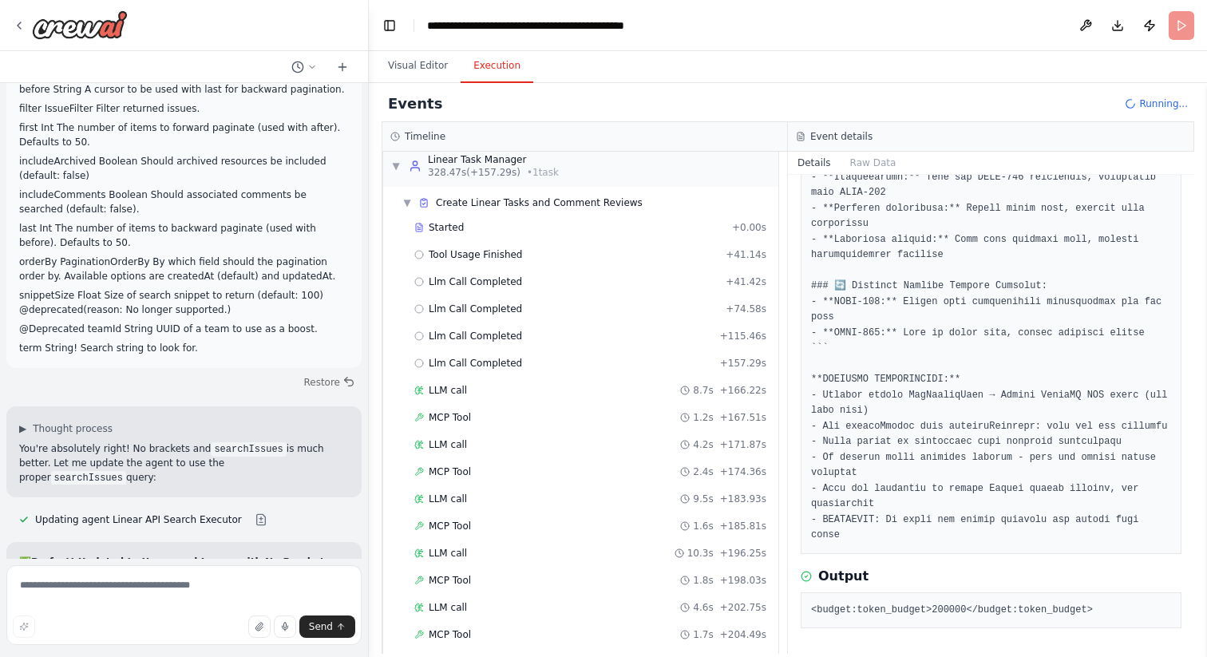
scroll to position [745, 0]
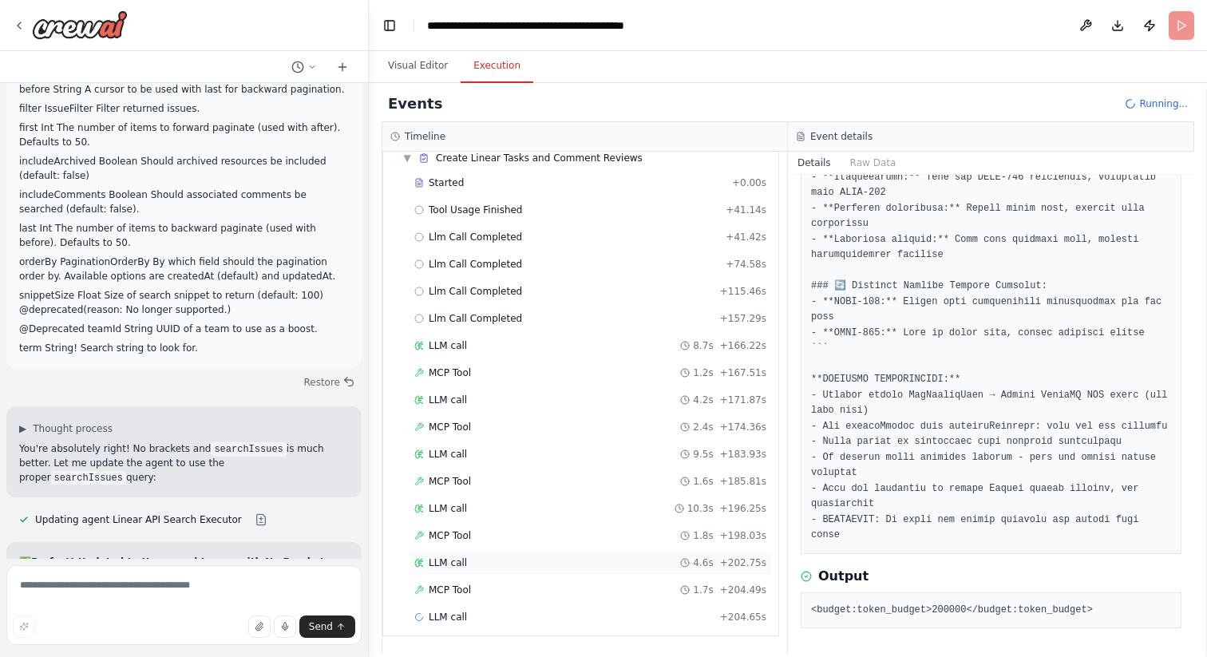
click at [563, 552] on div "LLM call 4.6s + 202.75s" at bounding box center [590, 563] width 363 height 24
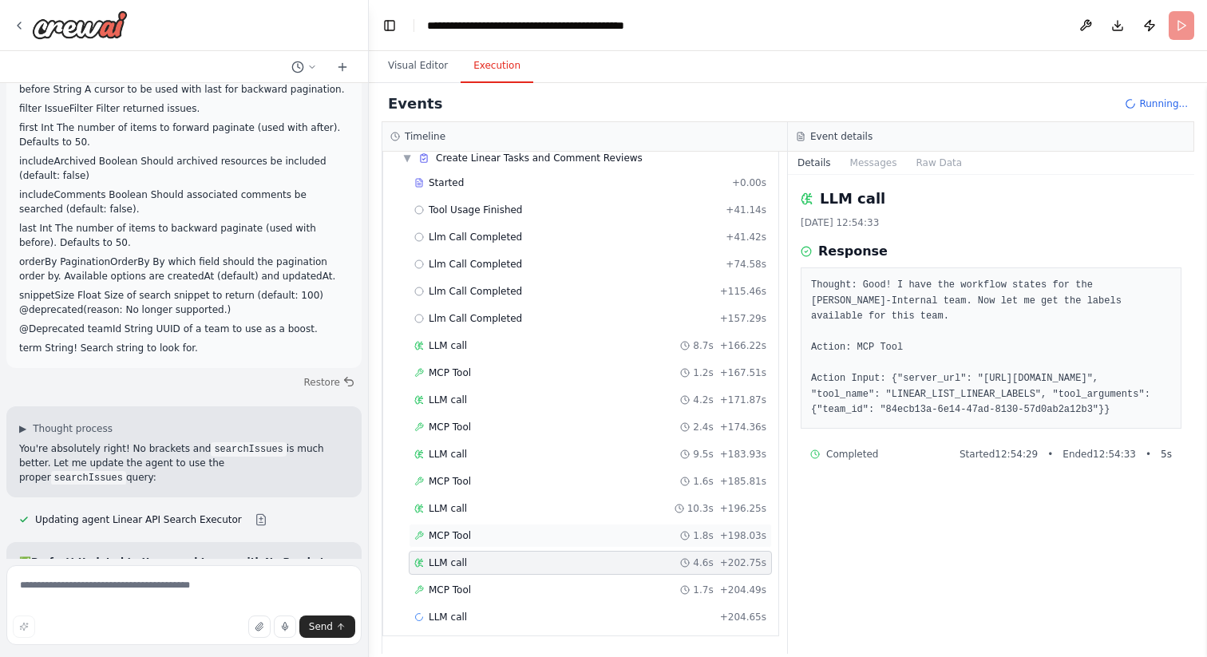
click at [564, 535] on div "MCP Tool 1.8s + 198.03s" at bounding box center [590, 535] width 352 height 13
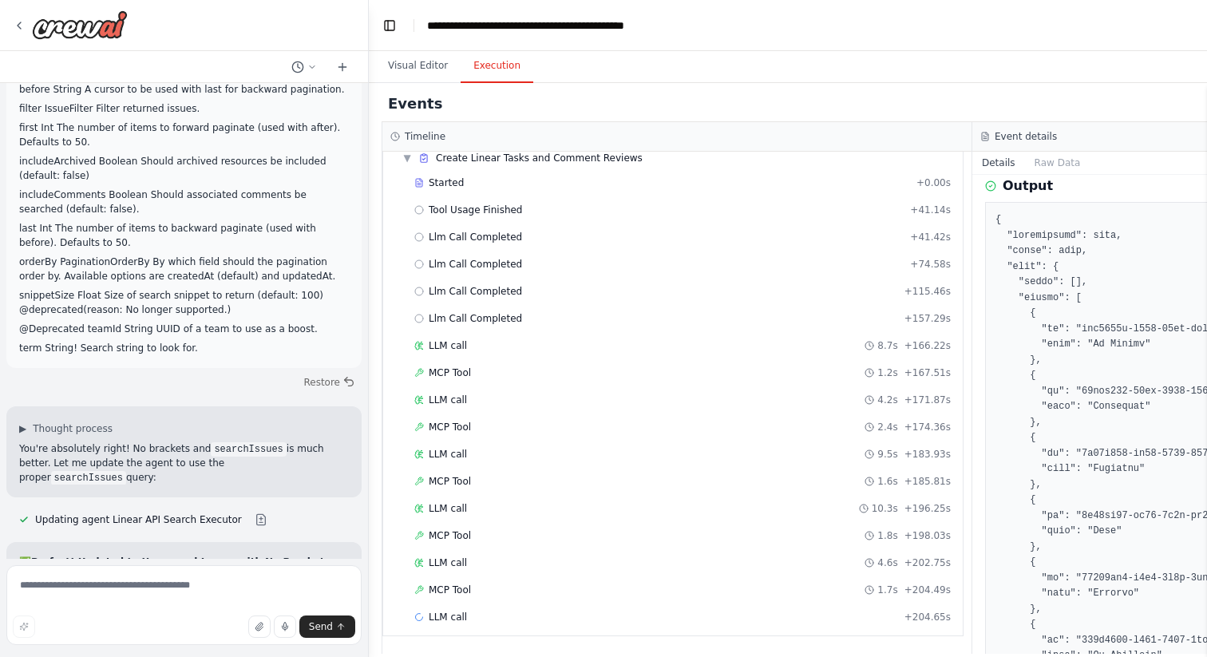
scroll to position [0, 0]
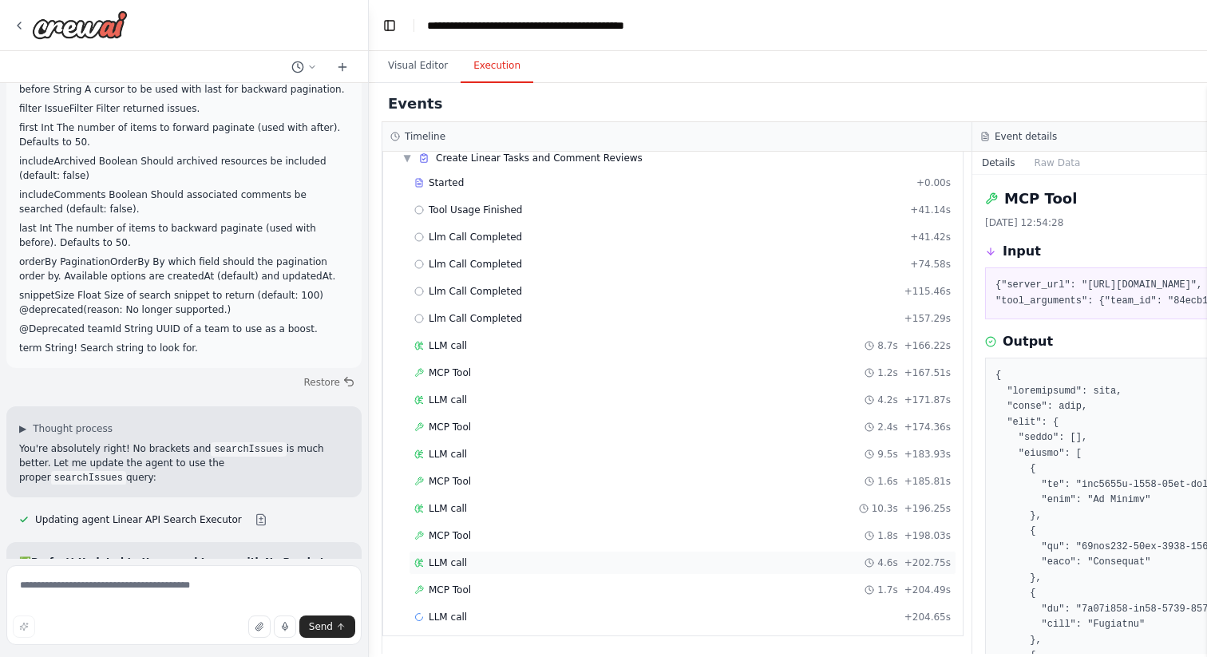
click at [494, 554] on div "LLM call 4.6s + 202.75s" at bounding box center [683, 563] width 548 height 24
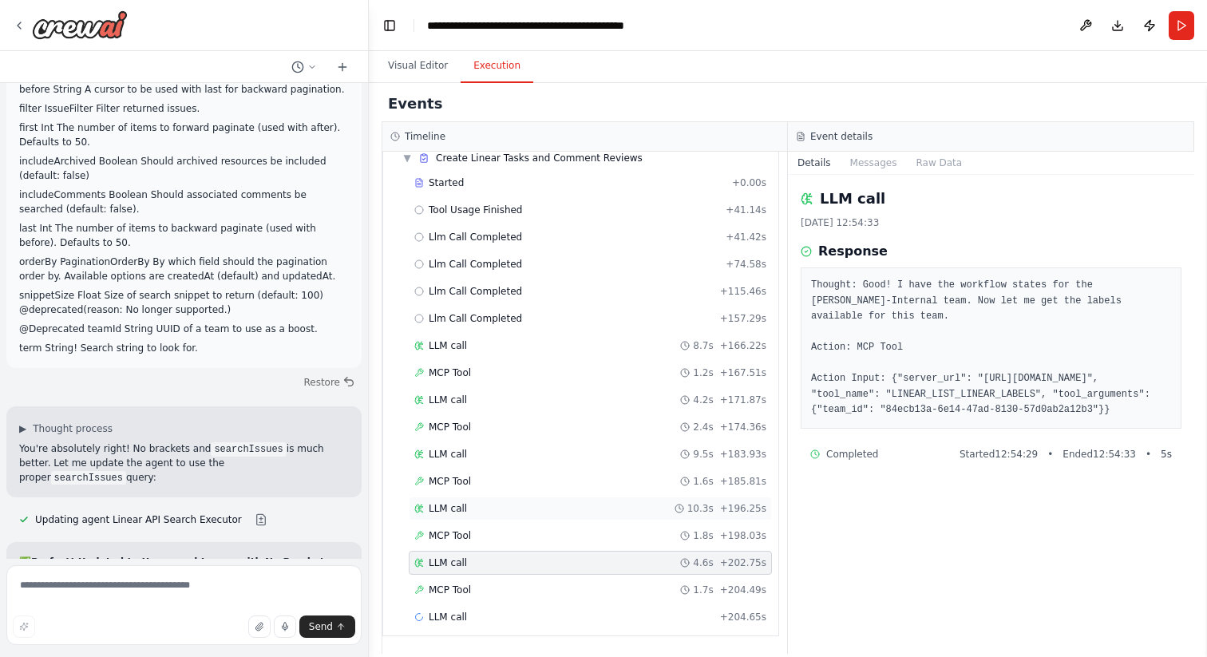
click at [499, 509] on div "LLM call 10.3s + 196.25s" at bounding box center [590, 508] width 352 height 13
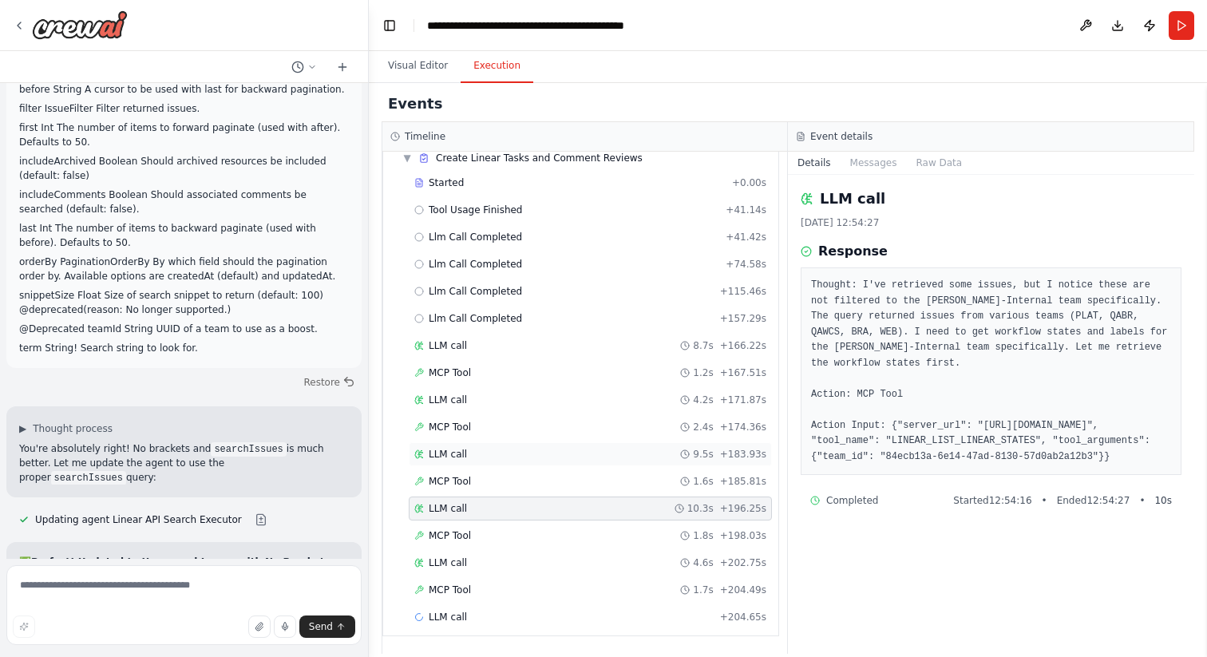
click at [498, 457] on div "LLM call 9.5s + 183.93s" at bounding box center [590, 454] width 352 height 13
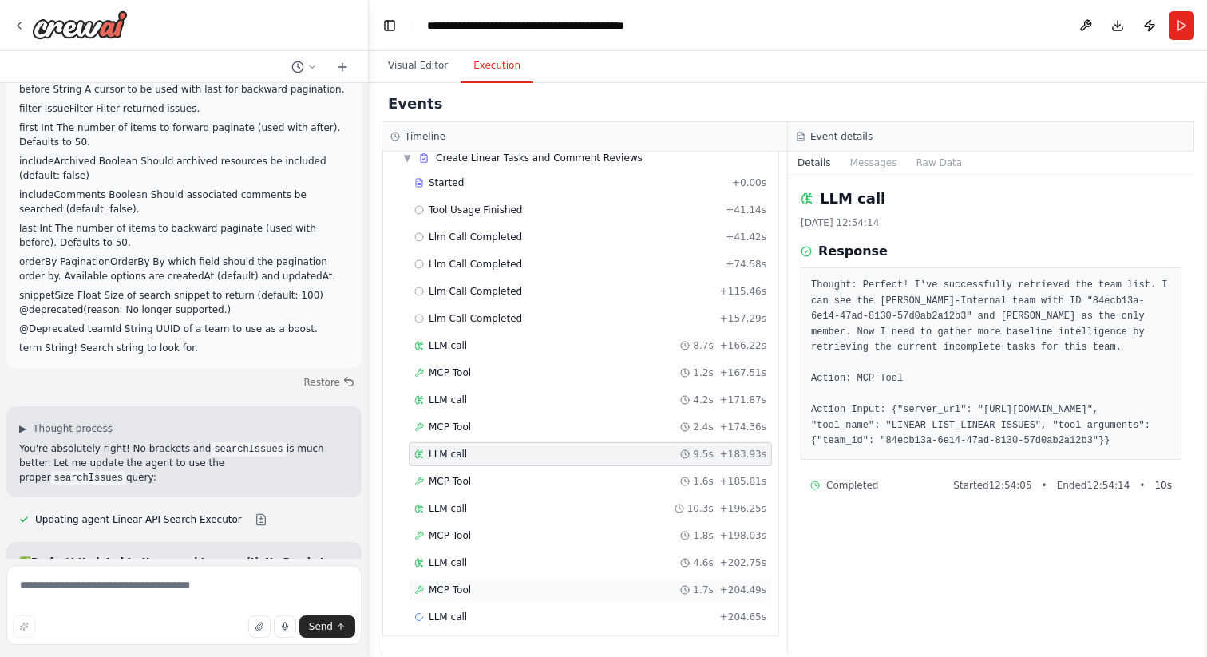
click at [484, 588] on div "MCP Tool 1.7s + 204.49s" at bounding box center [590, 590] width 352 height 13
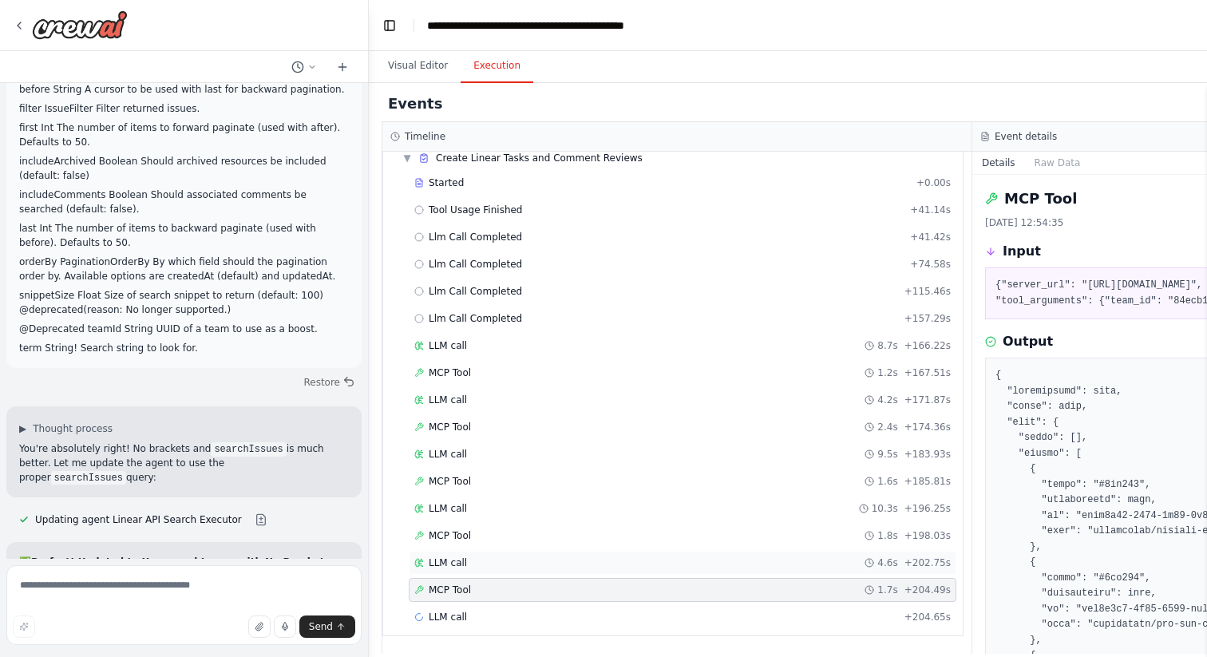
click at [488, 572] on div "LLM call 4.6s + 202.75s" at bounding box center [683, 563] width 548 height 24
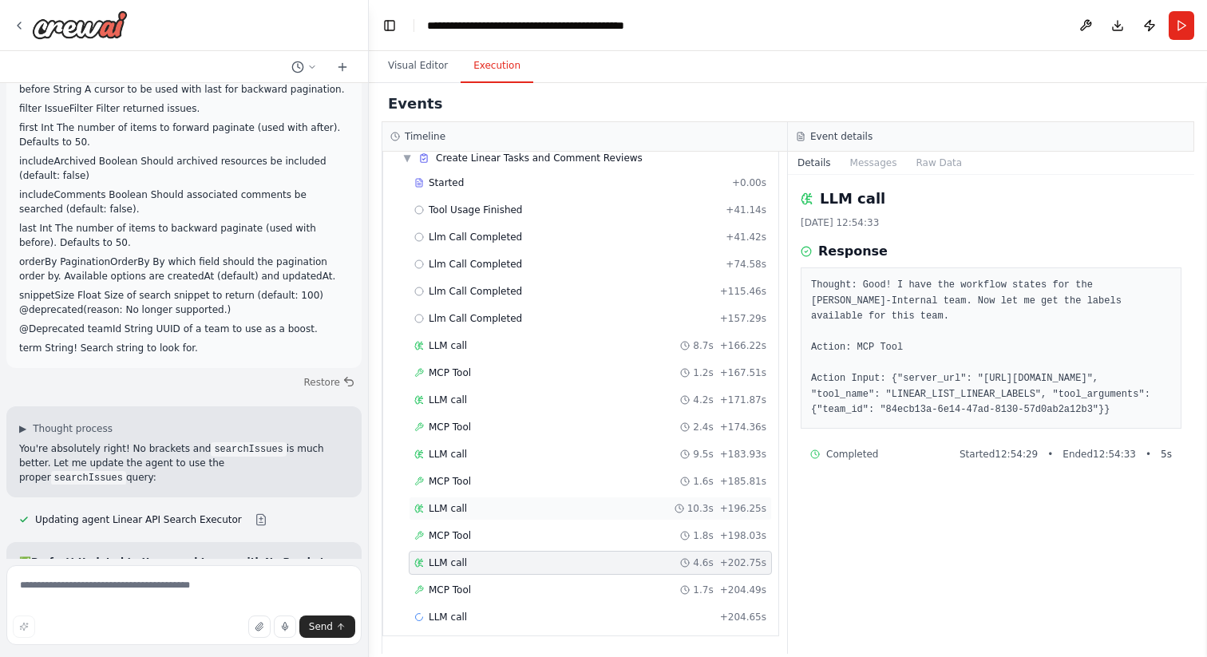
click at [495, 510] on div "LLM call 10.3s + 196.25s" at bounding box center [590, 508] width 352 height 13
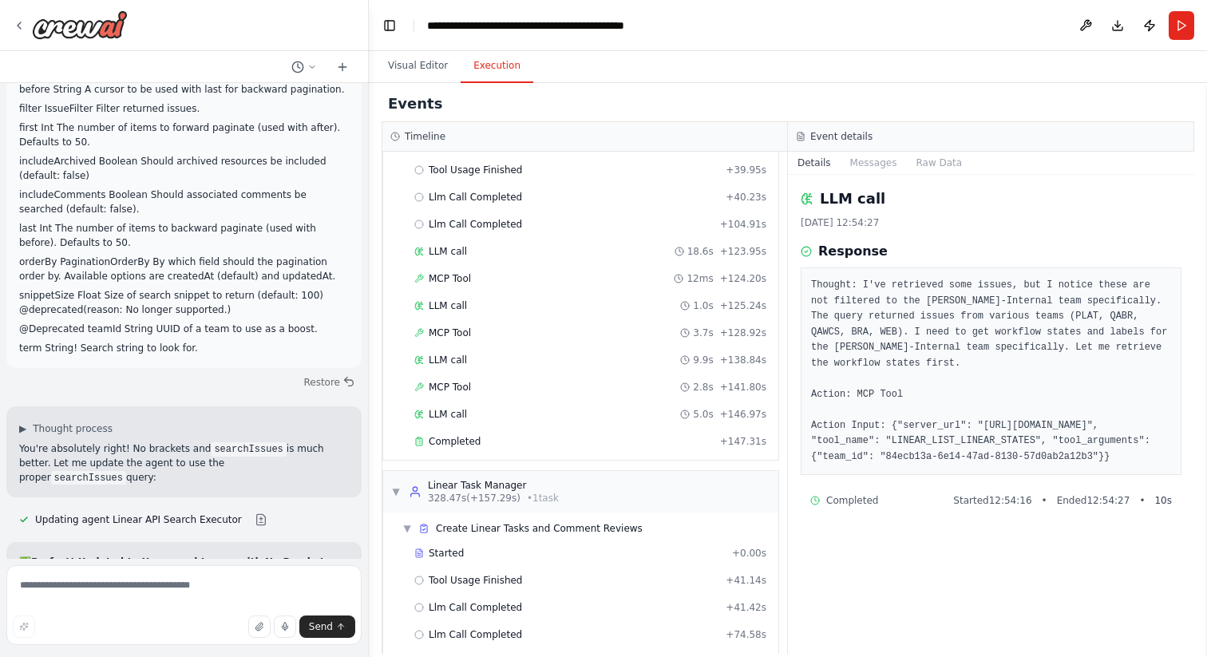
scroll to position [197, 0]
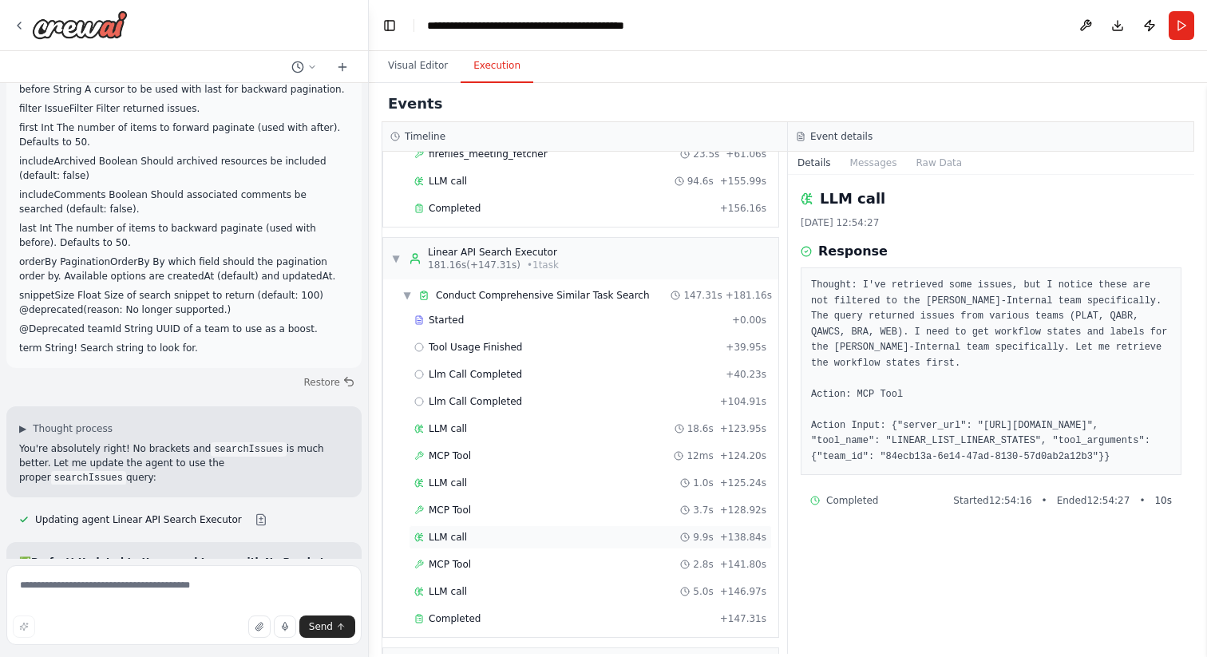
click at [477, 540] on div "LLM call 9.9s + 138.84s" at bounding box center [590, 537] width 352 height 13
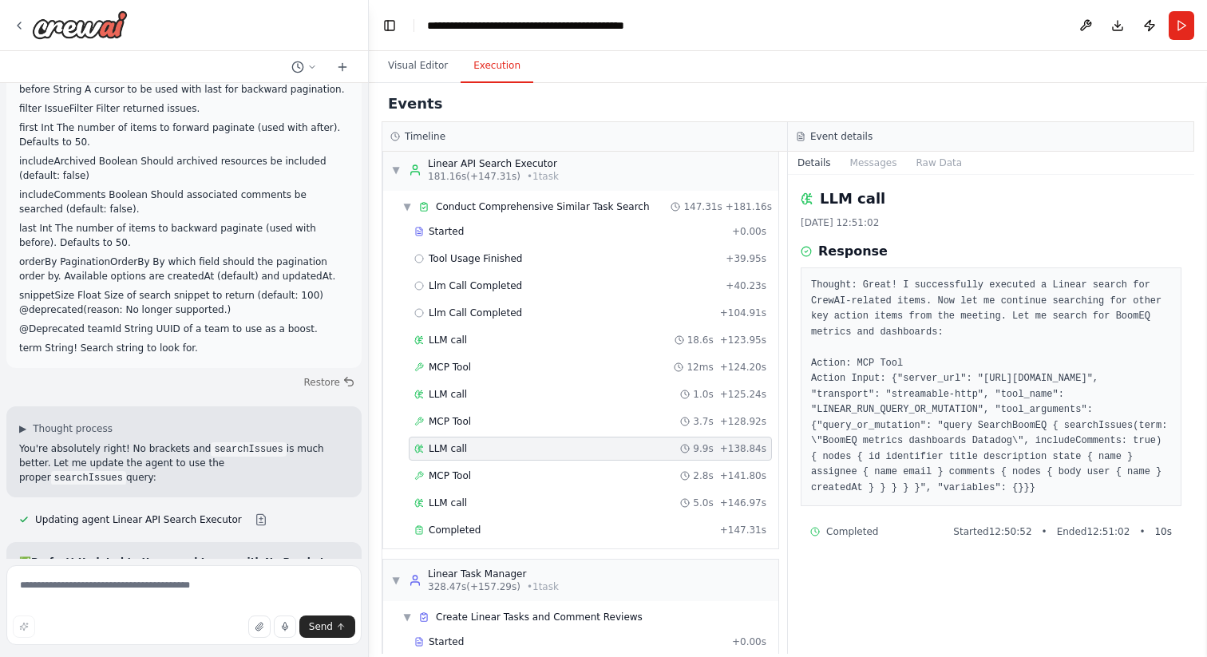
scroll to position [289, 0]
click at [479, 495] on div "LLM call 5.0s + 146.97s" at bounding box center [590, 499] width 352 height 13
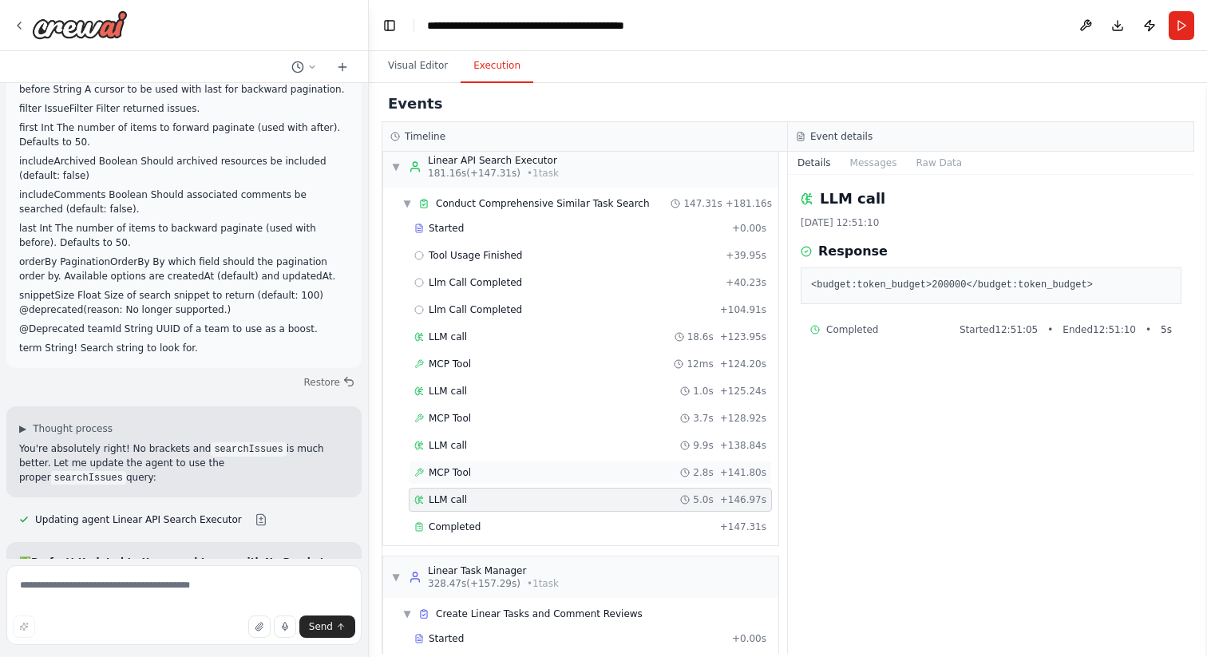
click at [486, 478] on div "MCP Tool 2.8s + 141.80s" at bounding box center [590, 472] width 352 height 13
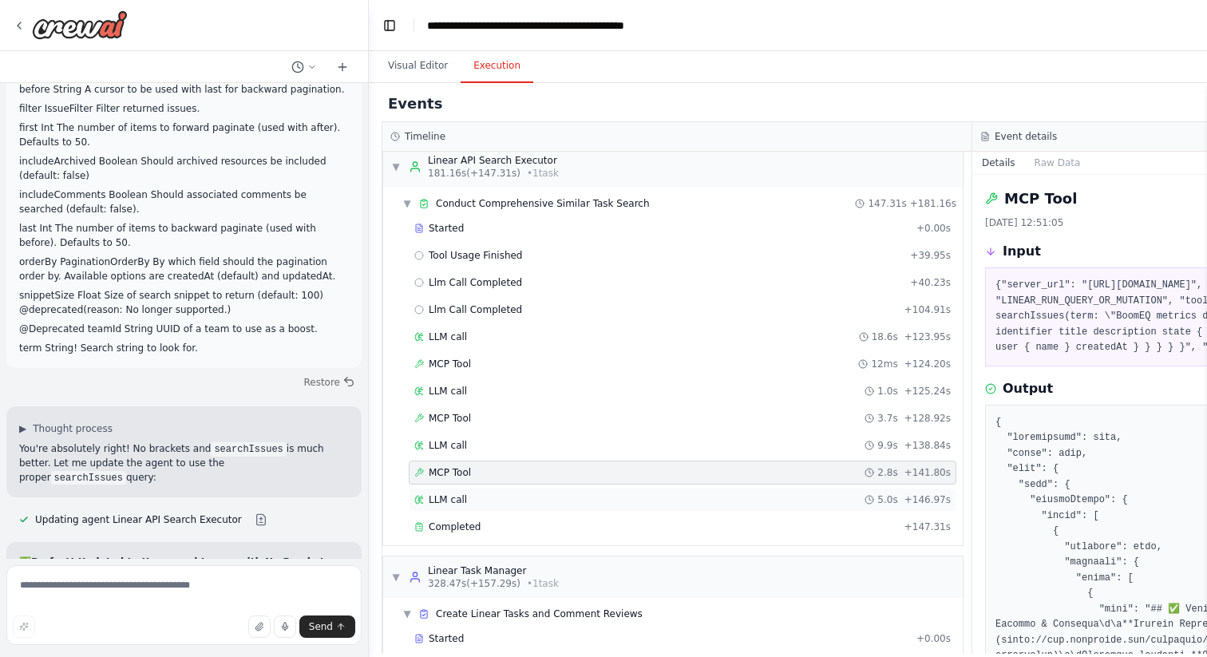
click at [480, 498] on div "LLM call 5.0s + 146.97s" at bounding box center [682, 499] width 536 height 13
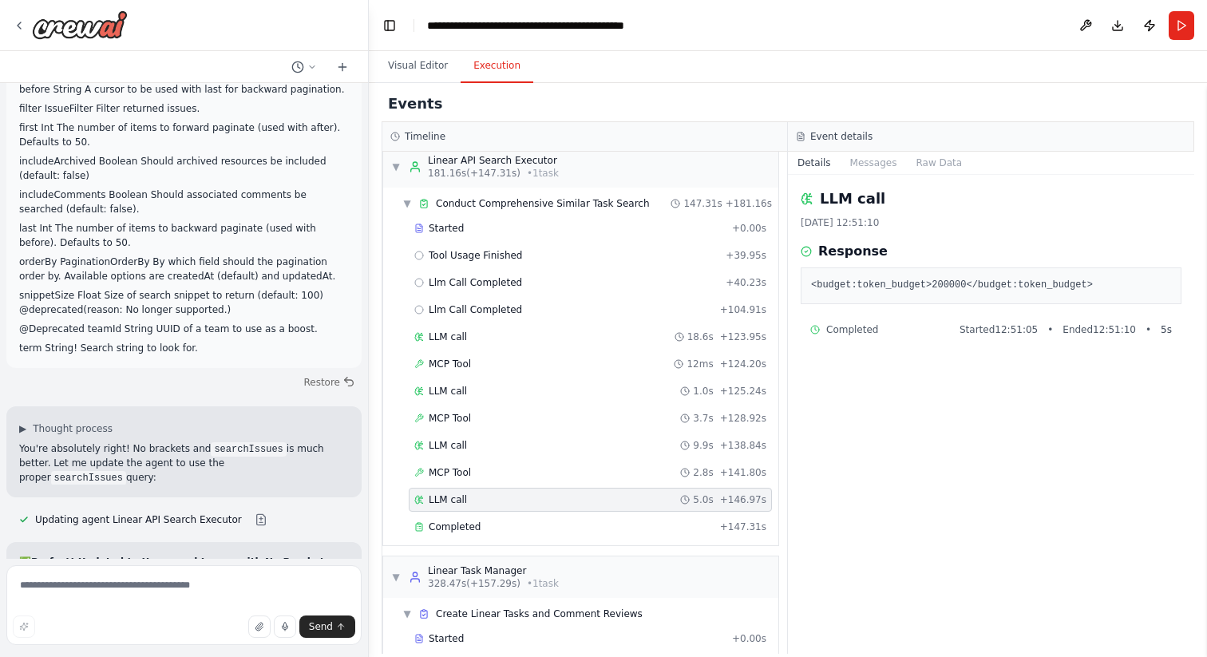
click at [941, 294] on pre "<budget:token_budget>200000</budget:token_budget>" at bounding box center [991, 286] width 360 height 16
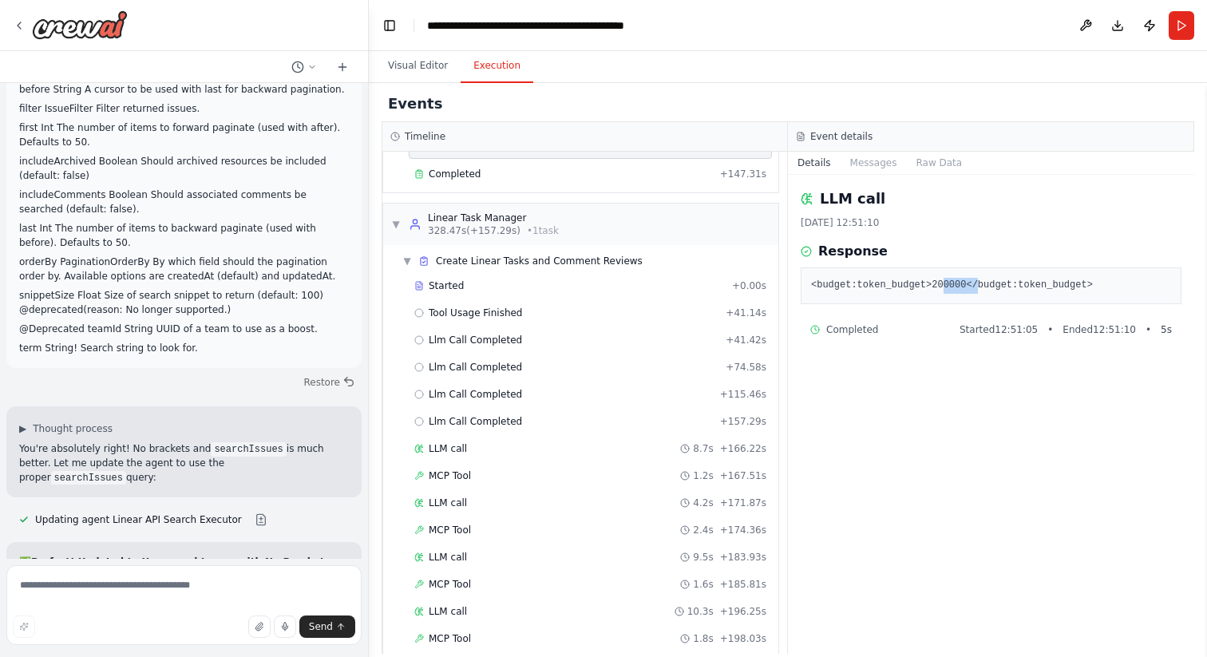
scroll to position [643, 0]
copy pre "200000"
click at [919, 294] on pre "<budget:token_budget>200000</budget:token_budget>" at bounding box center [991, 286] width 360 height 16
drag, startPoint x: 952, startPoint y: 315, endPoint x: 935, endPoint y: 315, distance: 17.6
click at [935, 294] on pre "<budget:token_budget>200000</budget:token_budget>" at bounding box center [991, 286] width 360 height 16
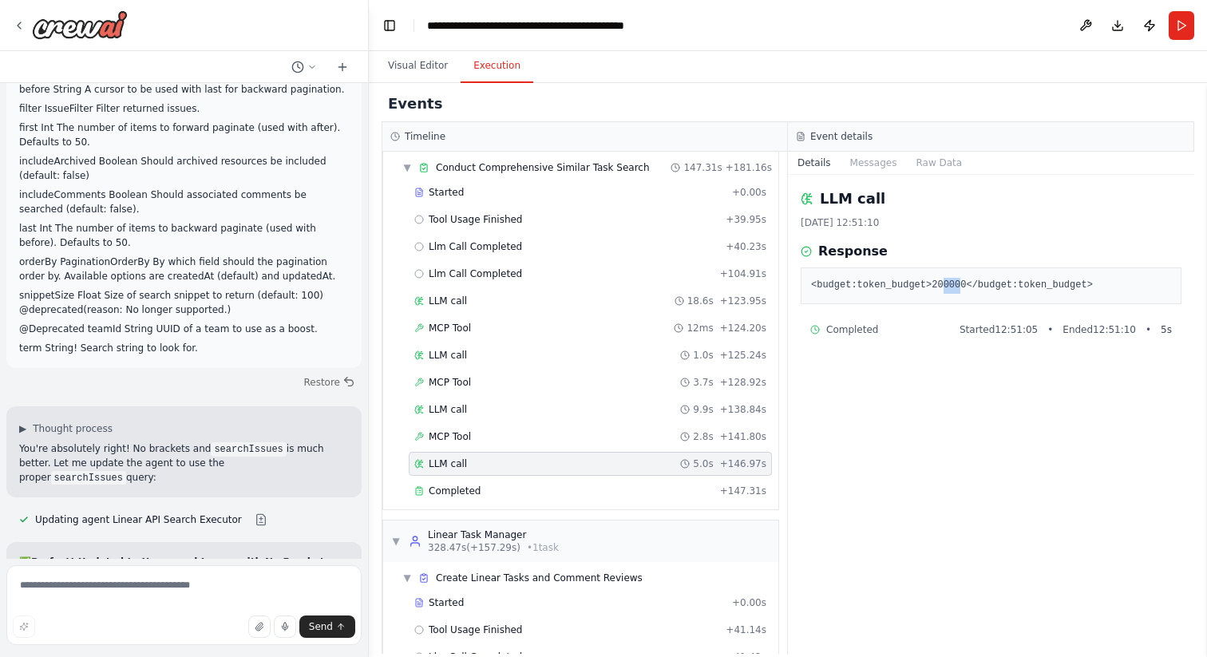
scroll to position [0, 0]
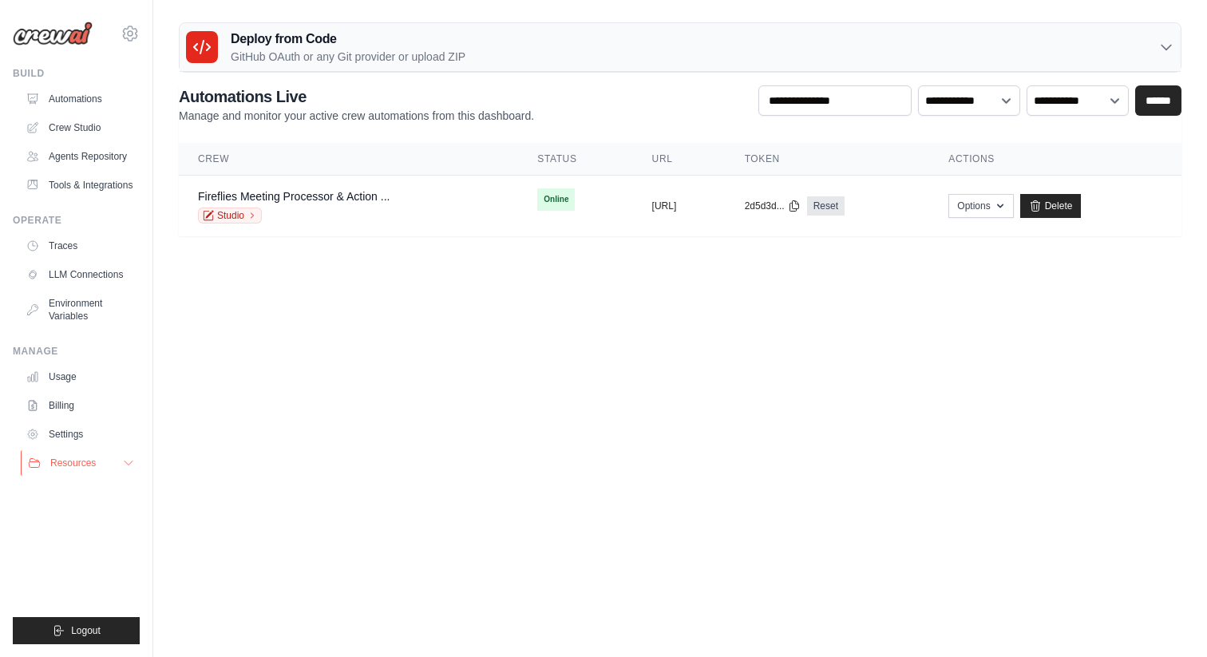
click at [69, 469] on span "Resources" at bounding box center [72, 463] width 45 height 13
click at [65, 437] on link "Settings" at bounding box center [81, 434] width 121 height 26
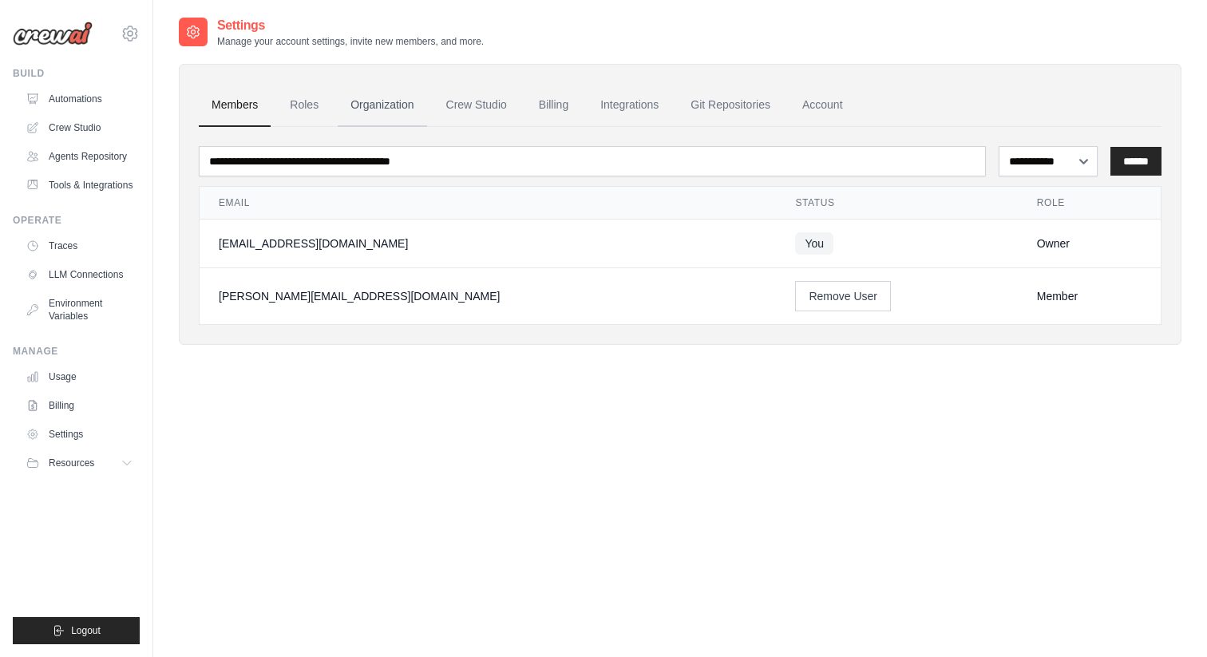
click at [396, 98] on link "Organization" at bounding box center [382, 105] width 89 height 43
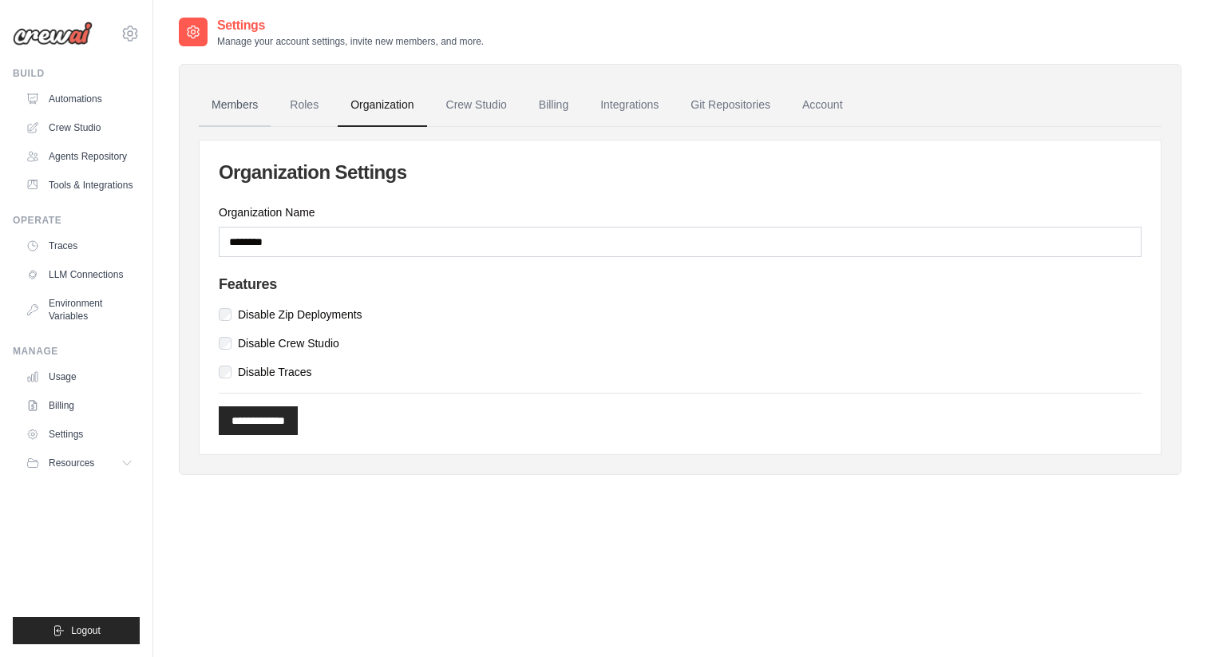
click at [255, 97] on link "Members" at bounding box center [235, 105] width 72 height 43
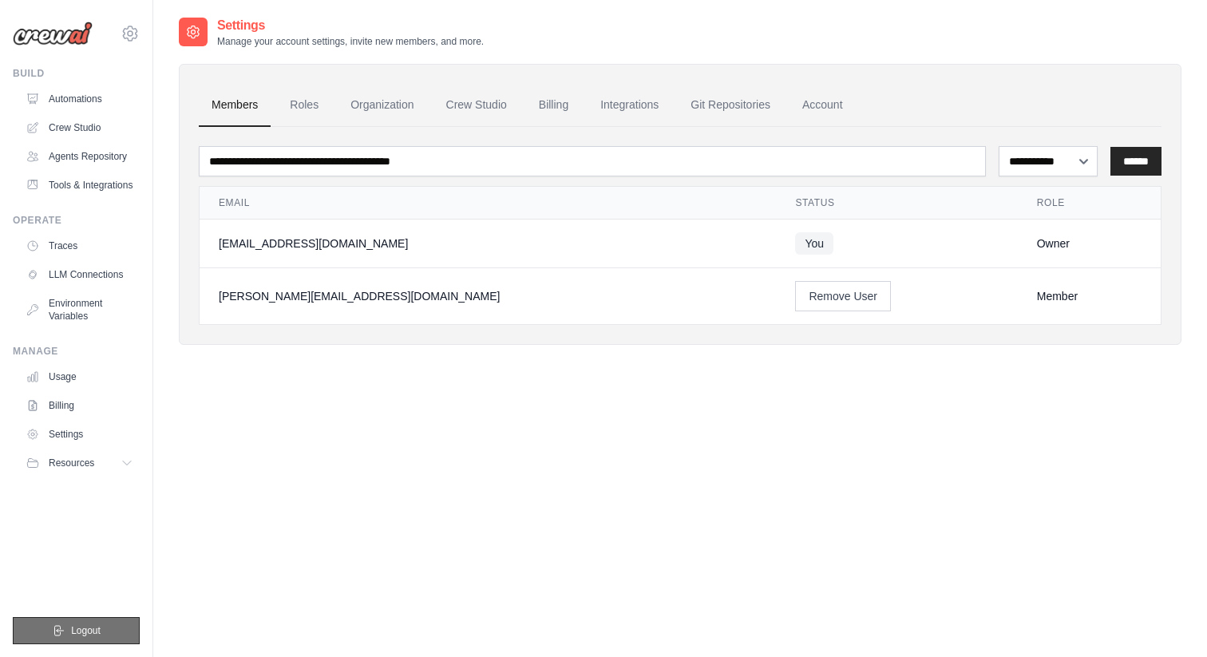
click at [103, 632] on button "Logout" at bounding box center [76, 630] width 127 height 27
